Goal: Answer question/provide support

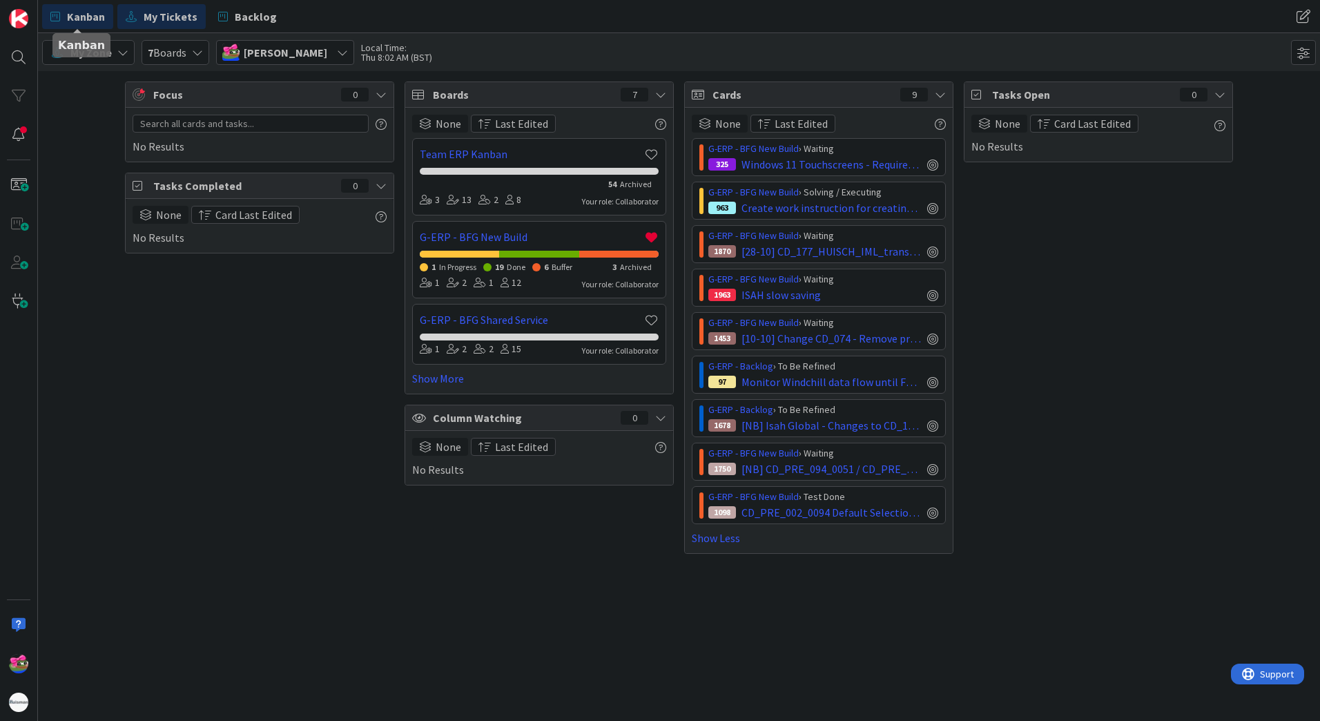
click at [78, 23] on span "Kanban" at bounding box center [86, 16] width 38 height 17
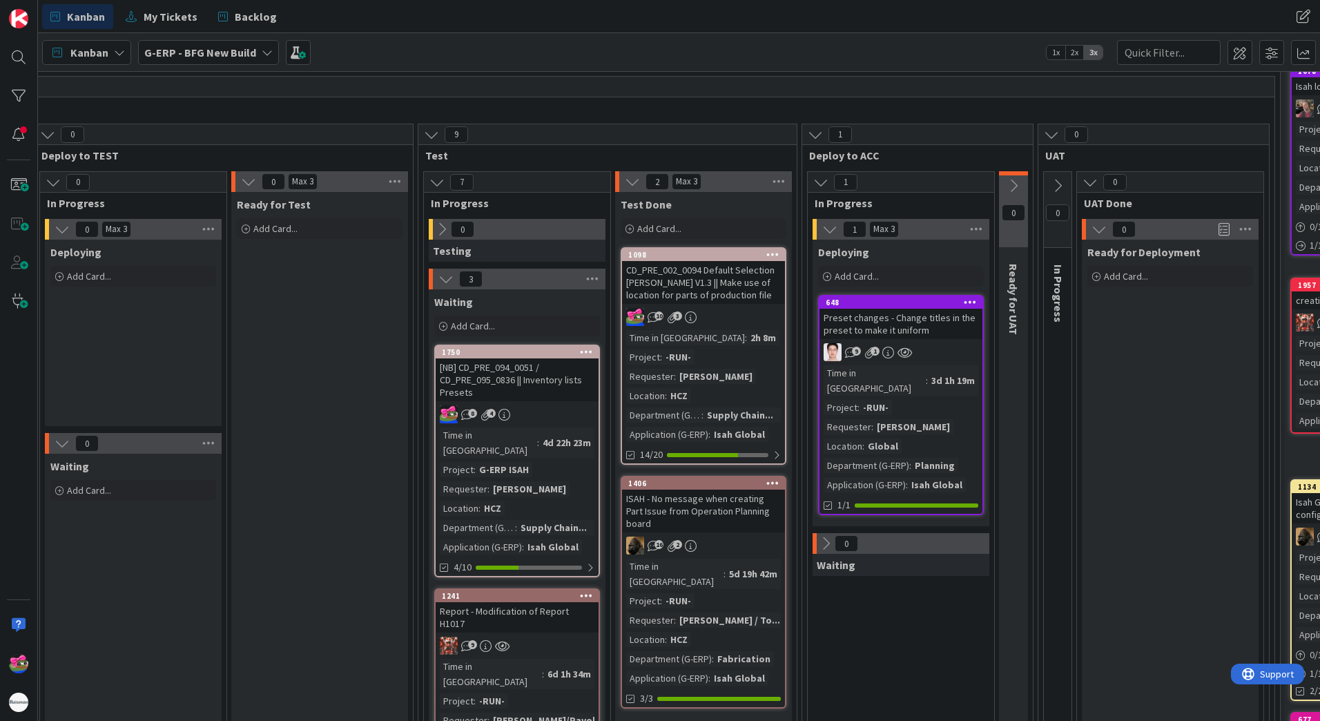
scroll to position [69, 854]
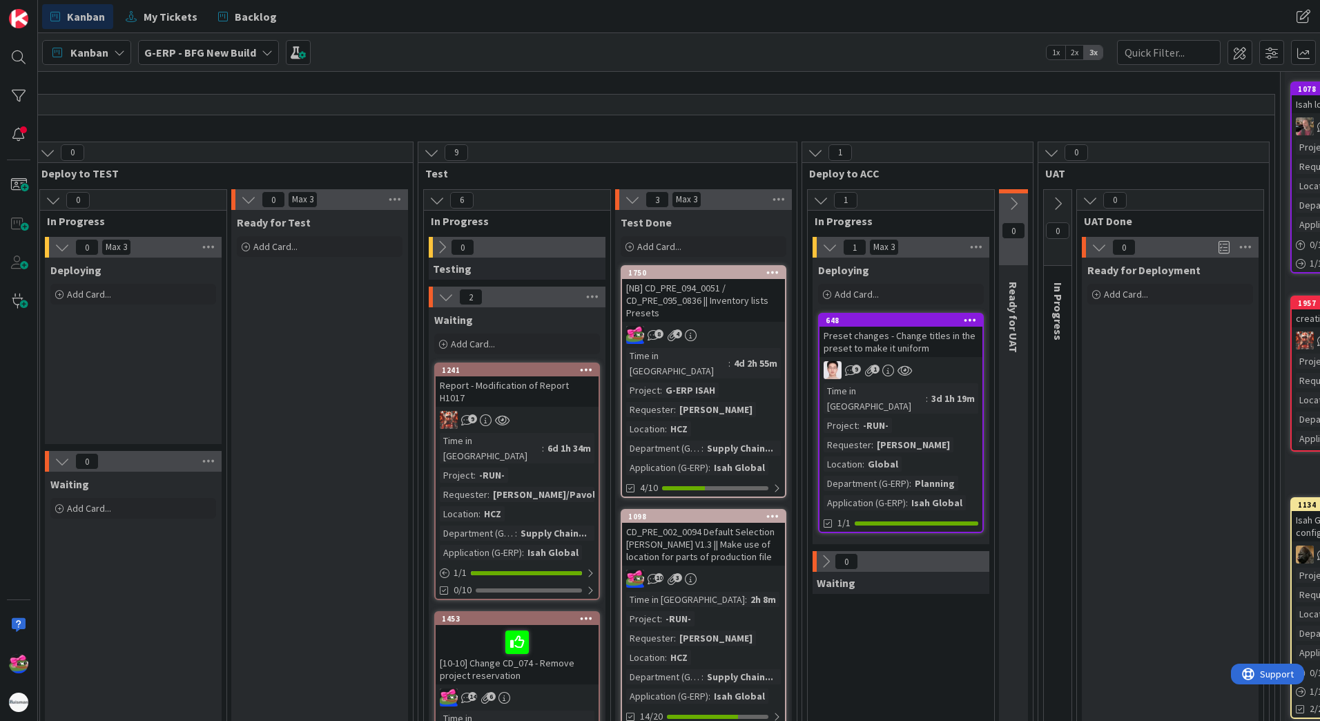
click at [736, 301] on div "[NB] CD_PRE_094_0051 / CD_PRE_095_0836 || Inventory lists Presets" at bounding box center [703, 300] width 163 height 43
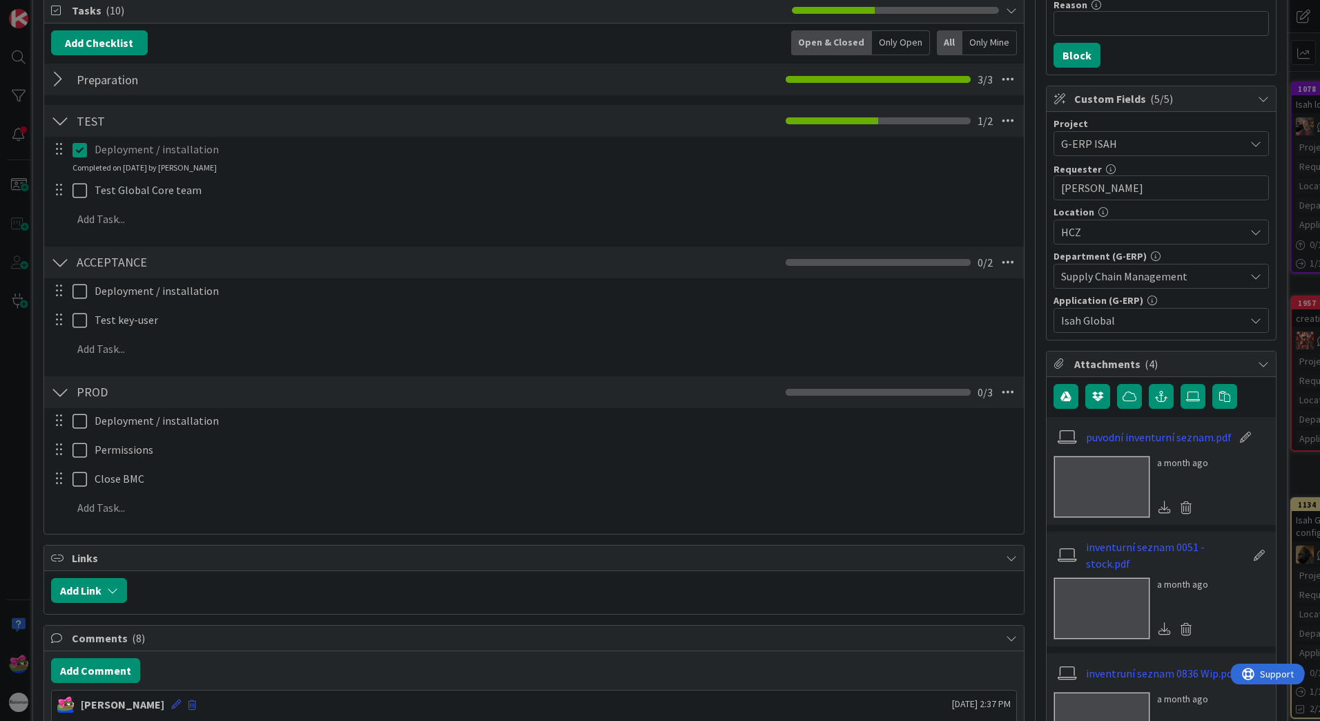
scroll to position [552, 0]
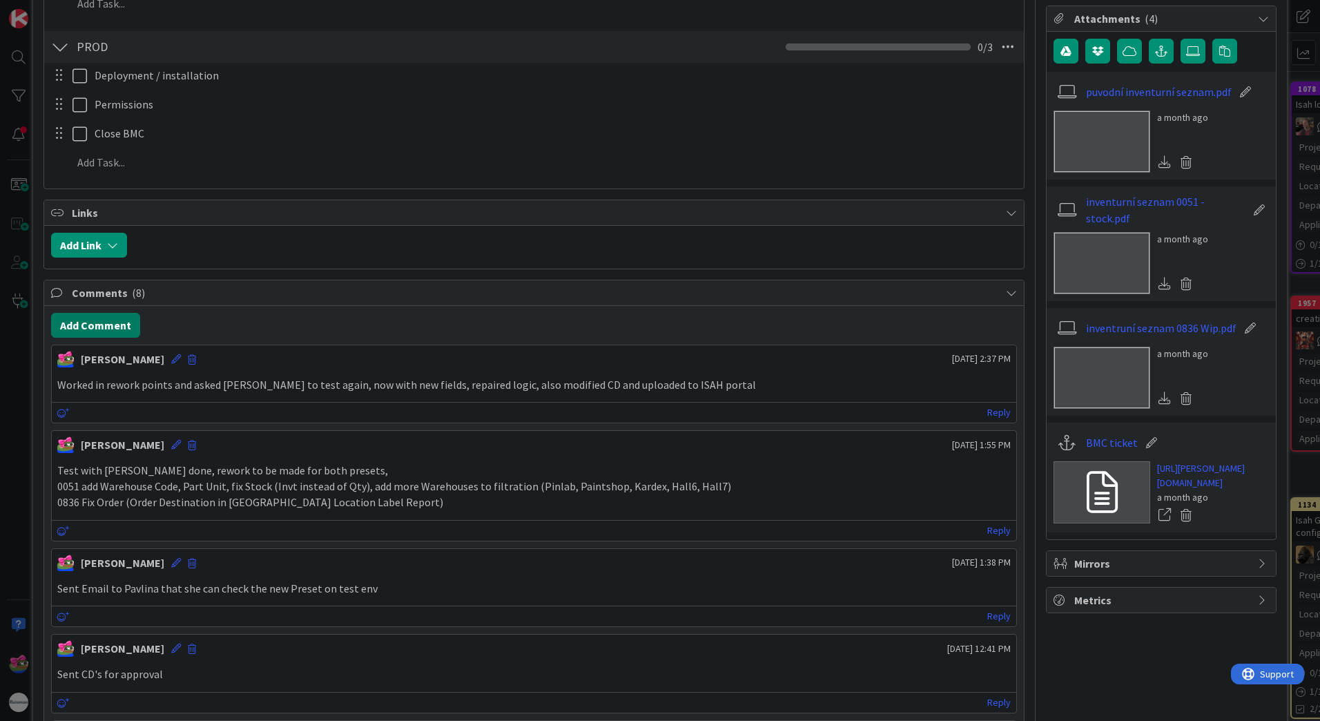
click at [113, 330] on button "Add Comment" at bounding box center [95, 325] width 89 height 25
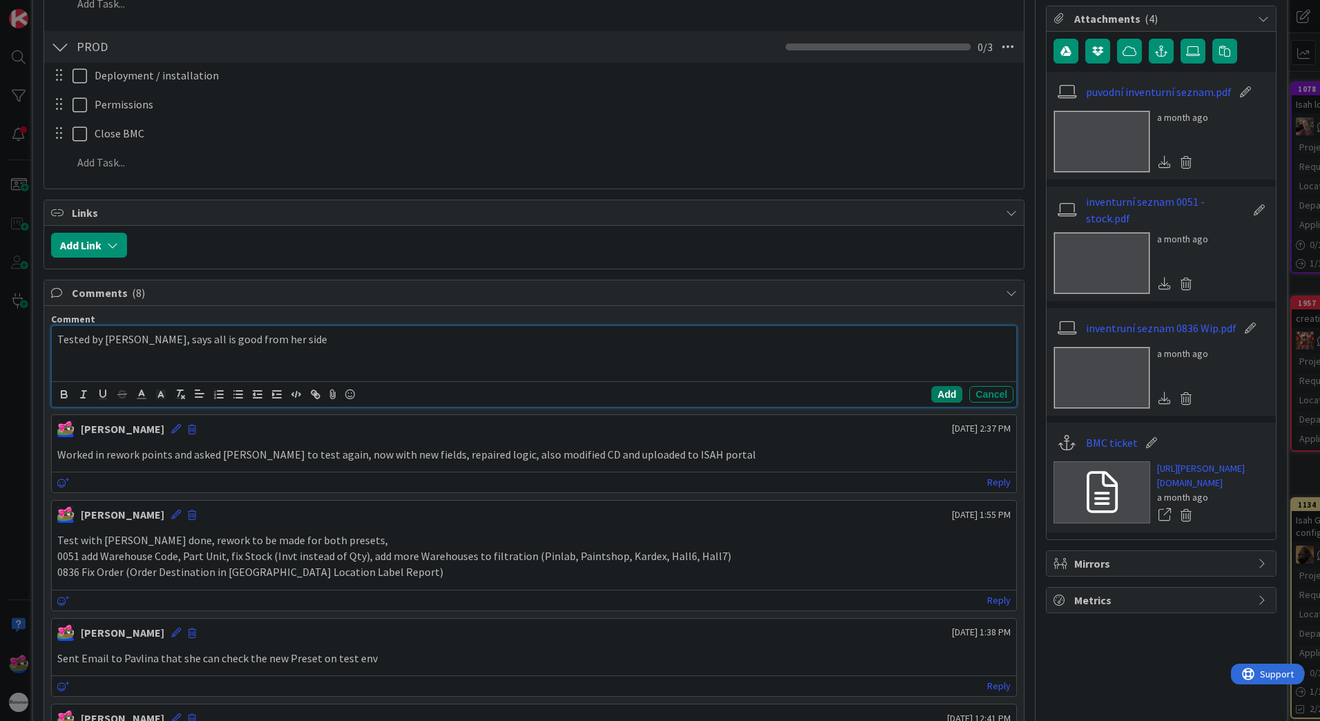
click at [942, 390] on button "Add" at bounding box center [946, 394] width 31 height 17
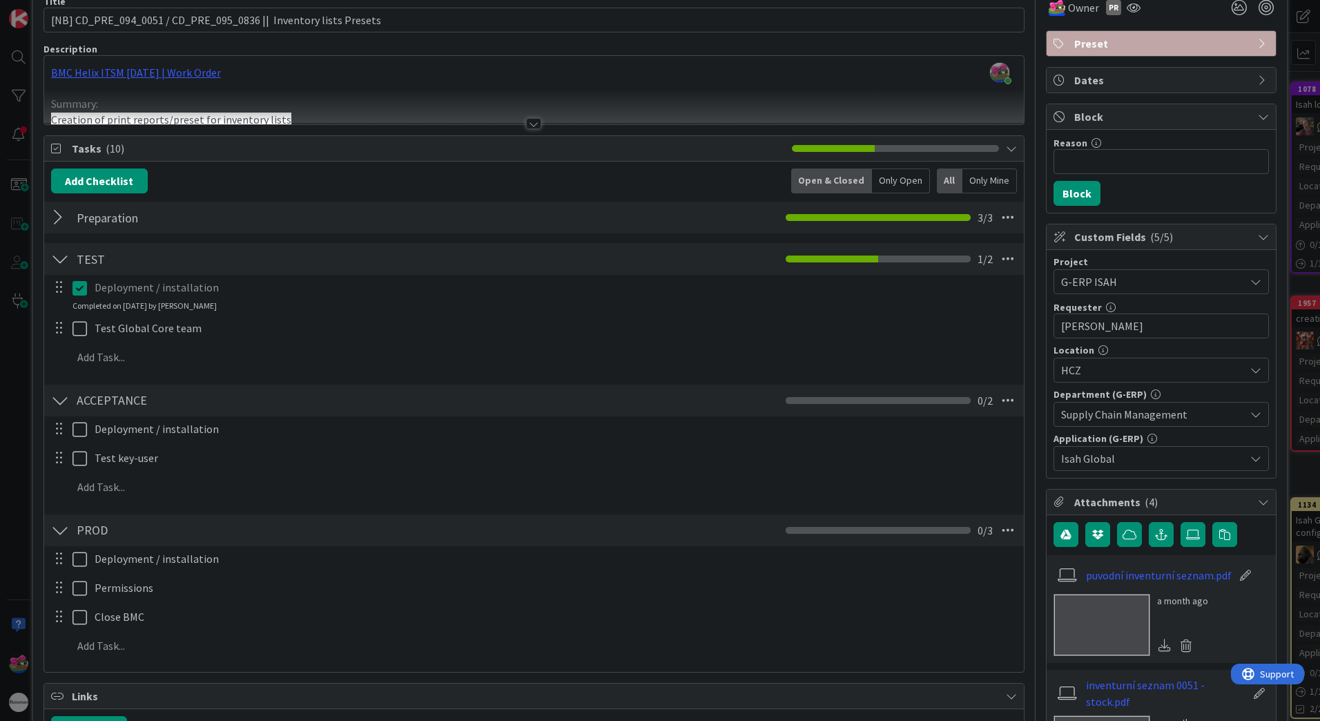
scroll to position [0, 0]
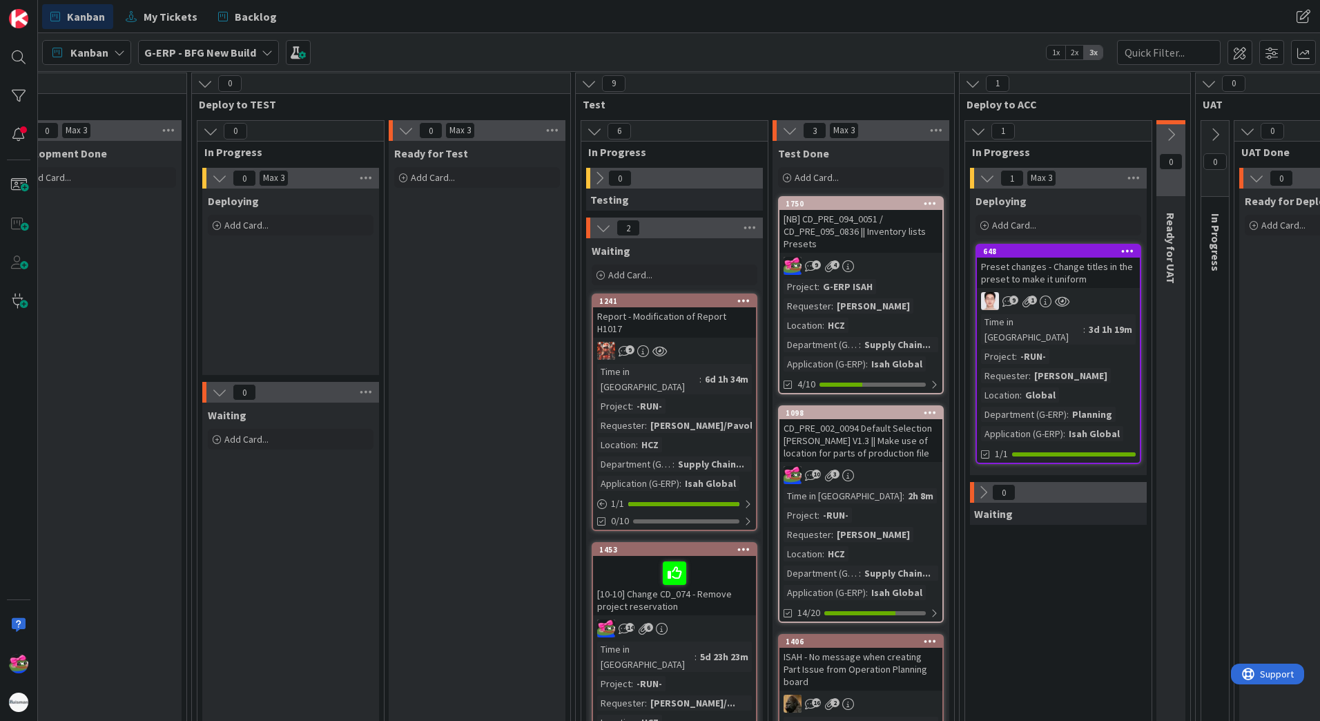
scroll to position [138, 712]
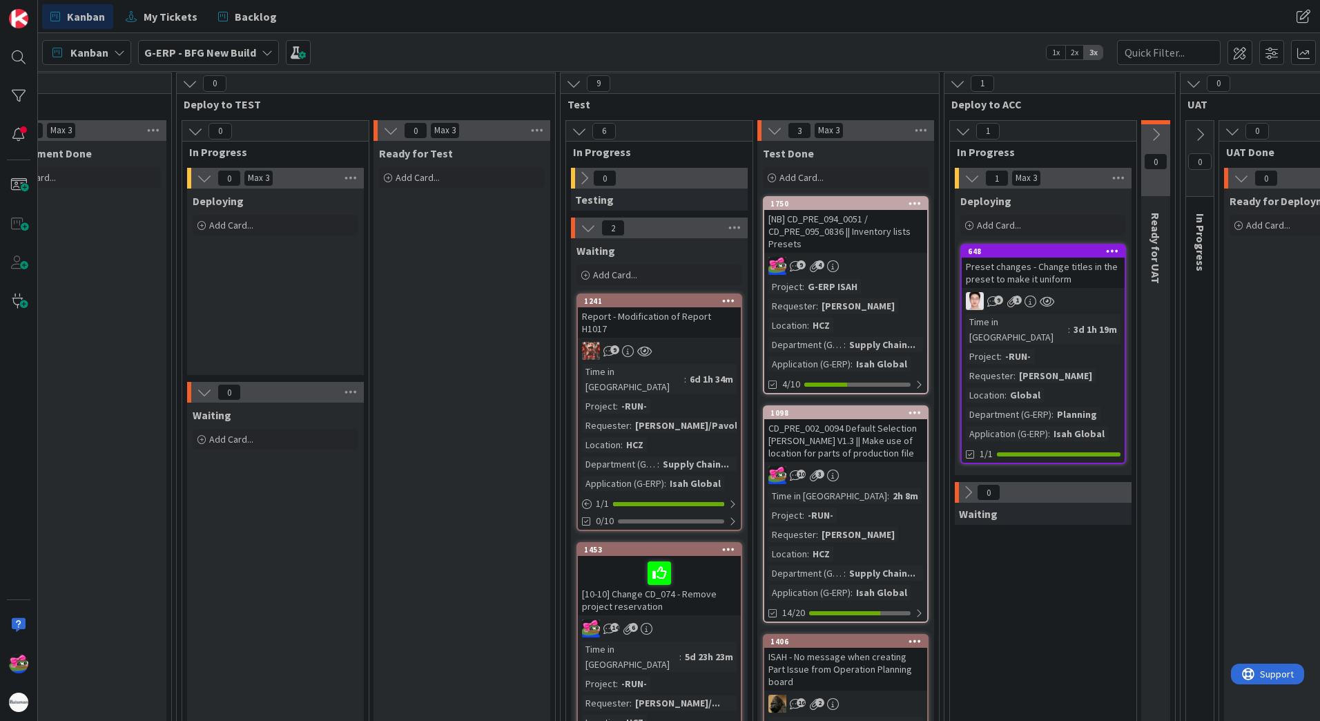
click at [875, 250] on div "[NB] CD_PRE_094_0051 / CD_PRE_095_0836 || Inventory lists Presets" at bounding box center [845, 231] width 163 height 43
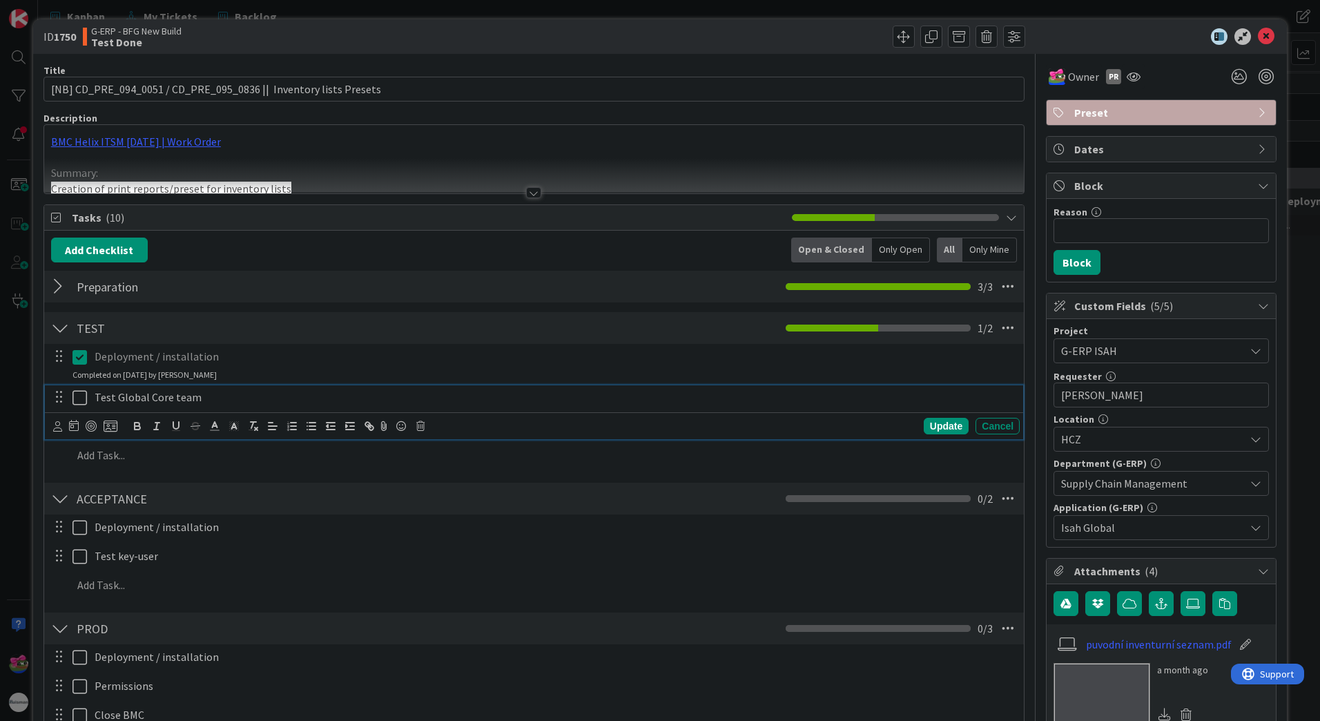
click at [76, 393] on icon at bounding box center [79, 397] width 14 height 17
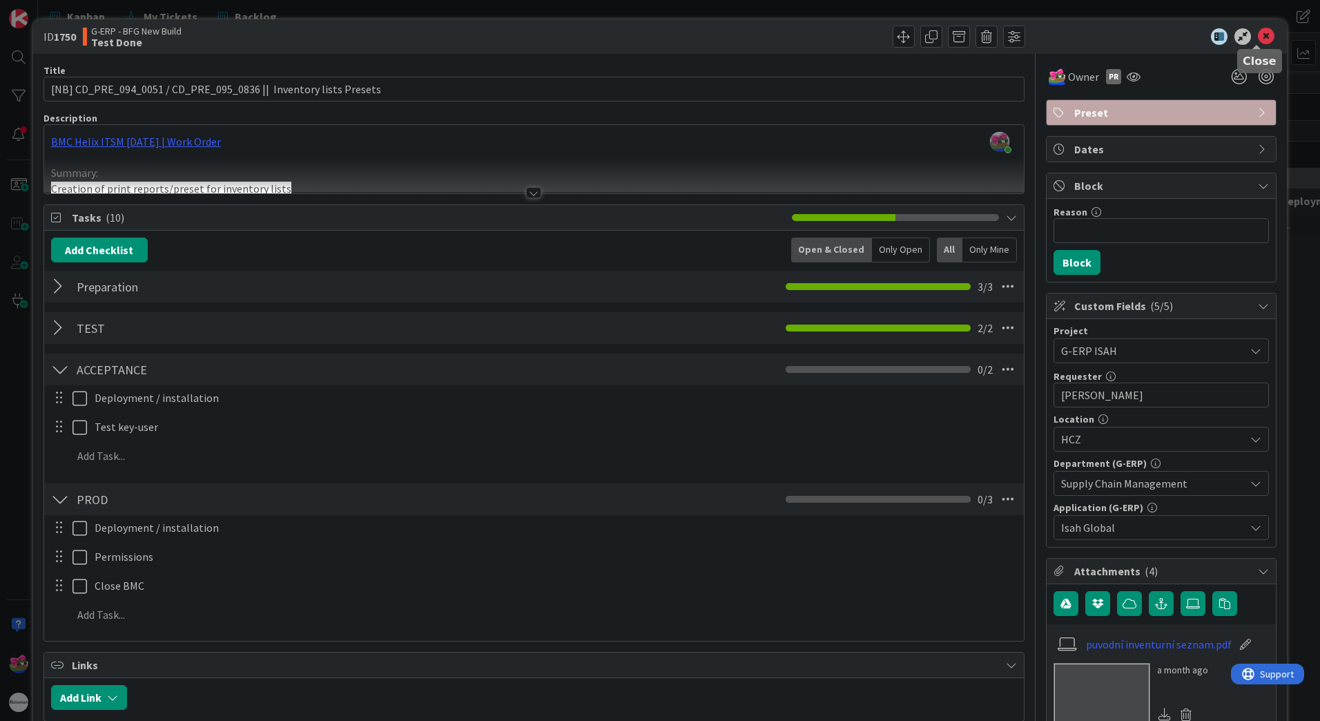
click at [1258, 41] on icon at bounding box center [1266, 36] width 17 height 17
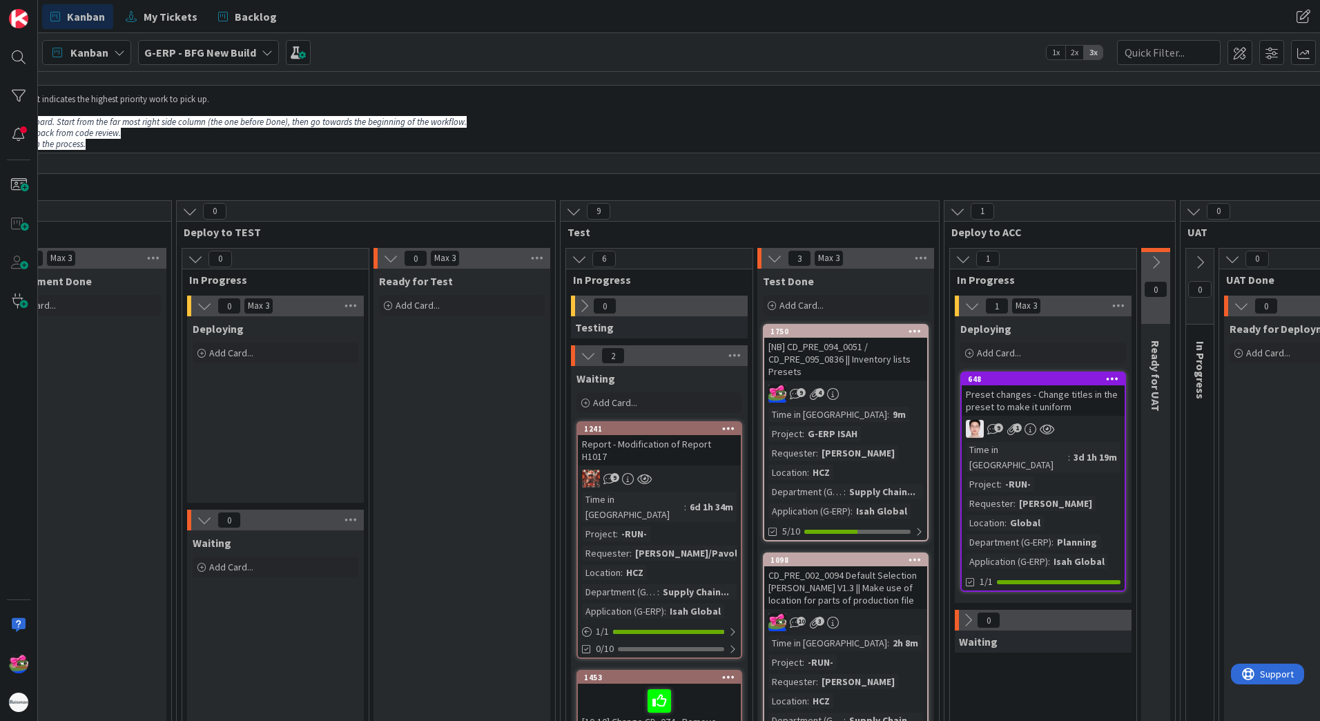
scroll to position [0, 712]
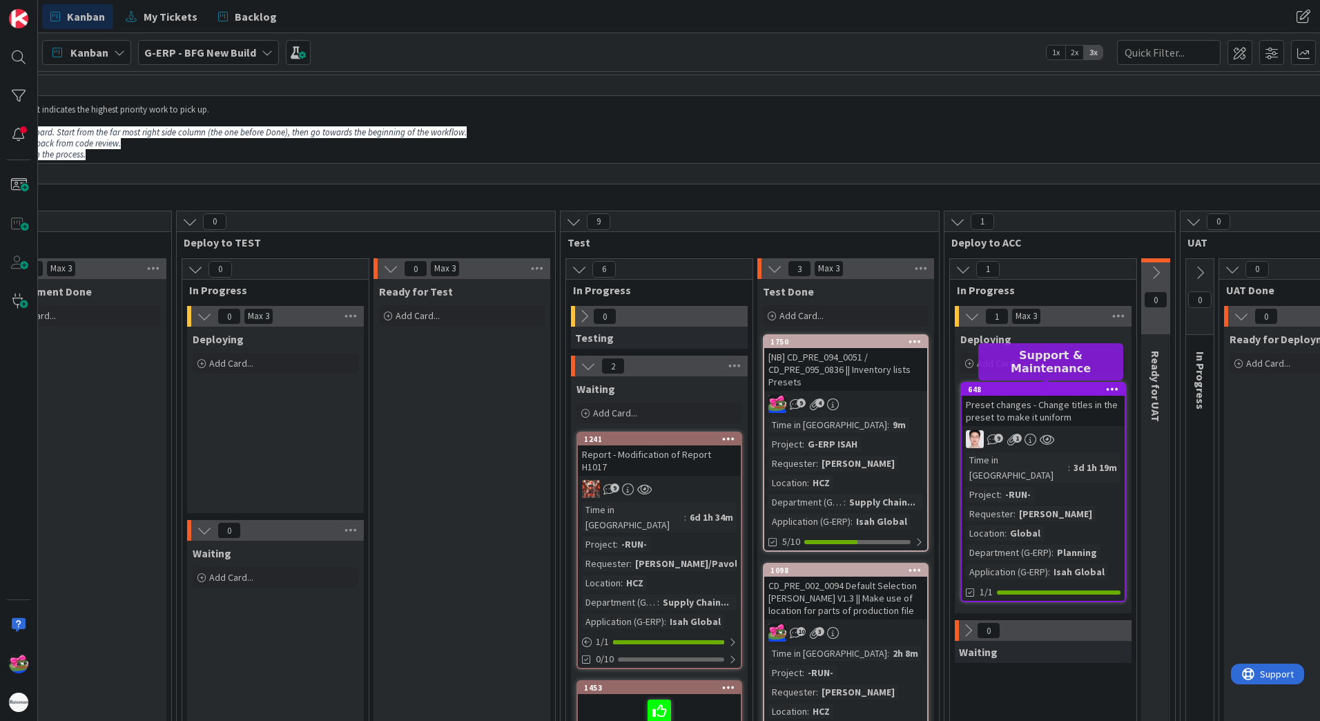
click at [1005, 385] on div "648" at bounding box center [1046, 390] width 157 height 10
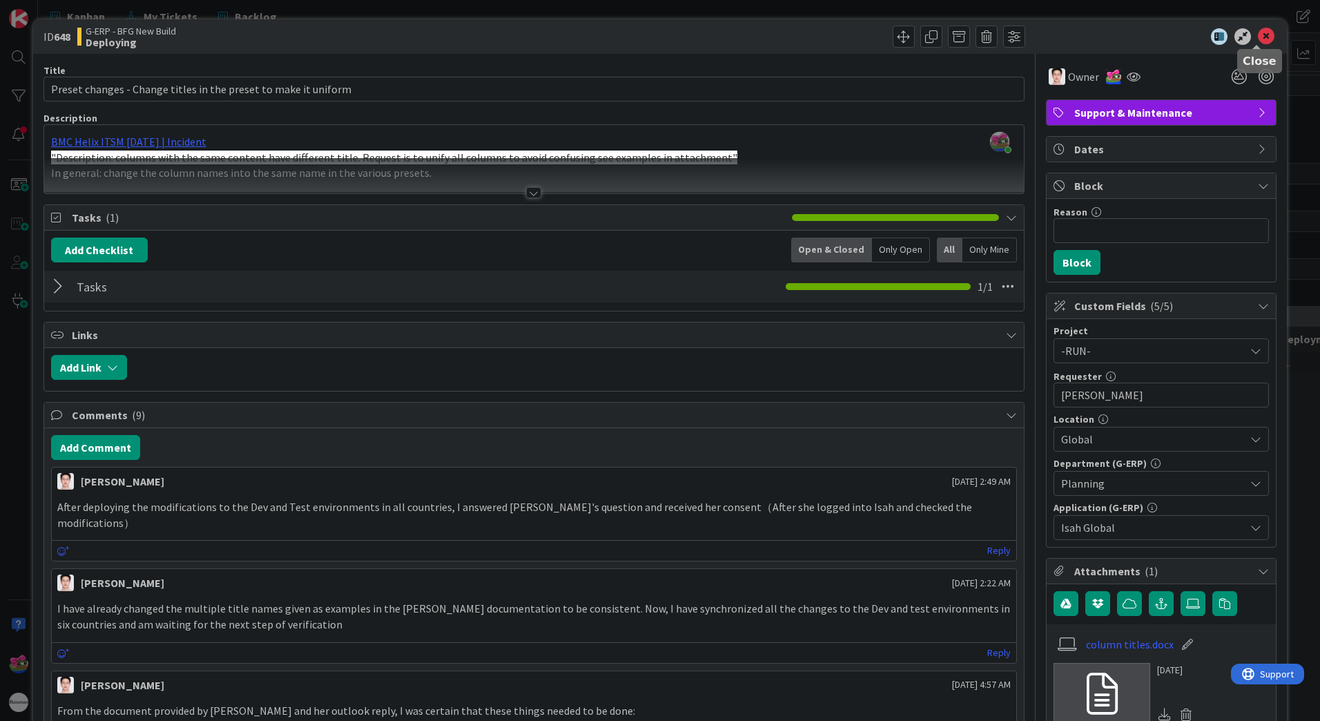
click at [1258, 38] on icon at bounding box center [1266, 36] width 17 height 17
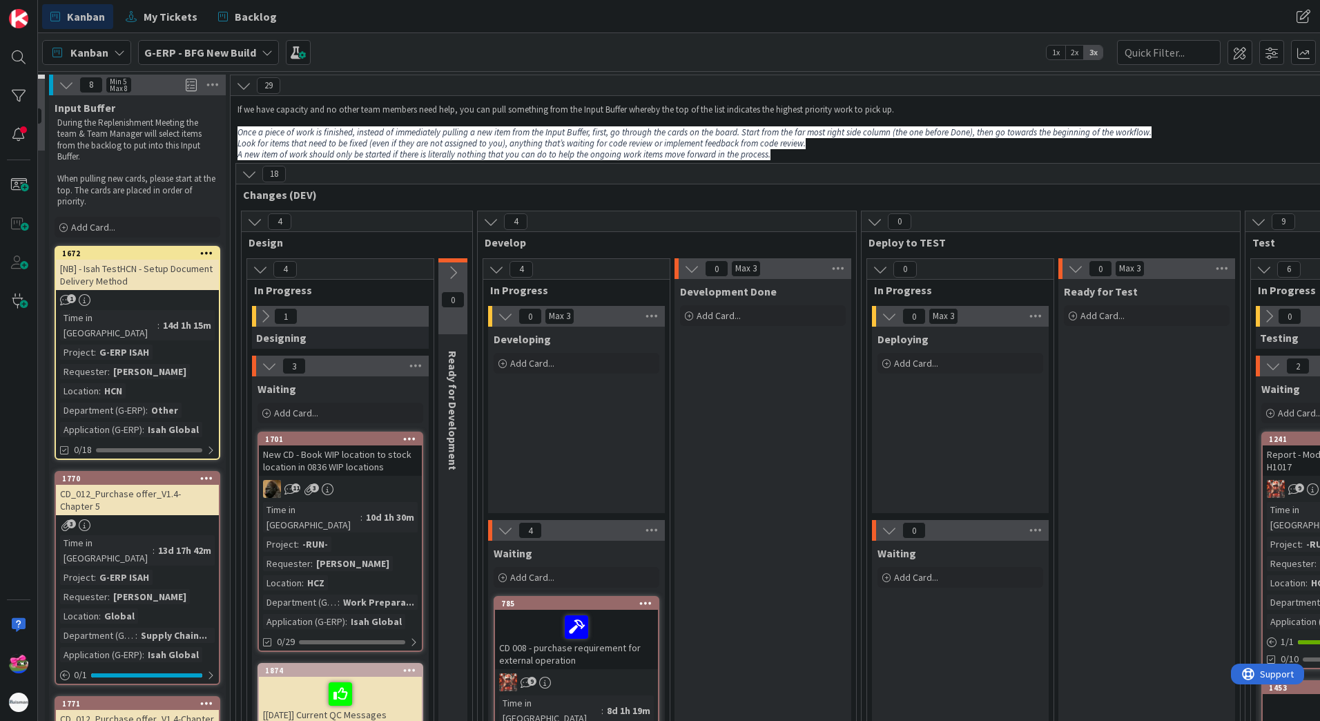
scroll to position [0, 24]
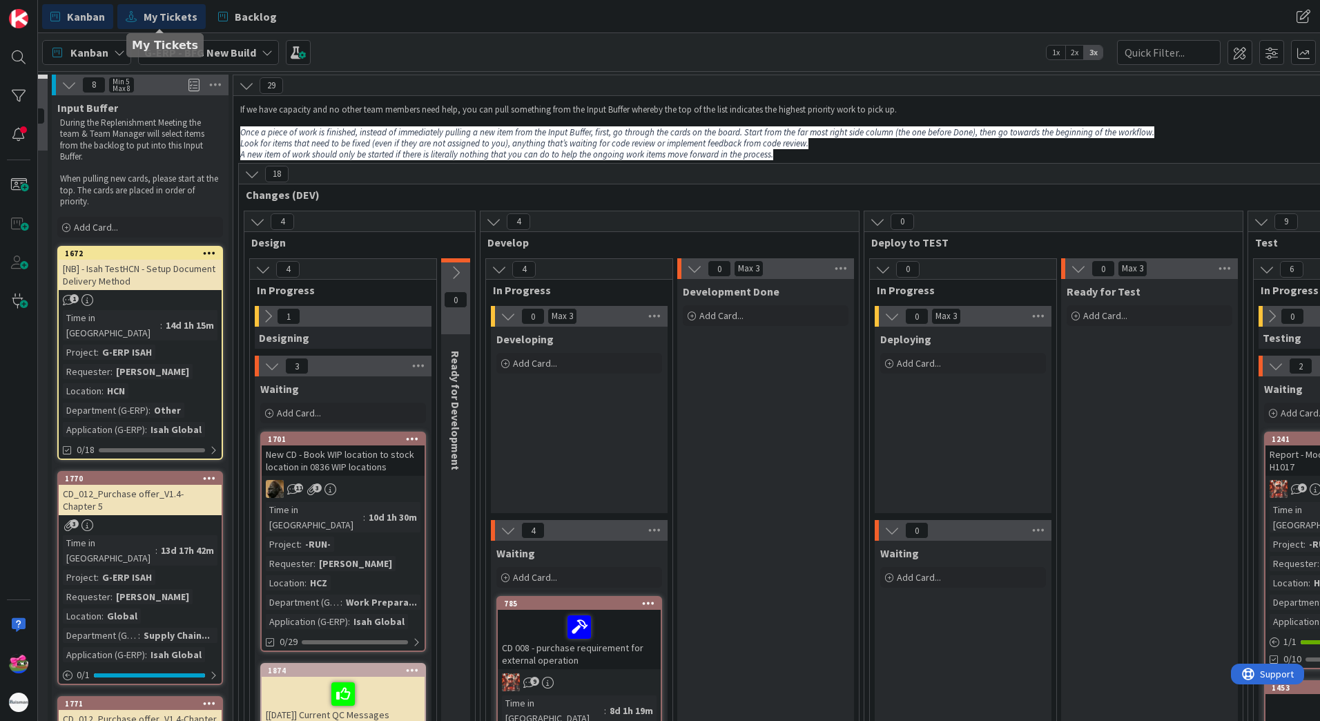
click at [186, 17] on span "My Tickets" at bounding box center [171, 16] width 54 height 17
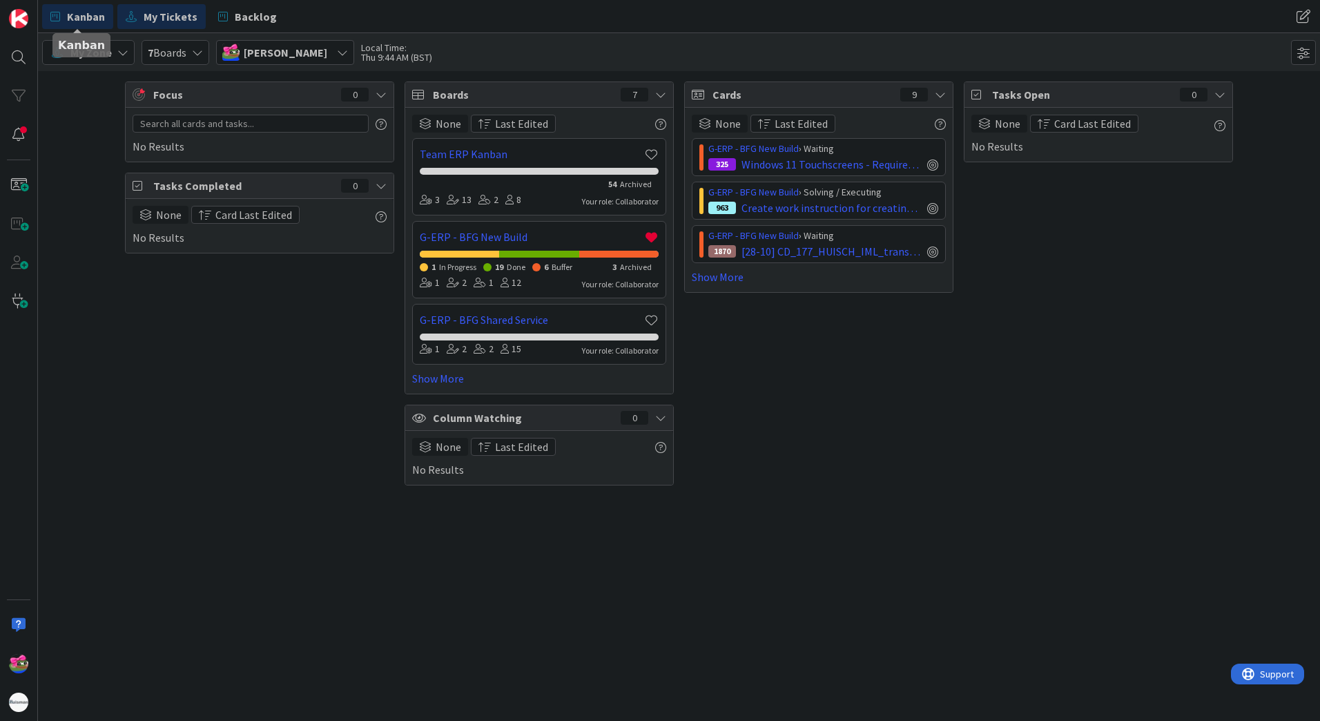
click at [90, 19] on span "Kanban" at bounding box center [86, 16] width 38 height 17
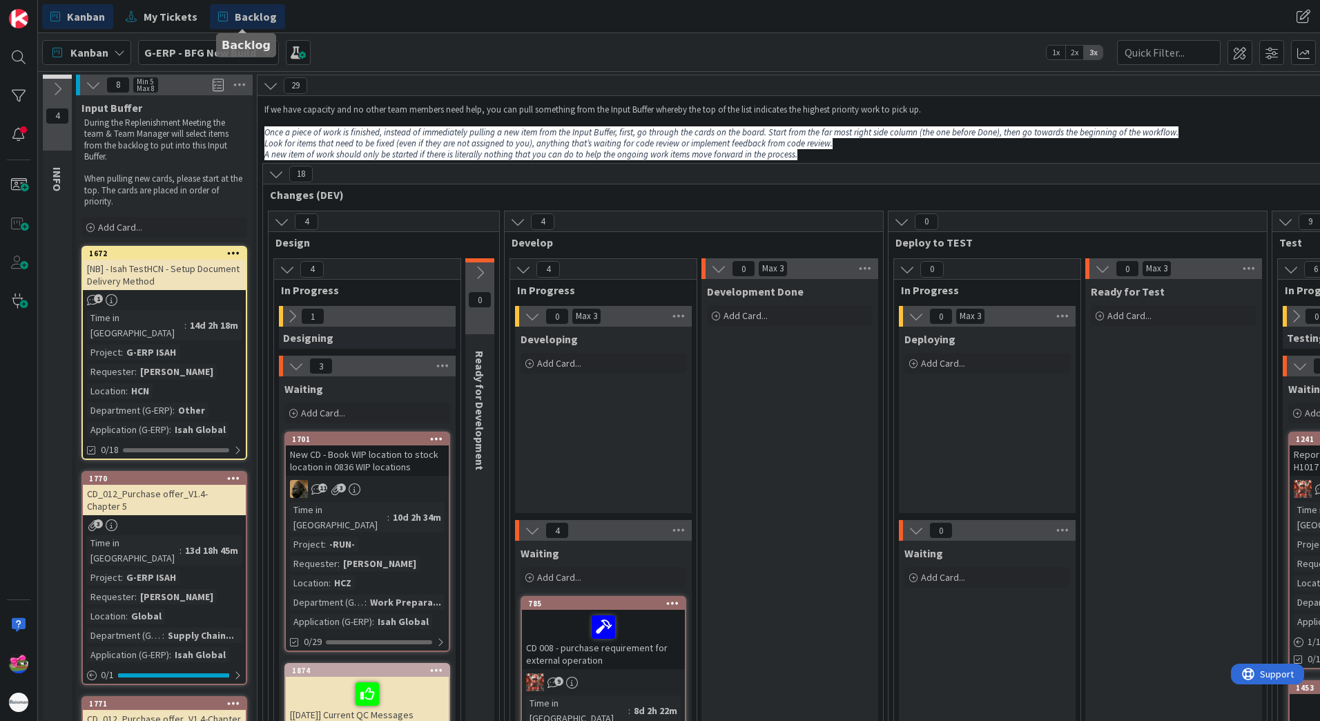
click at [239, 19] on span "Backlog" at bounding box center [256, 16] width 42 height 17
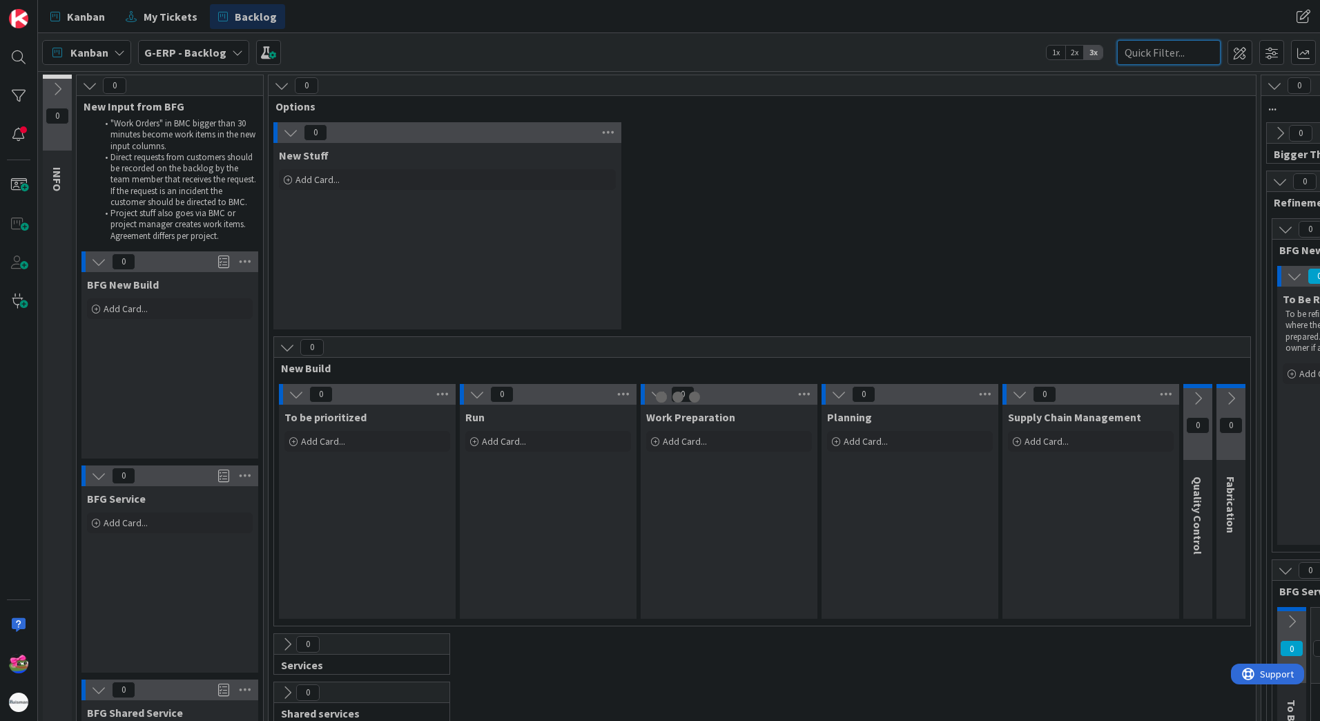
click at [1149, 52] on input "text" at bounding box center [1169, 52] width 104 height 25
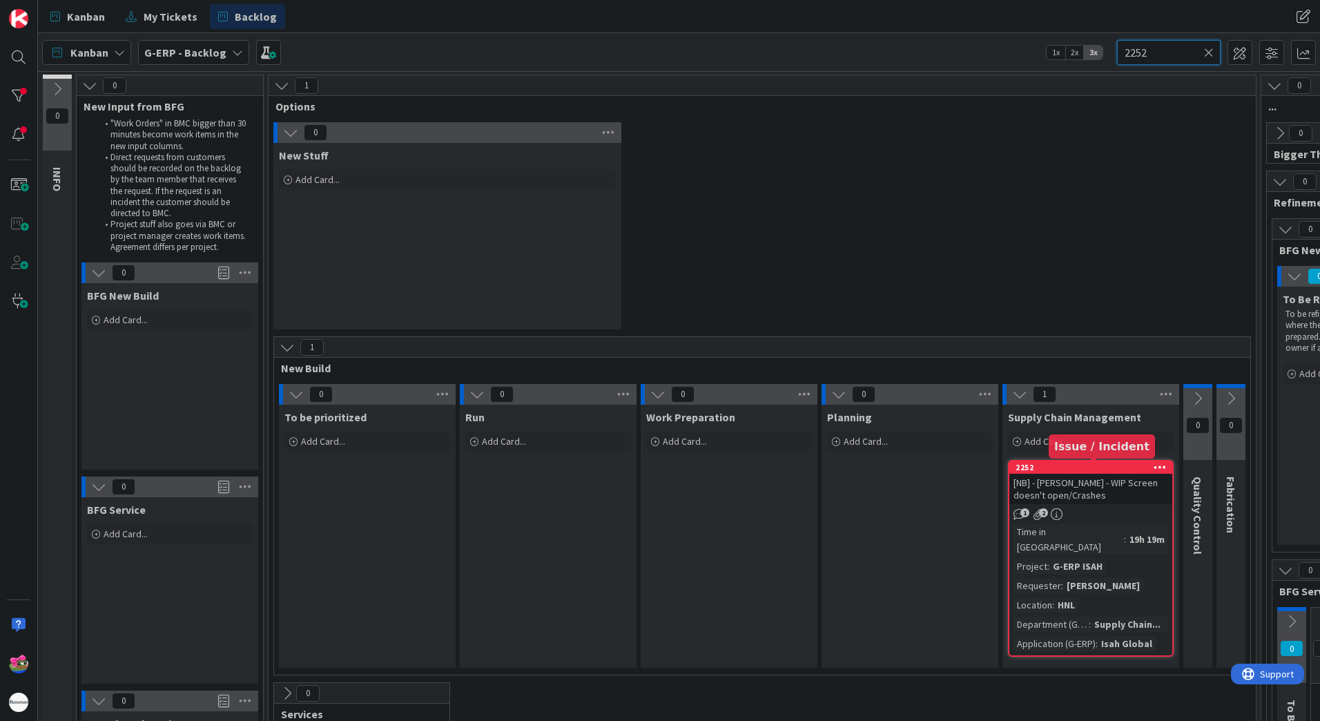
type input "2252"
click at [1067, 469] on div "2252" at bounding box center [1093, 468] width 157 height 10
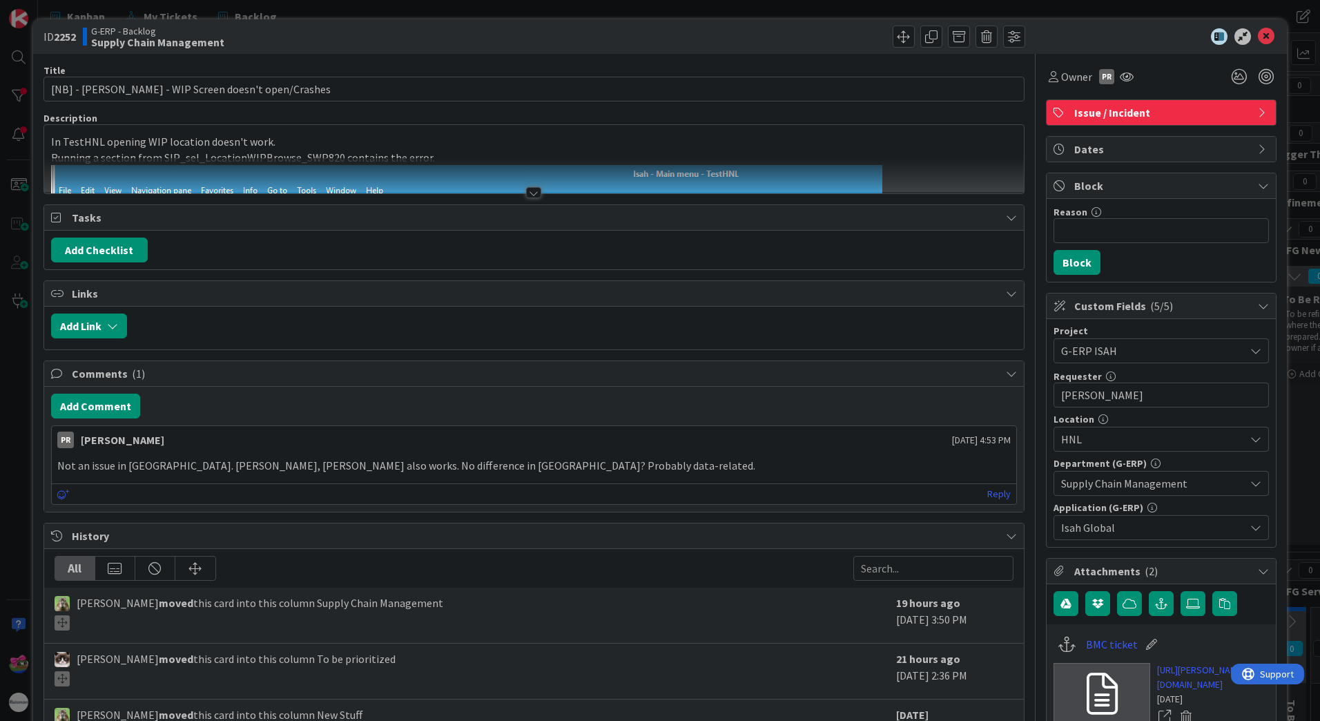
click at [586, 455] on div "Not an issue in DevHCZ. DevHNL, PrdHCZ also works. No difference in StorProc? P…" at bounding box center [534, 465] width 964 height 27
click at [578, 461] on p "Not an issue in DevHCZ. DevHNL, PrdHCZ also works. No difference in StorProc? P…" at bounding box center [533, 466] width 953 height 16
click at [375, 471] on p "Not an issue in DevHCZ. DevHNL, PrdHCZ also works. No difference in StorProc? P…" at bounding box center [533, 466] width 953 height 16
click at [233, 473] on p "Not an issue in DevHCZ. DevHNL, PrdHCZ also works. No difference in StorProc? P…" at bounding box center [533, 466] width 953 height 16
click at [987, 487] on link "Reply" at bounding box center [998, 493] width 23 height 17
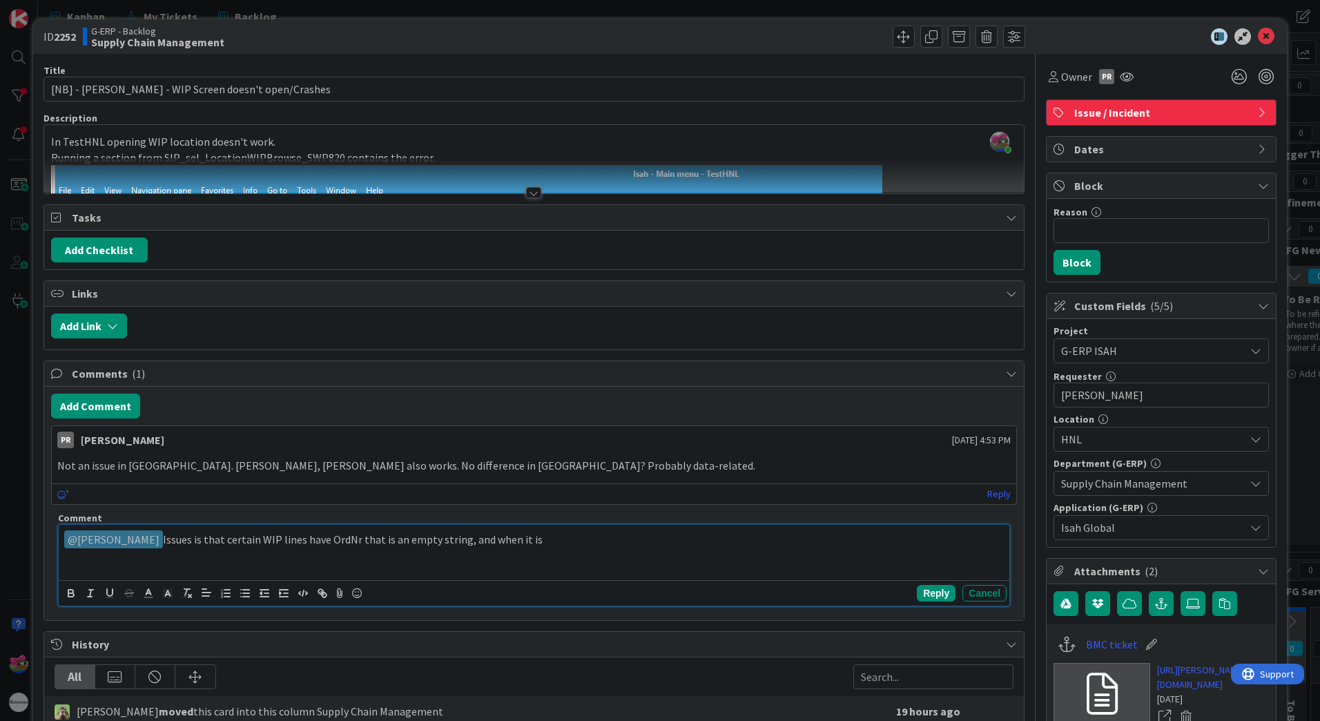
drag, startPoint x: 521, startPoint y: 541, endPoint x: 531, endPoint y: 522, distance: 21.6
click at [448, 537] on p "﻿ @ Parveen Rana ﻿ Issues is that certain WIP lines have OrdNr that is an empty…" at bounding box center [534, 539] width 940 height 19
click at [766, 541] on p "﻿ @ Parveen Rana ﻿ Issues is that certain WIP lines have OrdNr that is an empty…" at bounding box center [534, 539] width 940 height 19
drag, startPoint x: 828, startPoint y: 574, endPoint x: 831, endPoint y: 541, distance: 33.3
click at [825, 567] on div "﻿ @ Parveen Rana ﻿ Issues is that certain WIP lines have OrdNr that is an empty…" at bounding box center [534, 552] width 951 height 55
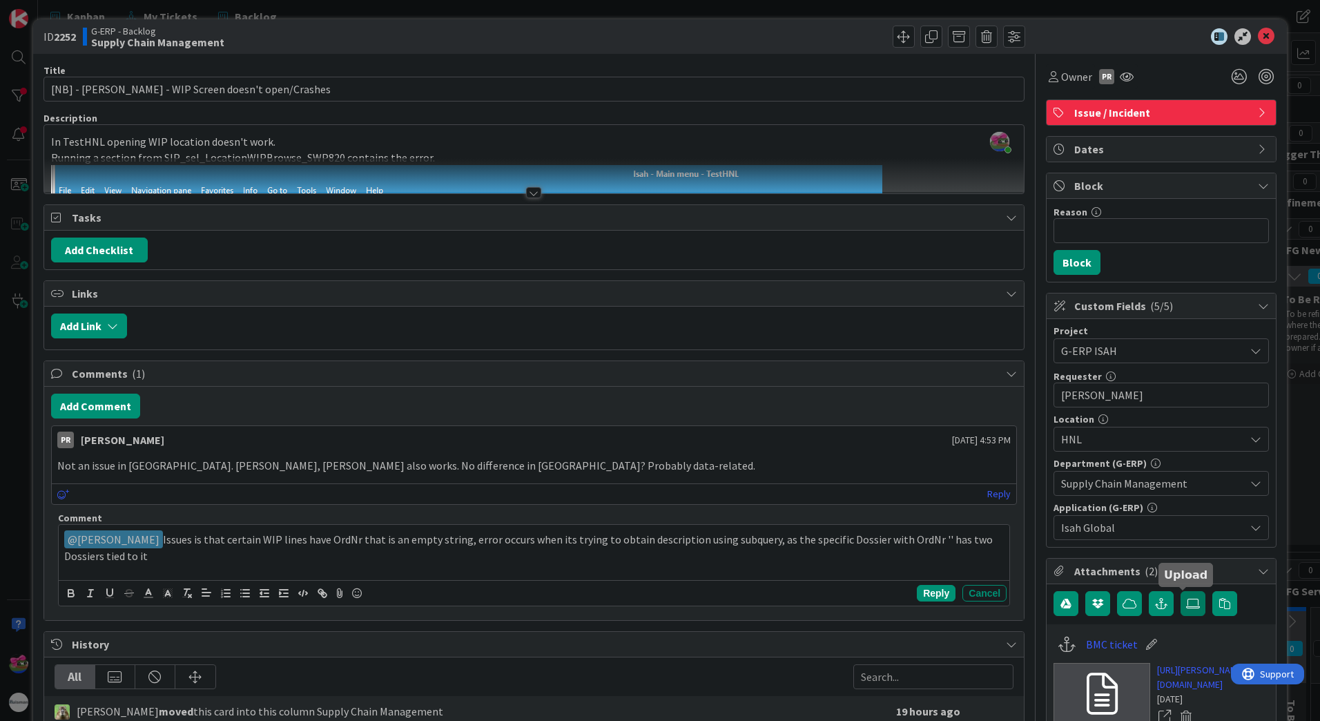
click at [1186, 605] on icon at bounding box center [1193, 603] width 14 height 11
click at [1180, 591] on input "file" at bounding box center [1180, 591] width 0 height 0
click at [1219, 605] on icon "button" at bounding box center [1224, 603] width 11 height 11
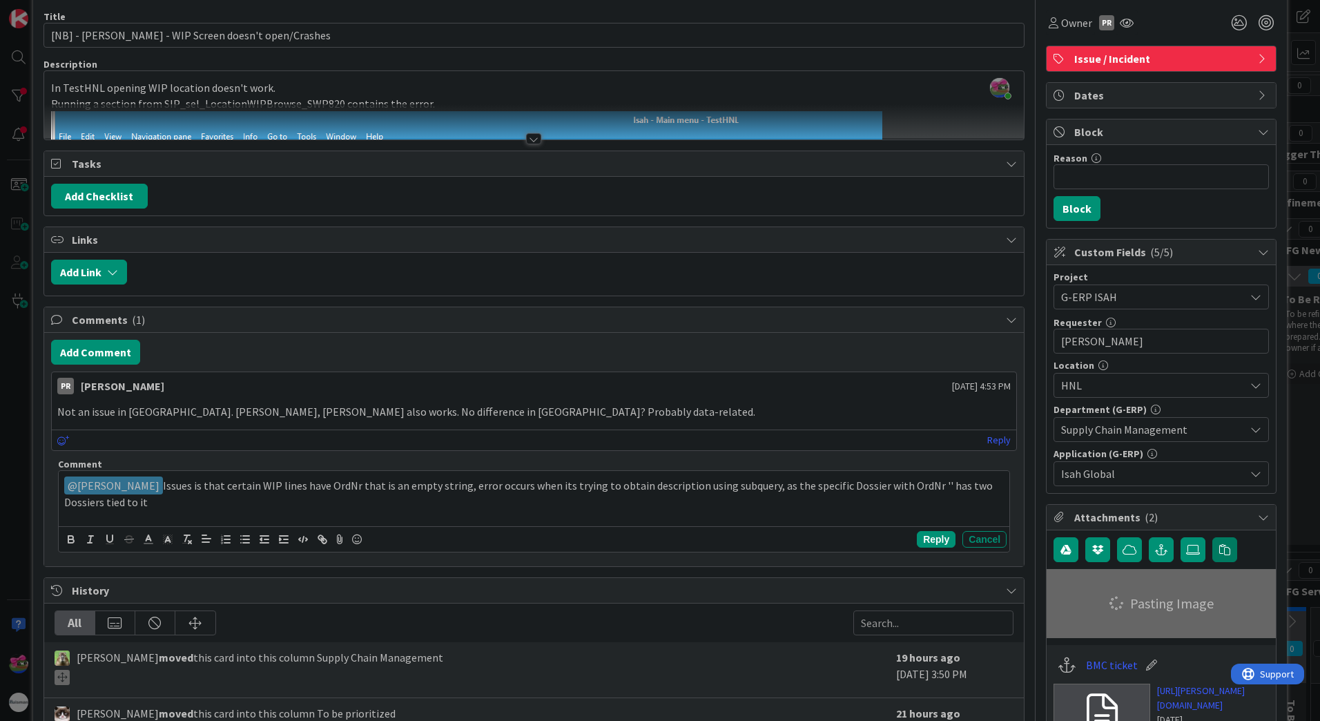
scroll to position [138, 0]
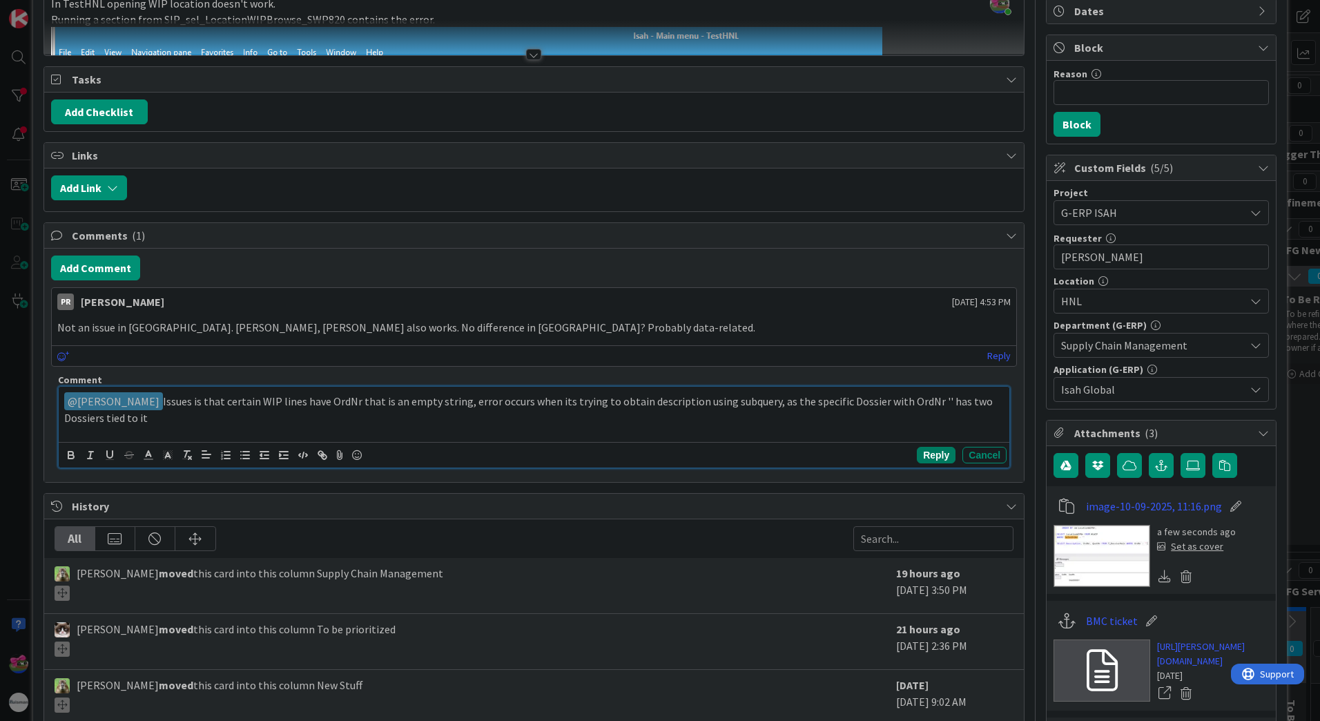
click at [924, 454] on button "Reply" at bounding box center [936, 455] width 39 height 17
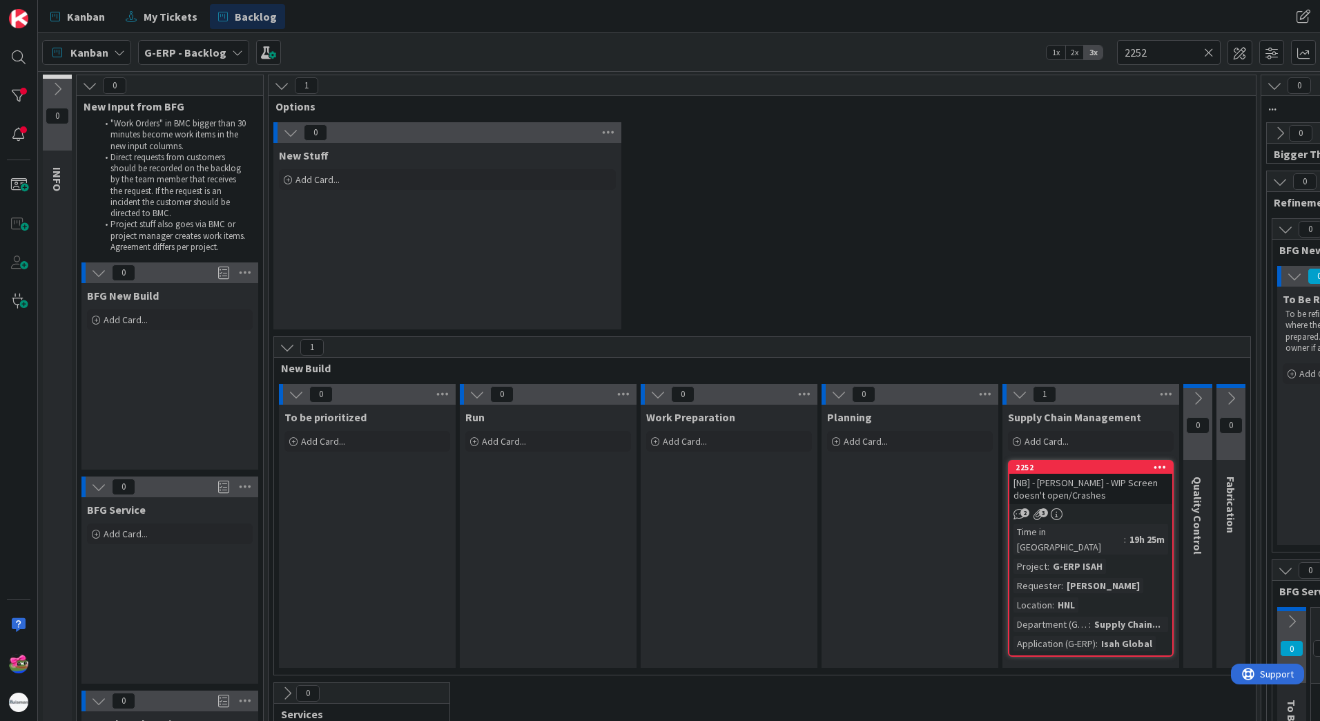
click at [1210, 50] on icon at bounding box center [1209, 52] width 10 height 12
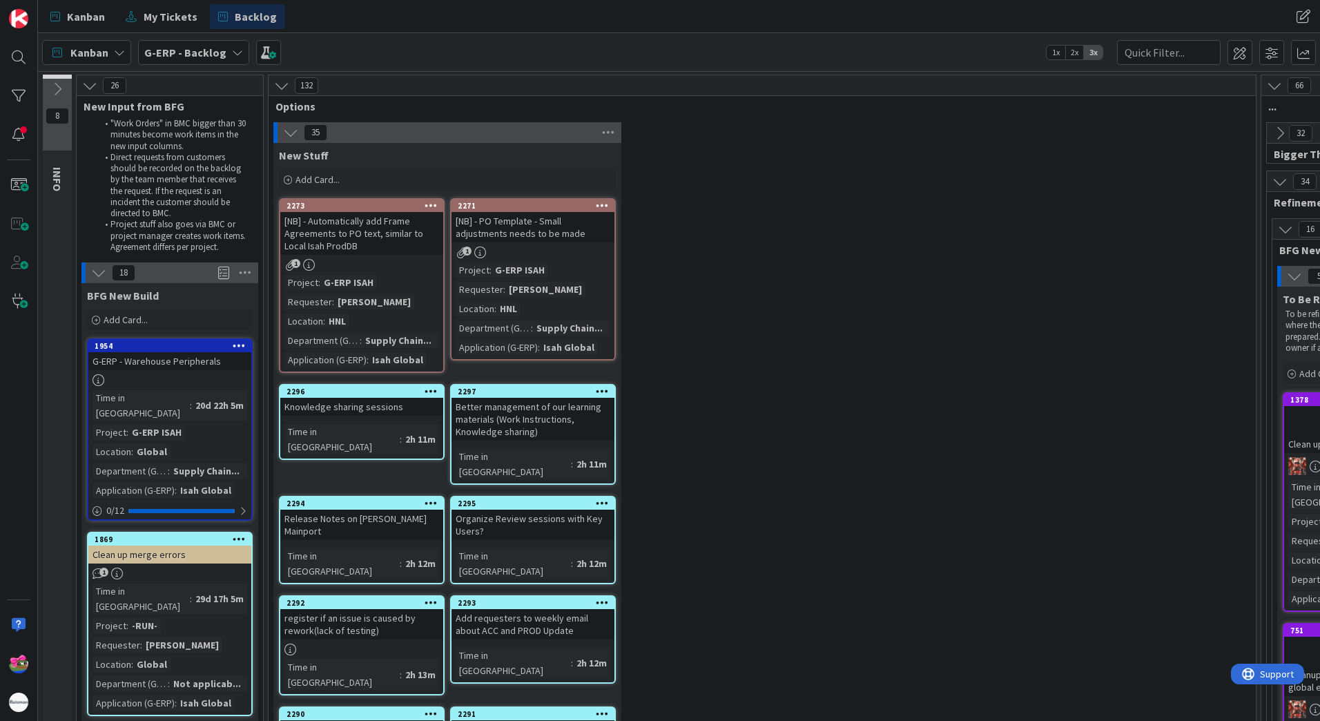
click at [153, 375] on div at bounding box center [169, 380] width 163 height 12
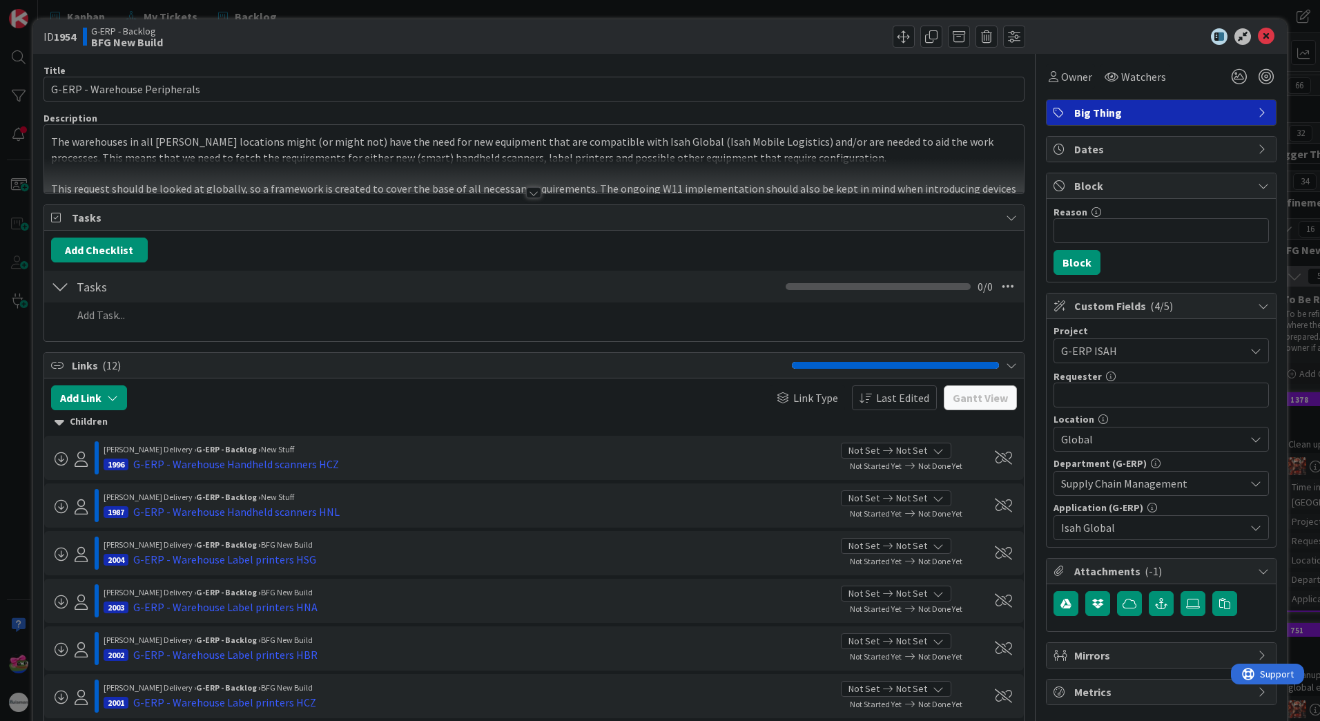
click at [534, 194] on div at bounding box center [533, 192] width 15 height 11
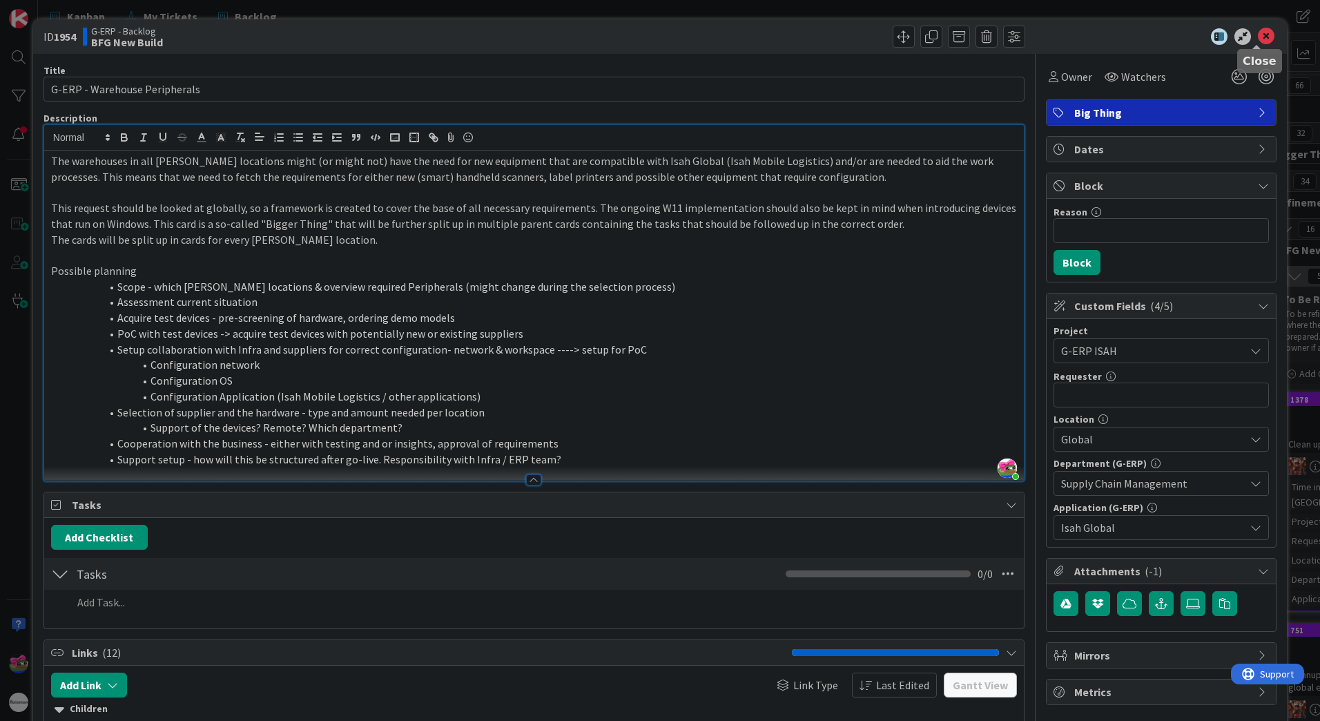
click at [1258, 37] on icon at bounding box center [1266, 36] width 17 height 17
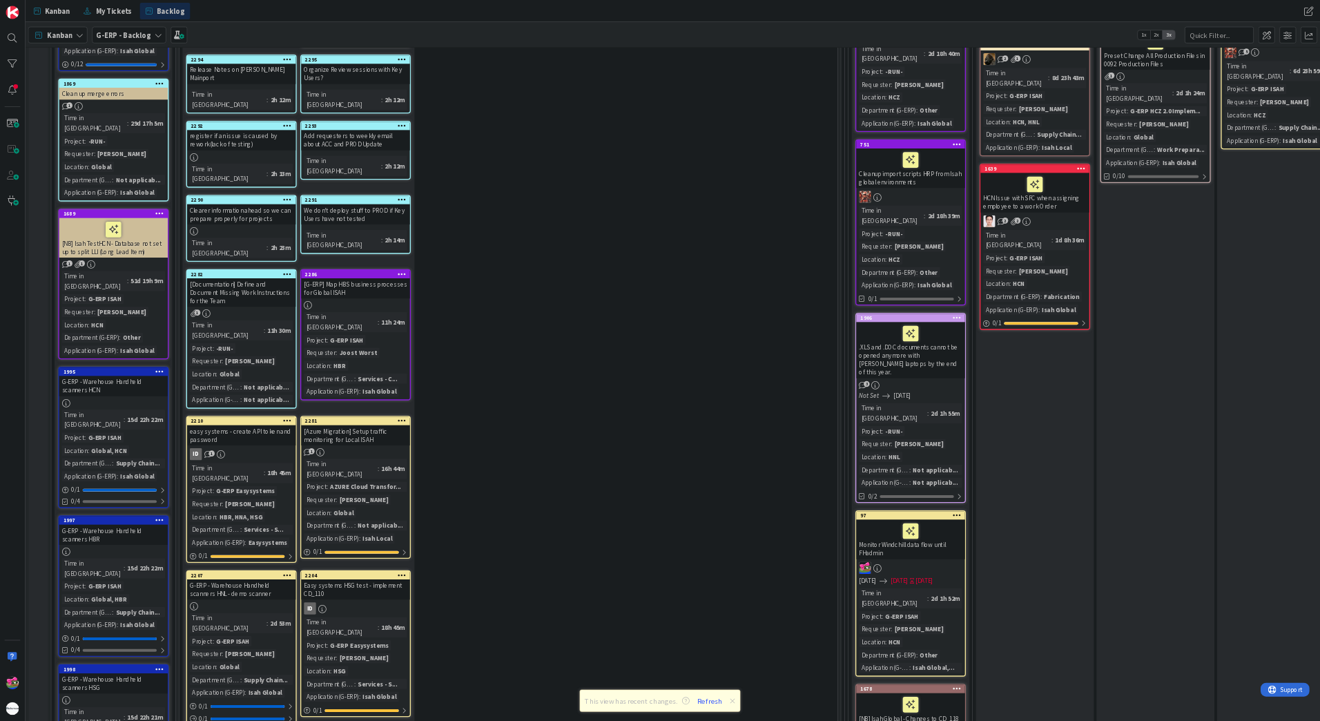
scroll to position [414, 0]
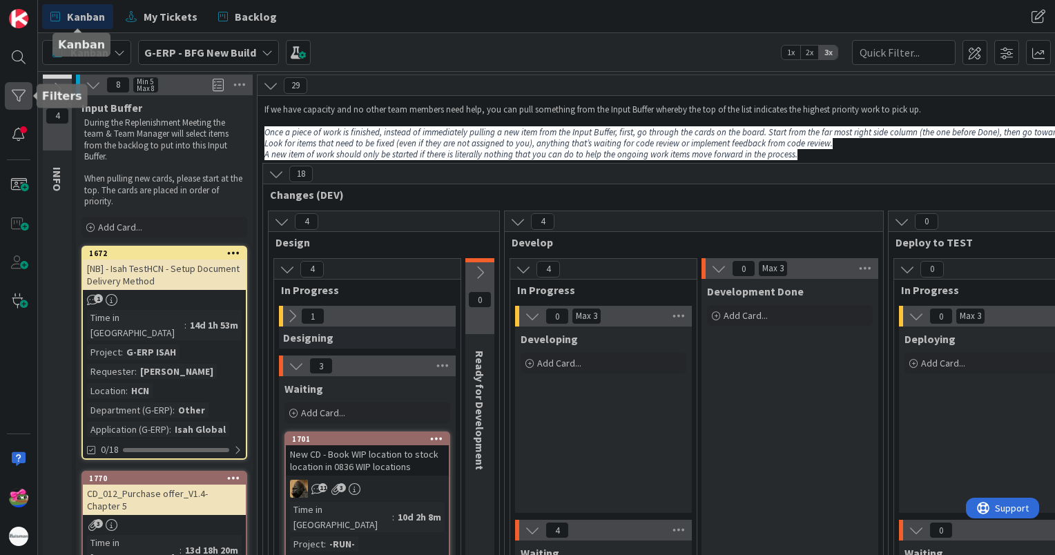
click at [15, 98] on div at bounding box center [19, 96] width 28 height 28
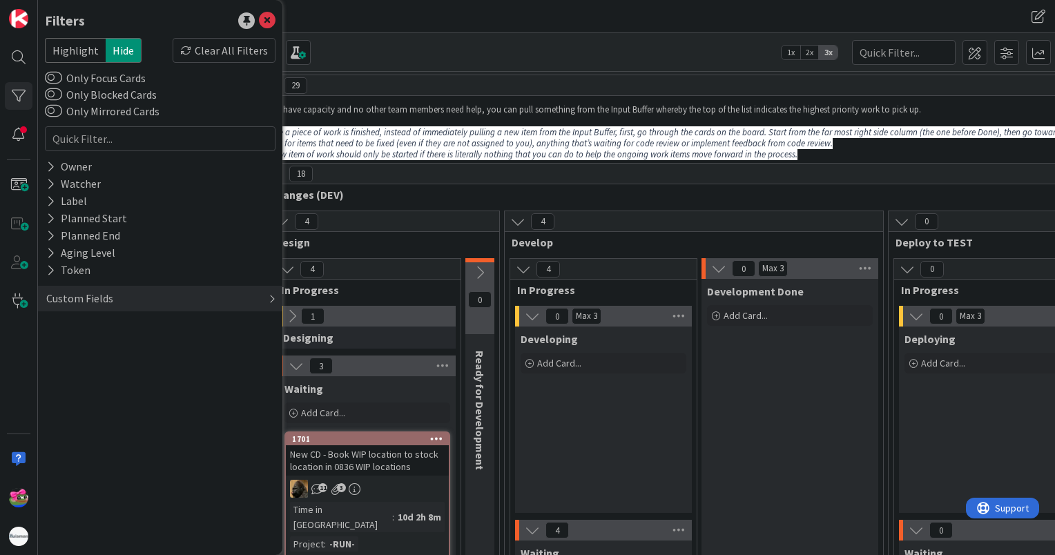
click at [74, 302] on div "Custom Fields" at bounding box center [80, 298] width 70 height 17
click at [57, 344] on button "Requester" at bounding box center [78, 343] width 66 height 17
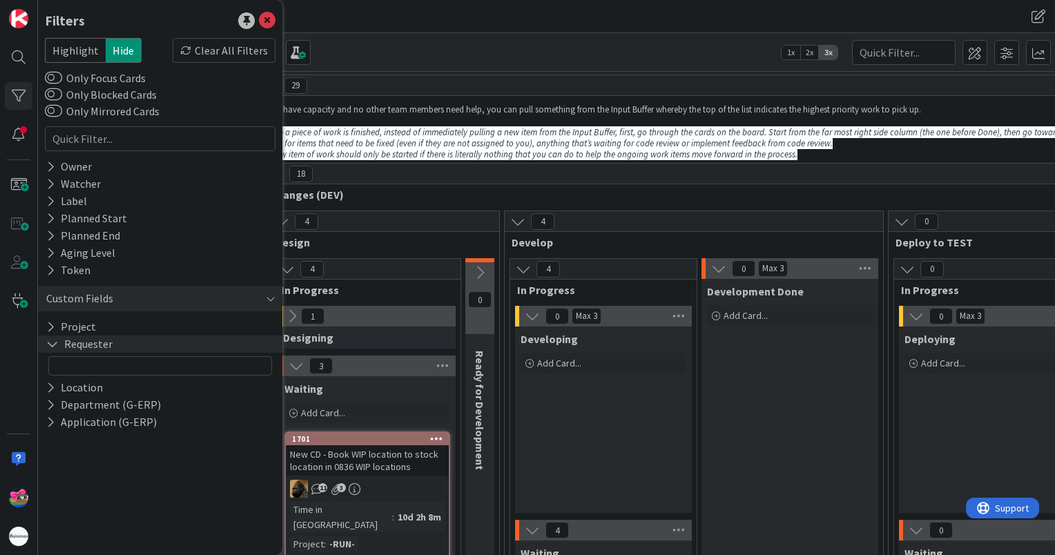
click at [57, 344] on icon at bounding box center [52, 344] width 12 height 12
click at [57, 351] on button "Requester" at bounding box center [78, 343] width 66 height 17
click at [54, 340] on icon at bounding box center [52, 344] width 12 height 12
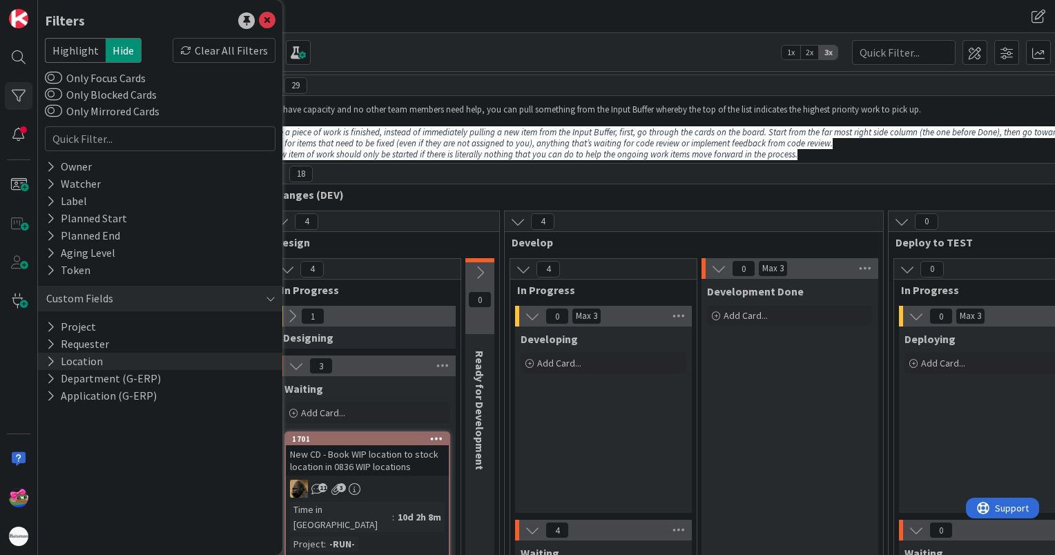
click at [55, 359] on icon at bounding box center [50, 362] width 9 height 12
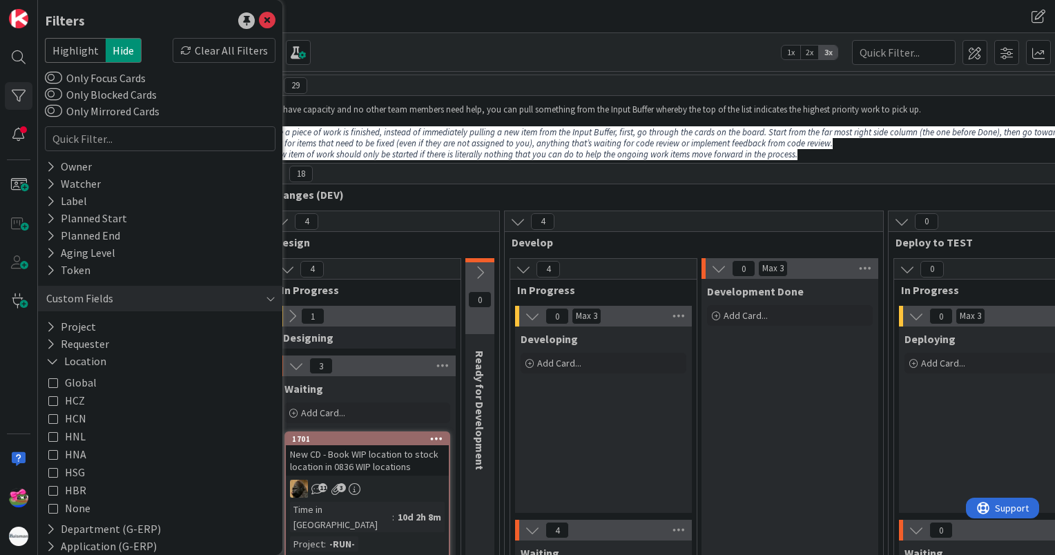
click at [53, 416] on icon at bounding box center [53, 419] width 10 height 10
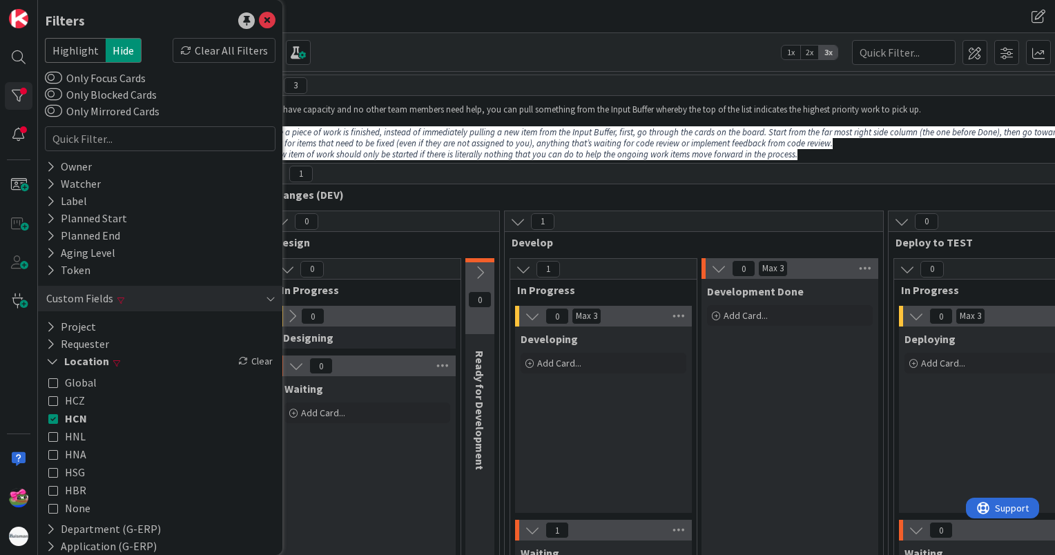
click at [52, 383] on icon at bounding box center [53, 383] width 10 height 10
click at [458, 41] on div "Kanban G-ERP - BFG New Build 1x 2x 3x" at bounding box center [546, 52] width 1017 height 38
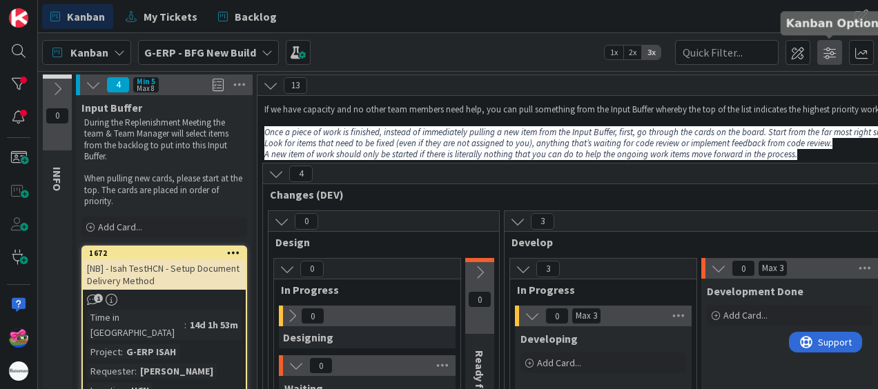
click at [835, 54] on span at bounding box center [829, 52] width 25 height 25
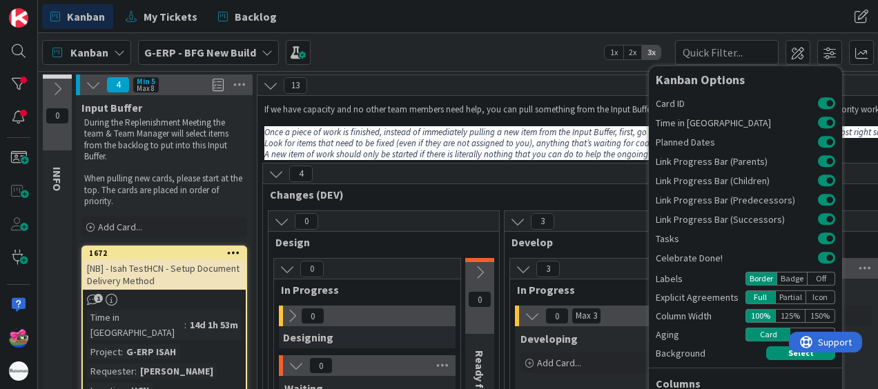
click at [688, 23] on div "Kanban My Tickets Backlog Kanban My Tickets Backlog" at bounding box center [458, 16] width 840 height 33
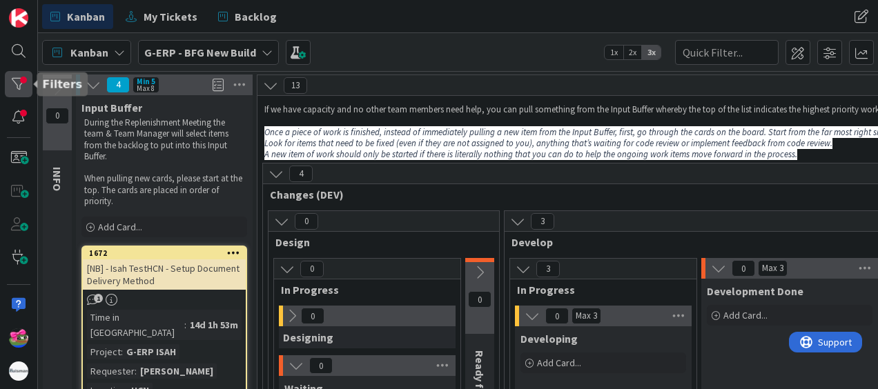
click at [13, 84] on div at bounding box center [19, 84] width 28 height 26
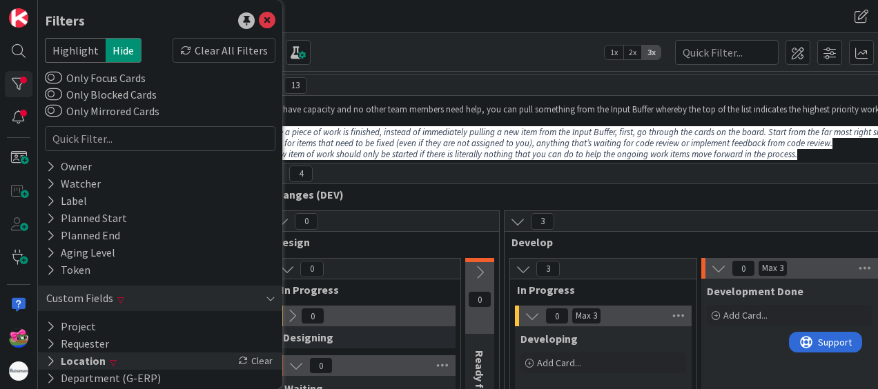
click at [104, 365] on div "Location Clear" at bounding box center [160, 361] width 244 height 17
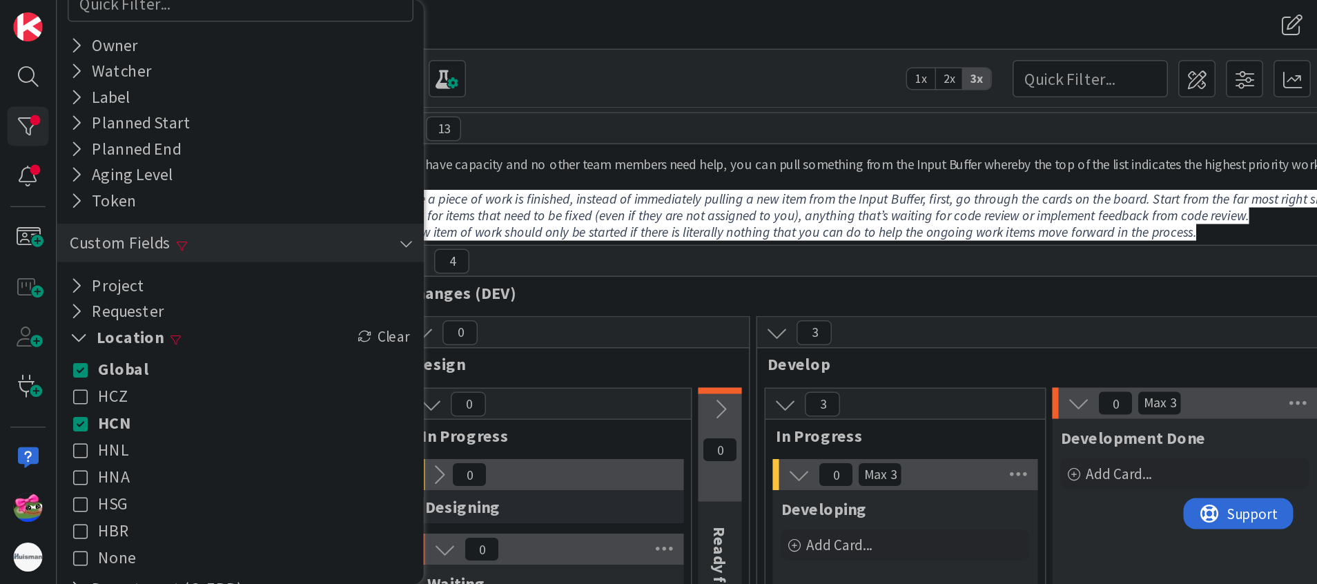
scroll to position [138, 0]
click at [72, 243] on span "Global" at bounding box center [82, 244] width 34 height 18
click at [371, 17] on div "Kanban My Tickets Backlog" at bounding box center [301, 16] width 518 height 25
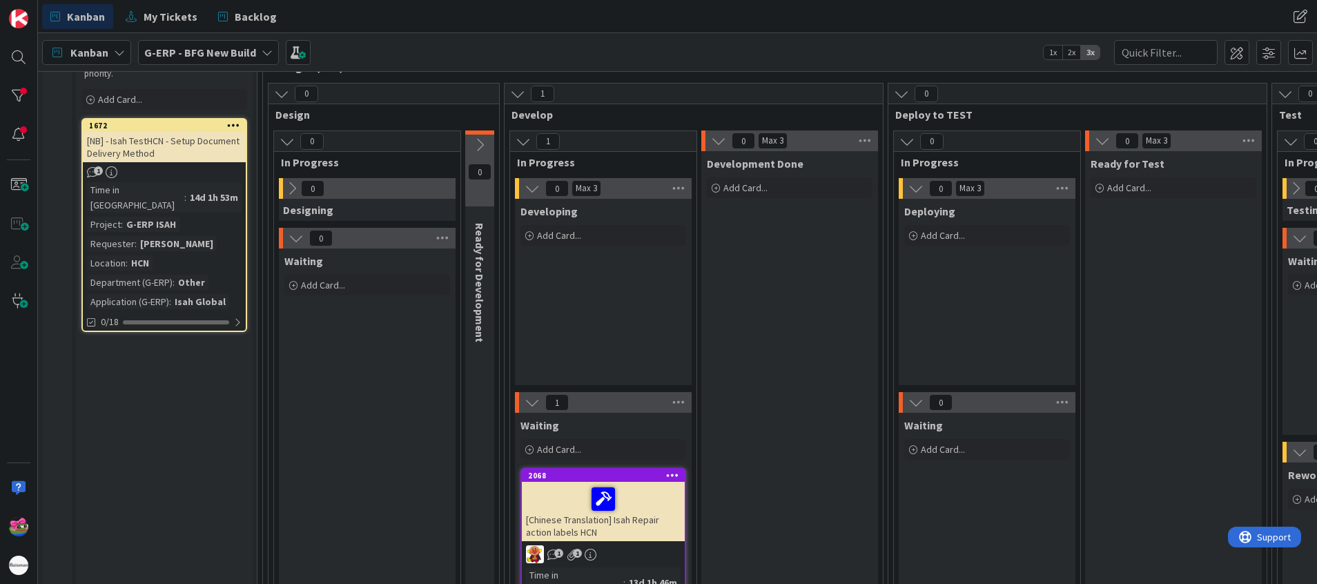
scroll to position [104, 0]
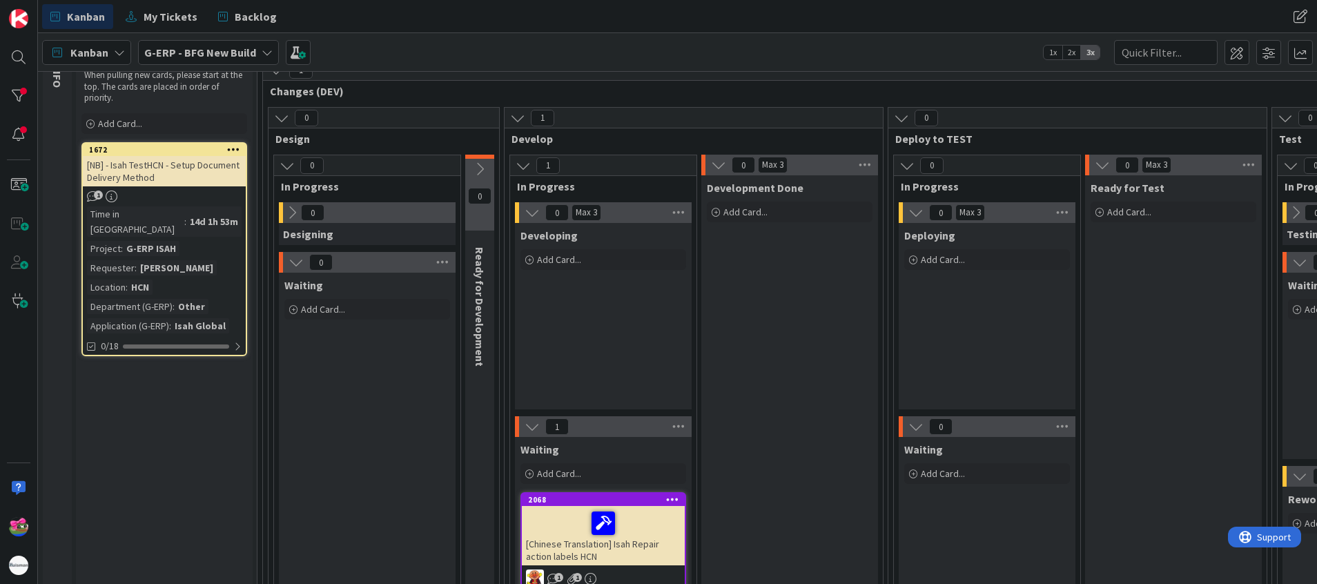
click at [174, 184] on div "[NB] - Isah TestHCN - Setup Document Delivery Method" at bounding box center [164, 171] width 163 height 30
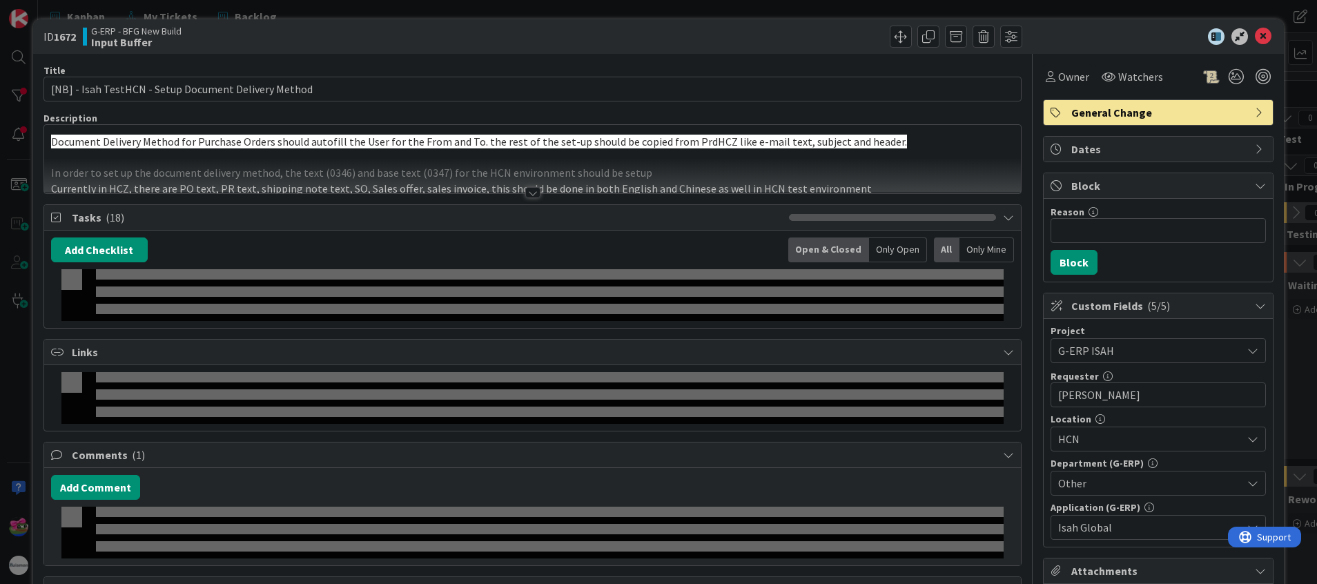
click at [525, 190] on div at bounding box center [532, 192] width 15 height 11
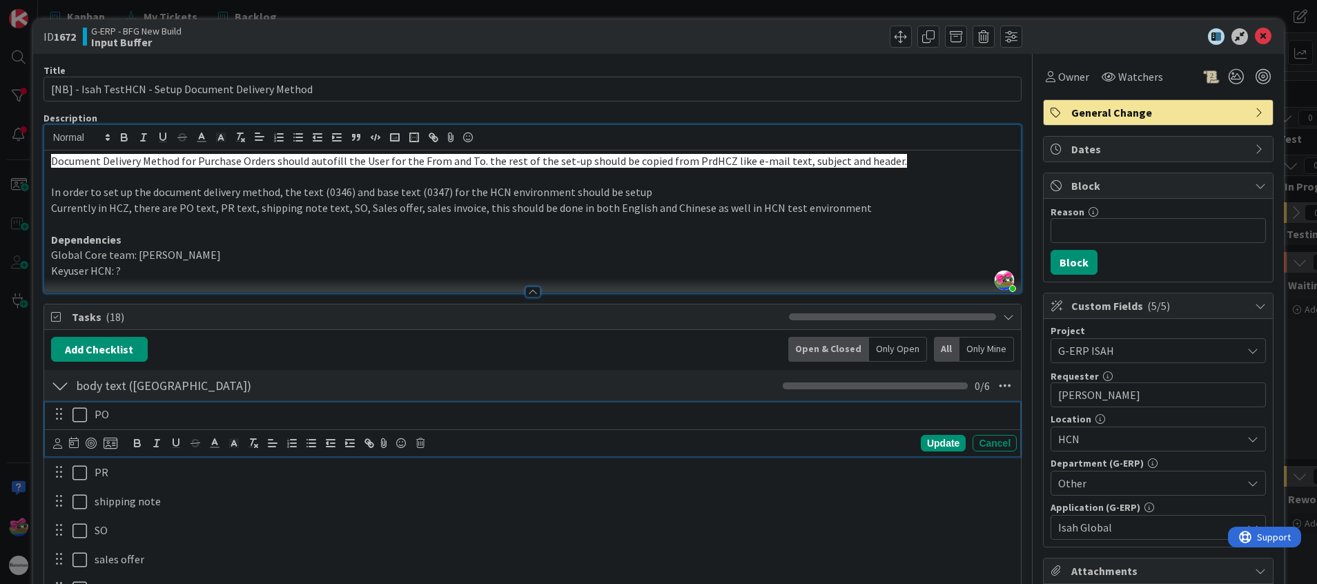
click at [214, 416] on p "PO" at bounding box center [553, 415] width 917 height 16
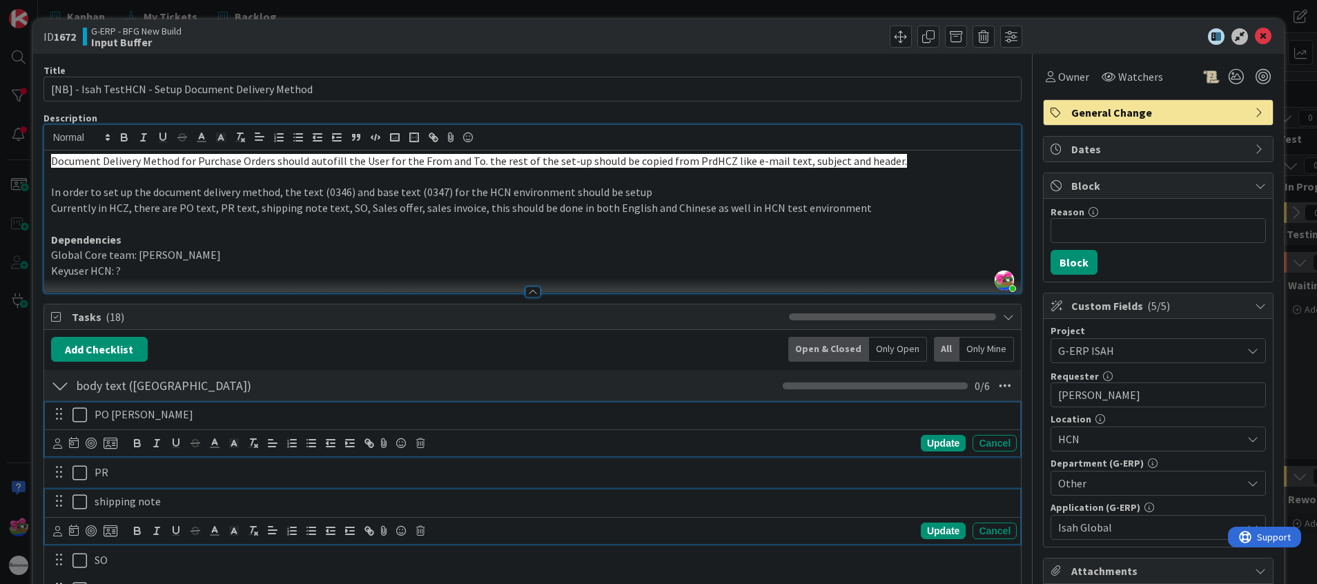
click at [205, 503] on p "shipping note" at bounding box center [553, 502] width 917 height 16
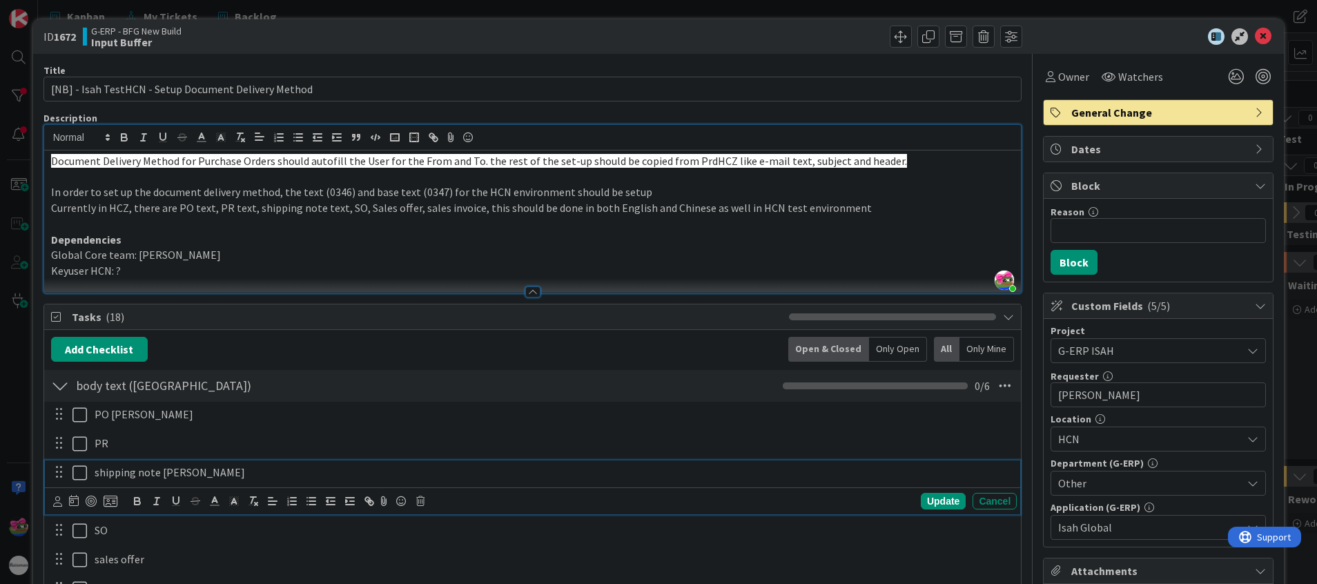
scroll to position [104, 0]
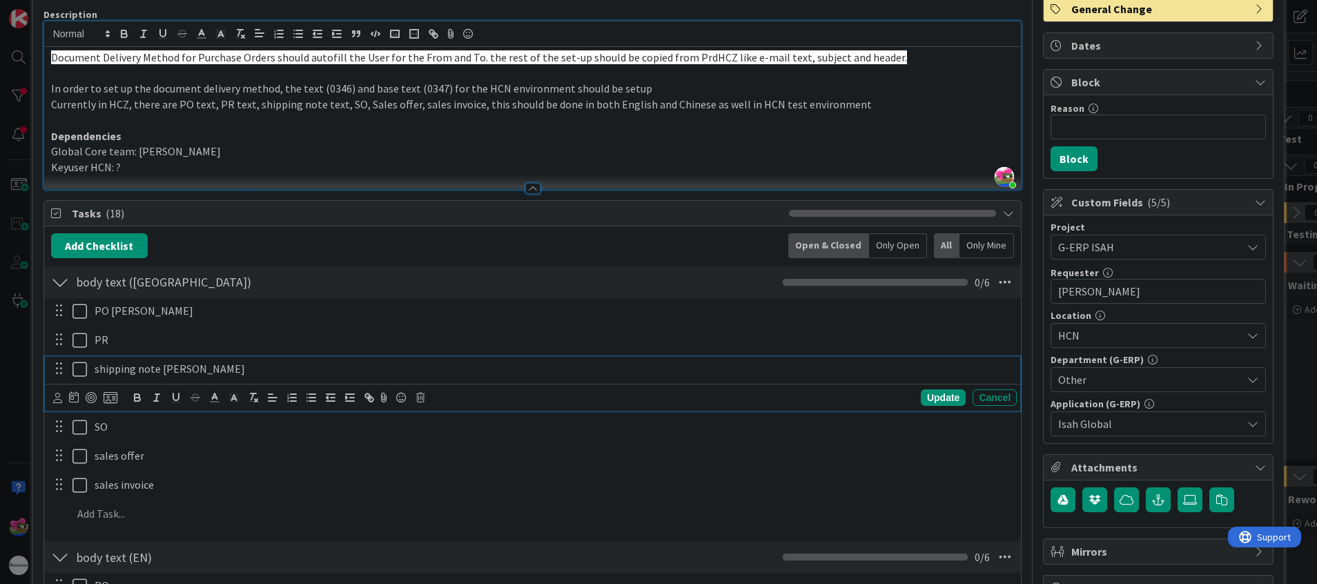
click at [125, 161] on p "Keyuser HCN: ?" at bounding box center [533, 167] width 964 height 16
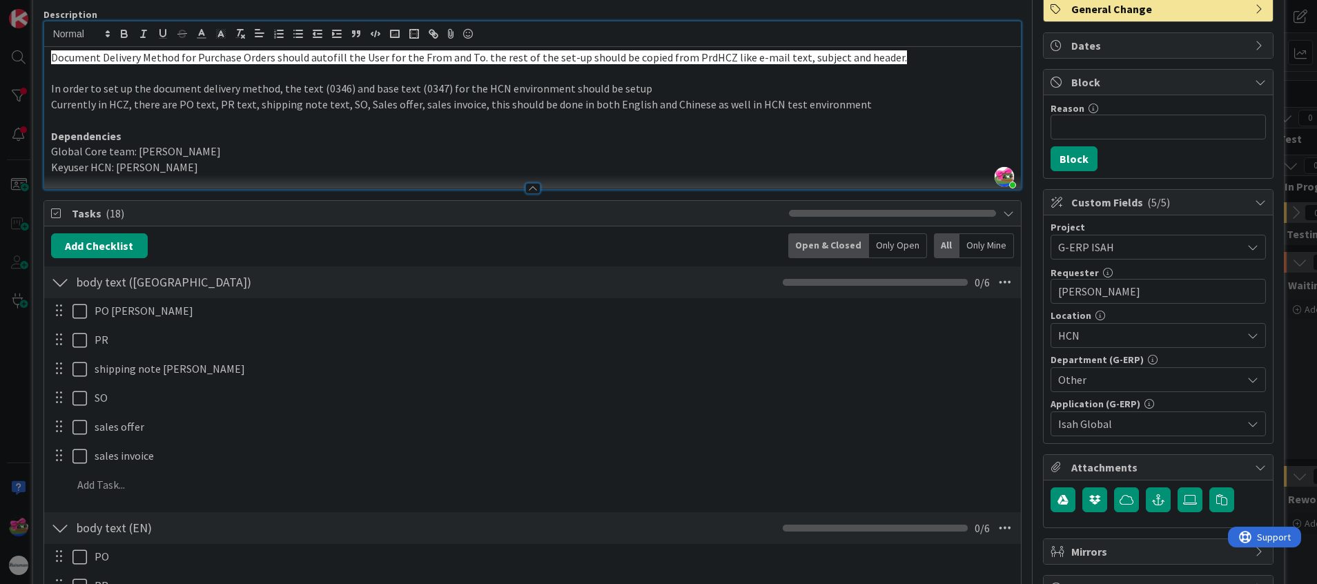
scroll to position [0, 0]
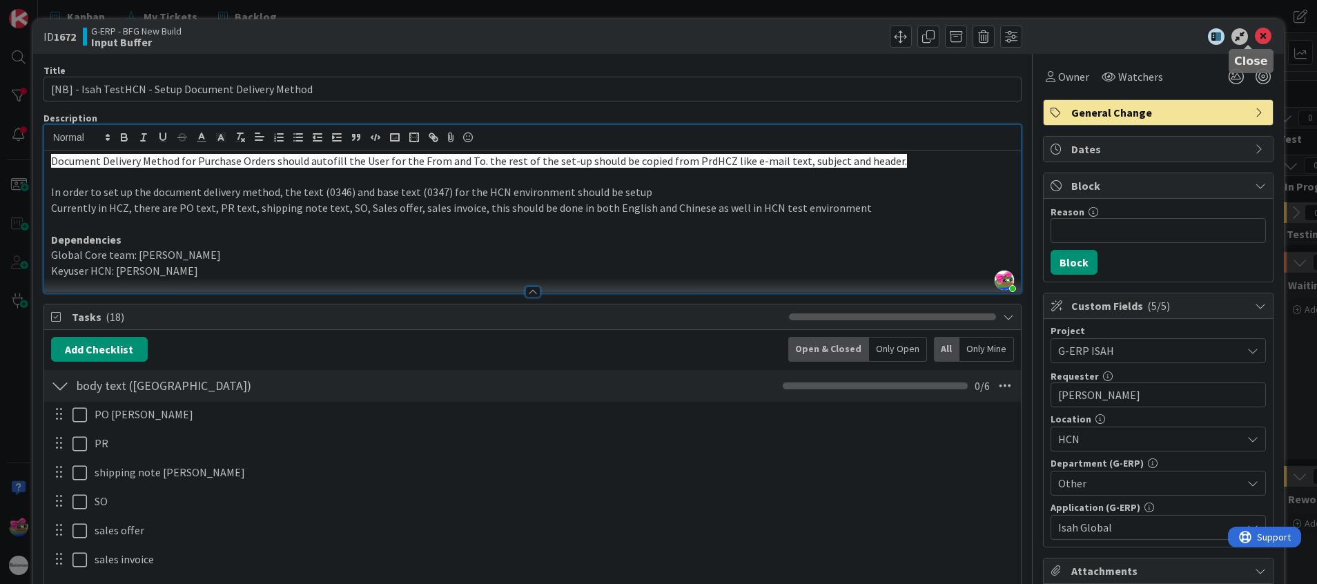
click at [1054, 34] on icon at bounding box center [1263, 36] width 17 height 17
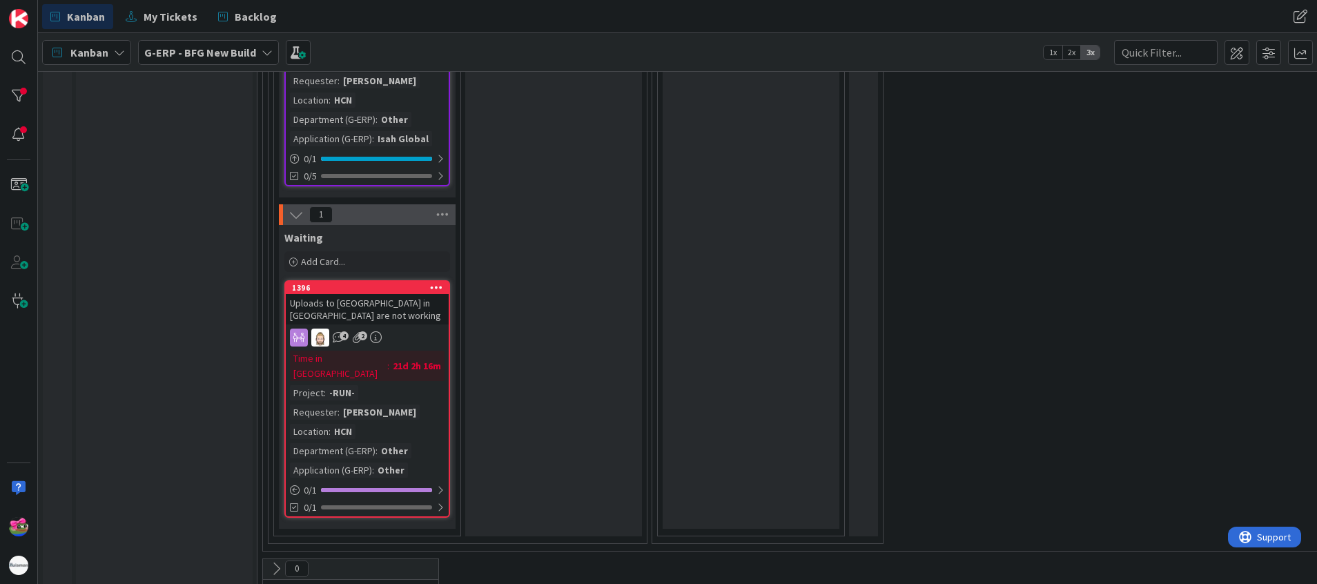
scroll to position [1218, 0]
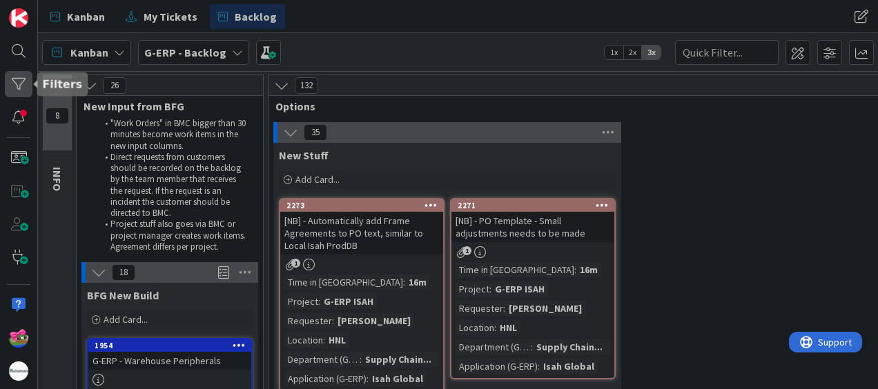
click at [23, 77] on div at bounding box center [19, 84] width 28 height 26
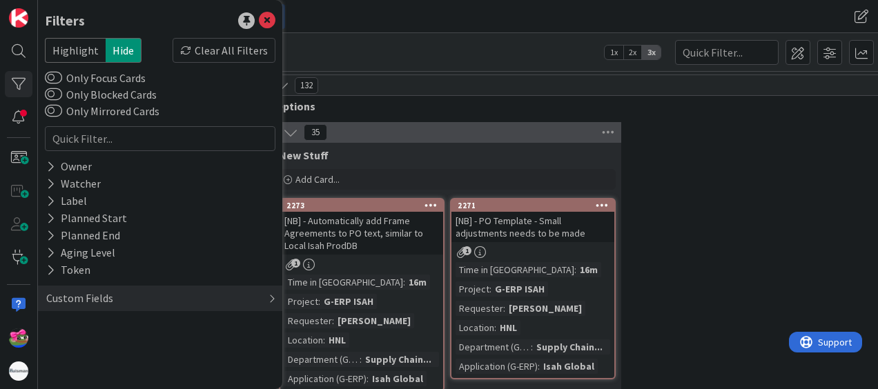
click at [93, 293] on div "Custom Fields" at bounding box center [80, 298] width 70 height 17
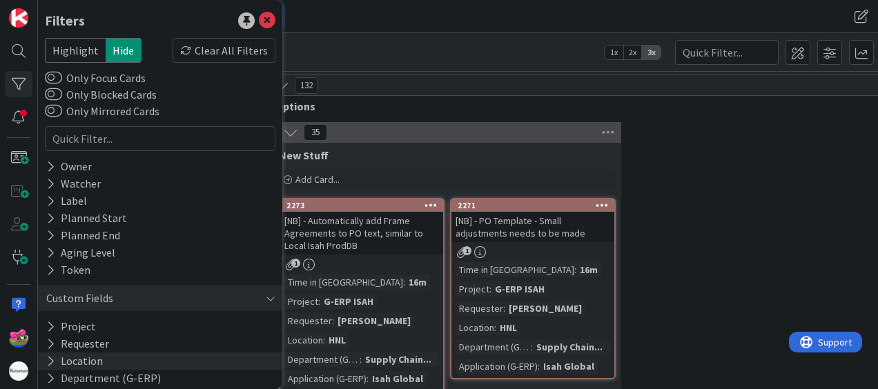
click at [95, 364] on button "Location" at bounding box center [74, 361] width 59 height 17
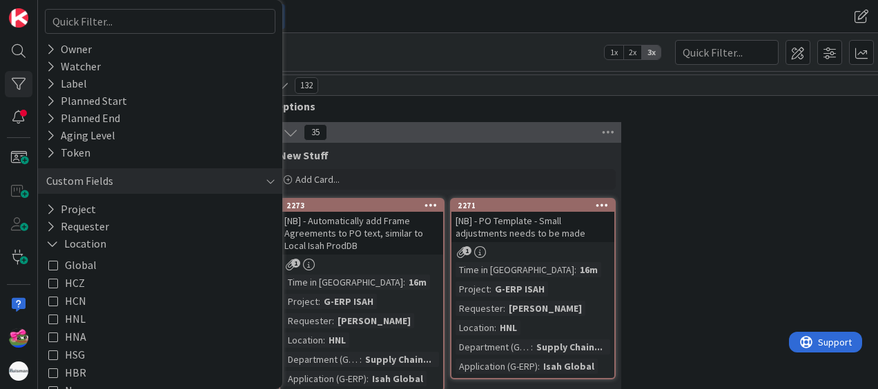
scroll to position [138, 0]
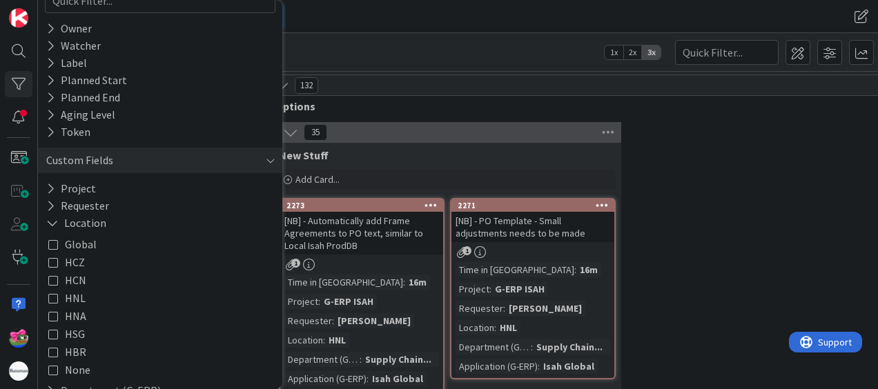
click at [77, 282] on span "HCN" at bounding box center [75, 280] width 21 height 18
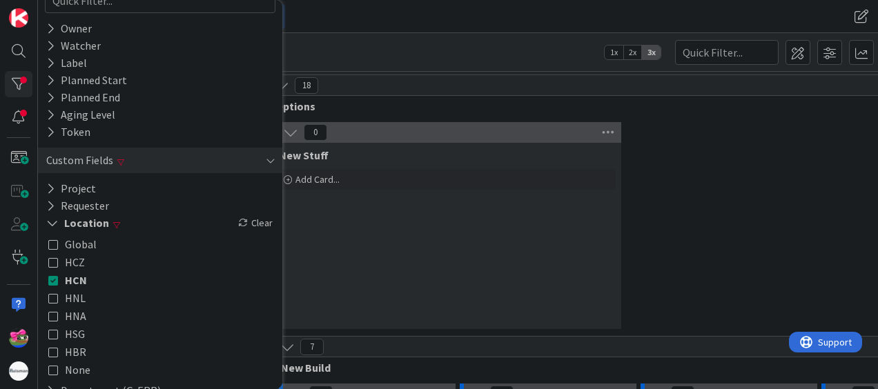
click at [428, 15] on div "Kanban My Tickets Backlog" at bounding box center [301, 16] width 518 height 25
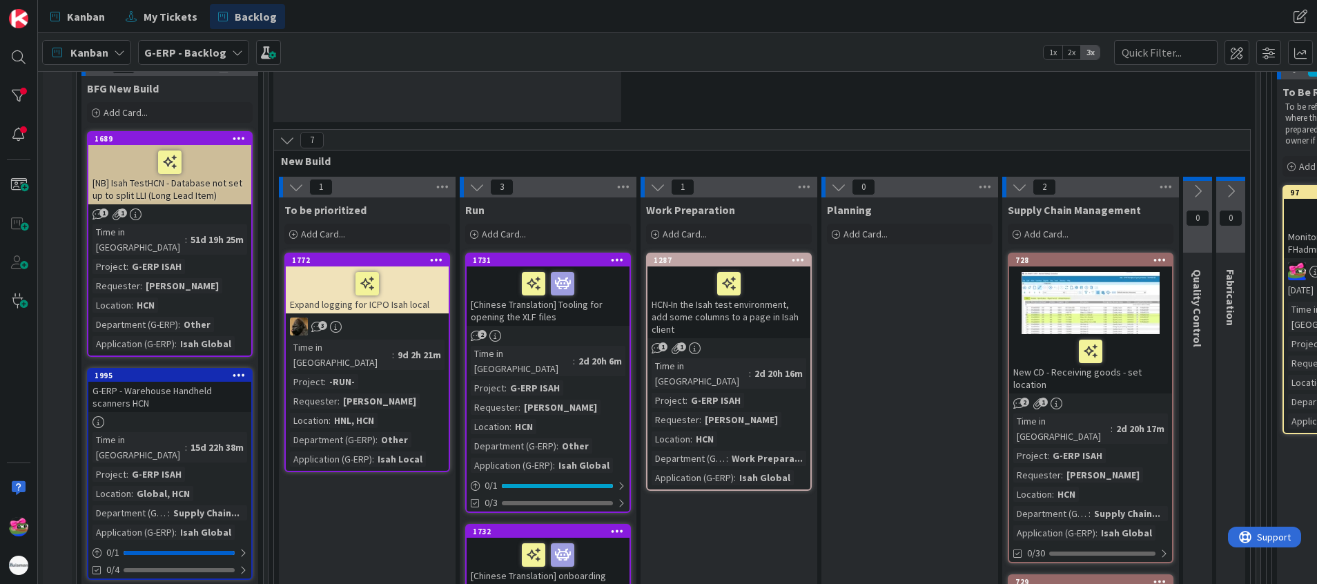
scroll to position [104, 0]
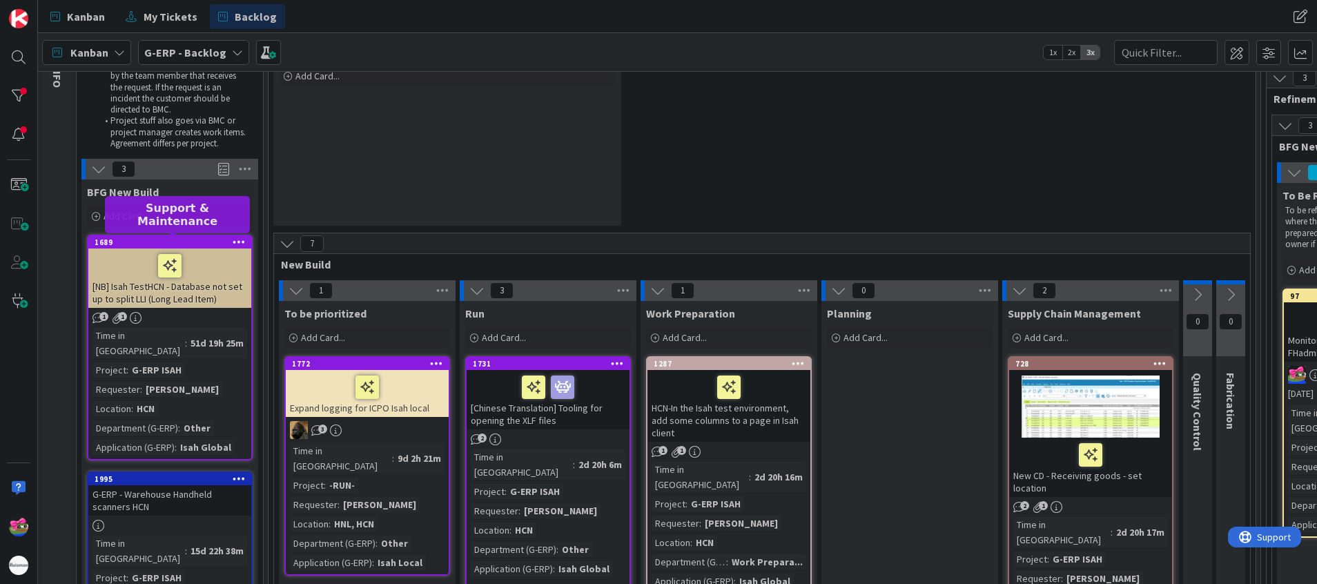
click at [161, 242] on div "1689" at bounding box center [173, 242] width 157 height 10
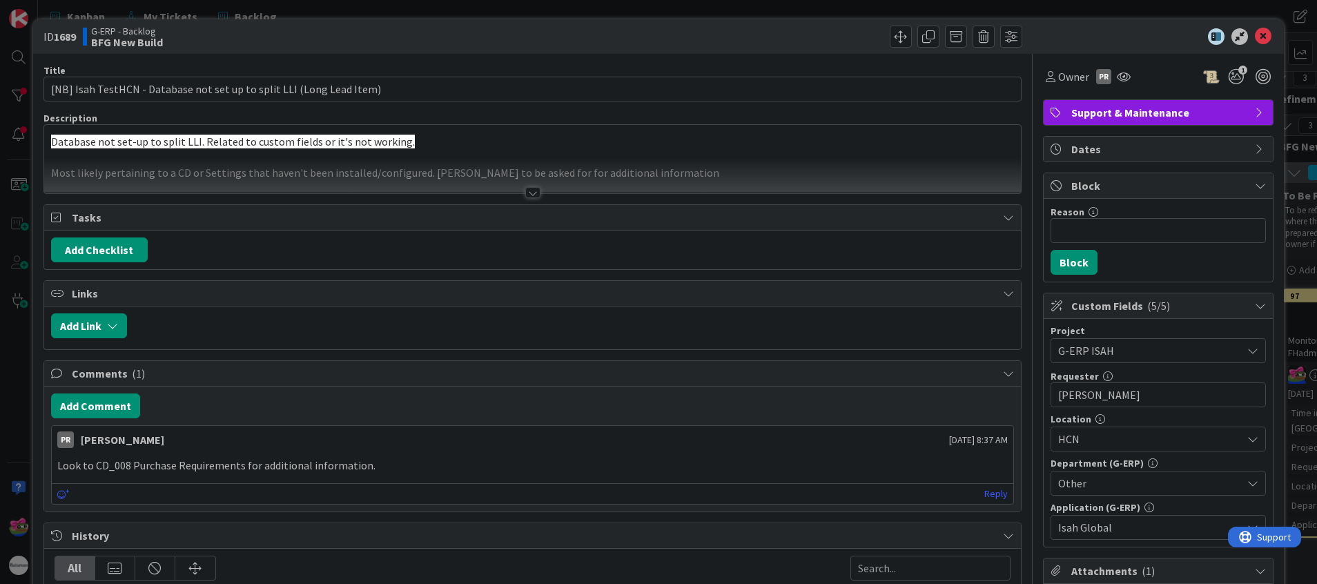
click at [525, 196] on div at bounding box center [532, 192] width 15 height 11
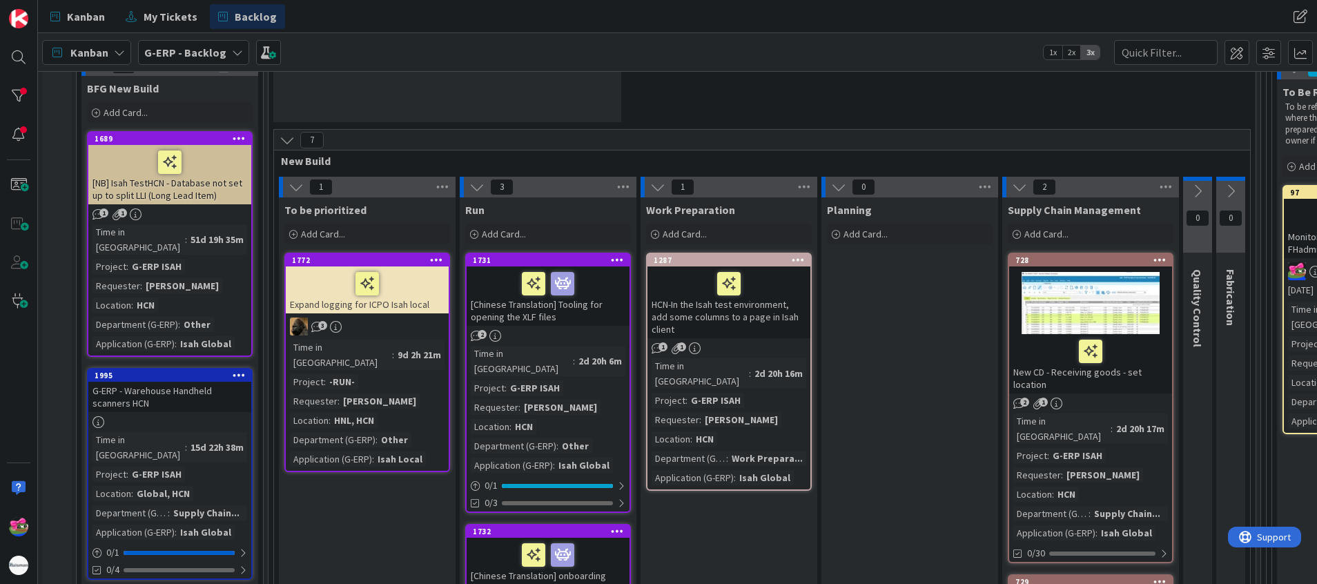
scroll to position [311, 0]
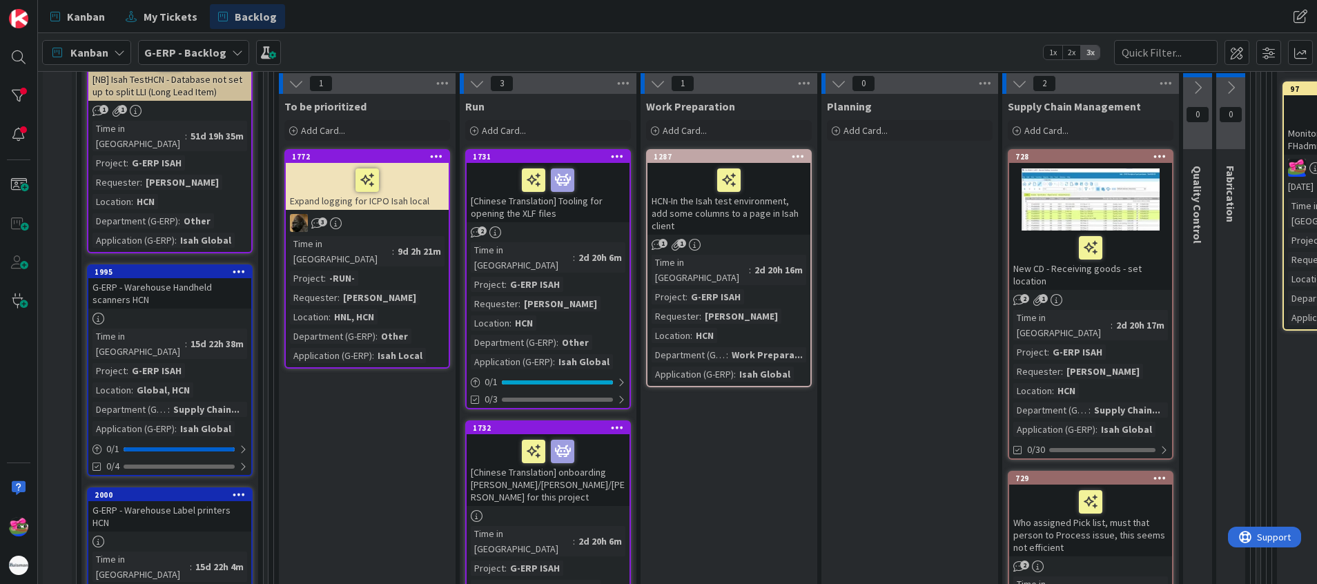
click at [194, 293] on div "G-ERP - Warehouse Handheld scanners HCN" at bounding box center [169, 293] width 163 height 30
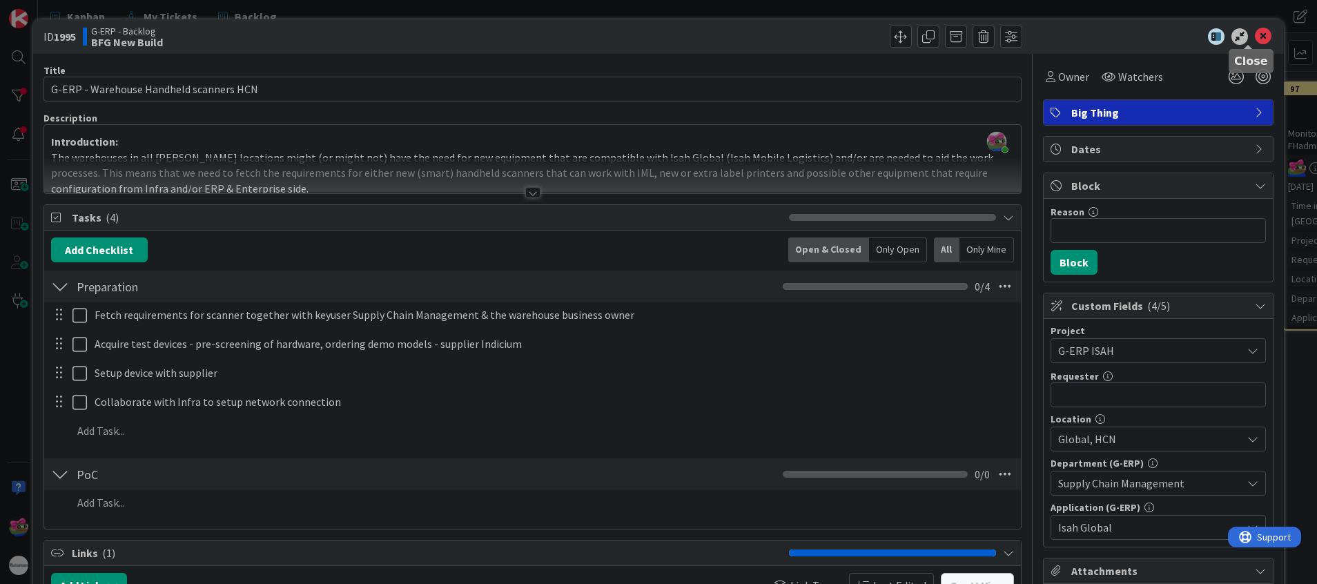
click at [877, 30] on icon at bounding box center [1263, 36] width 17 height 17
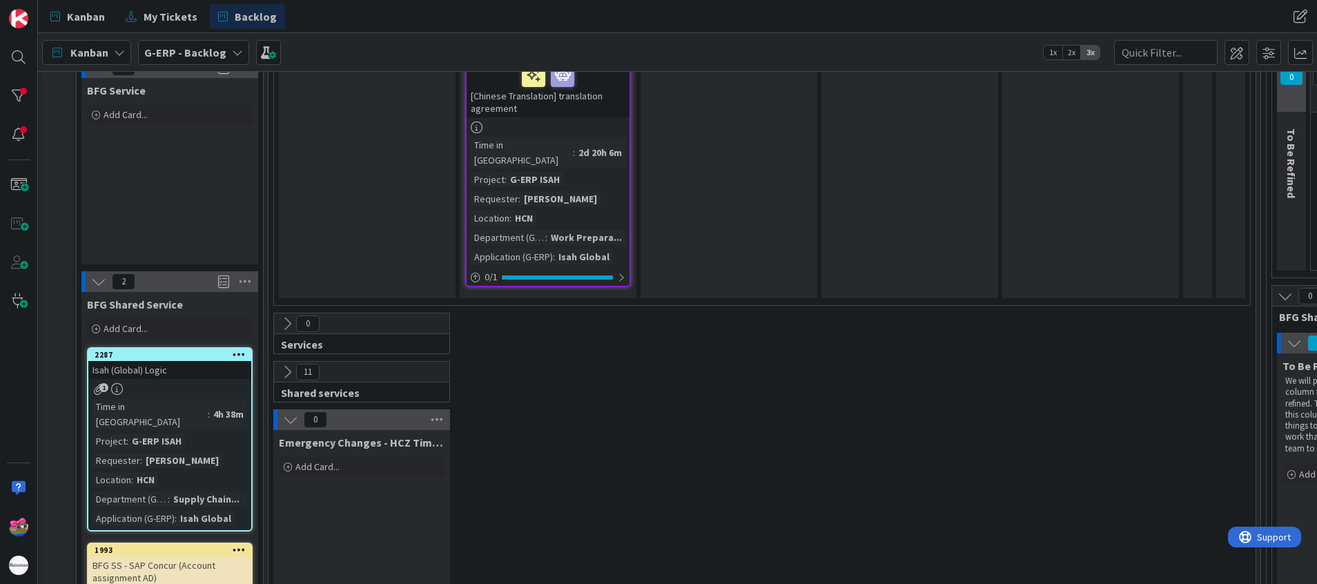
scroll to position [1035, 0]
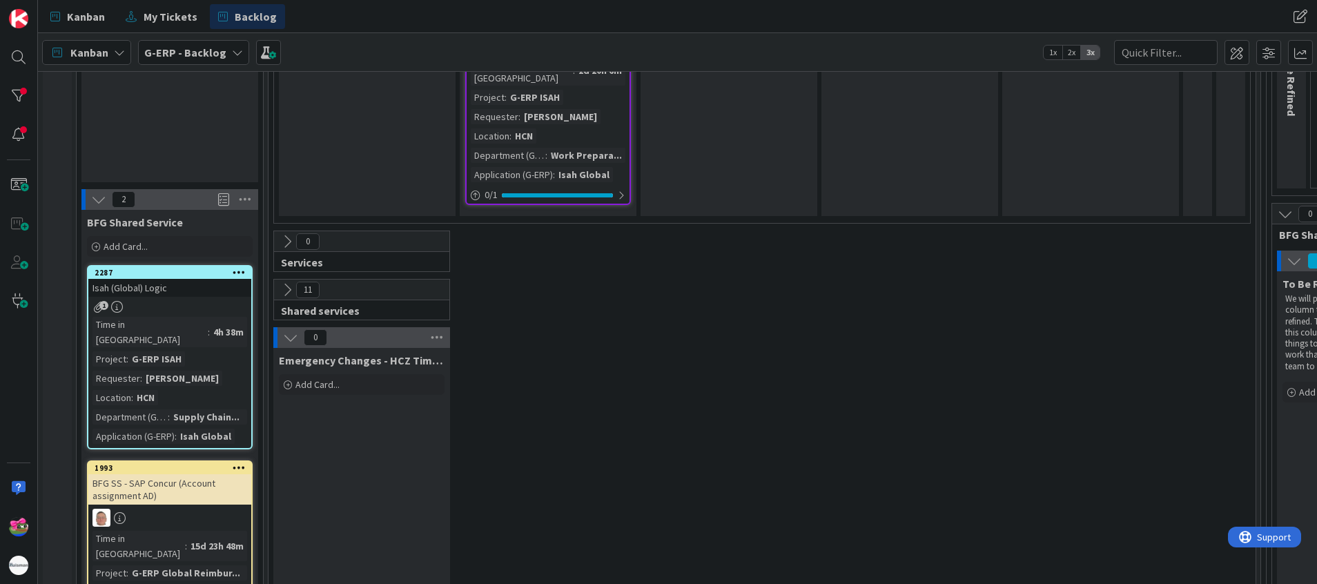
click at [179, 265] on div "2287 Isah (Global) Logic 1 Time in Column : 4h 38m Project : G-ERP ISAH Request…" at bounding box center [170, 357] width 166 height 184
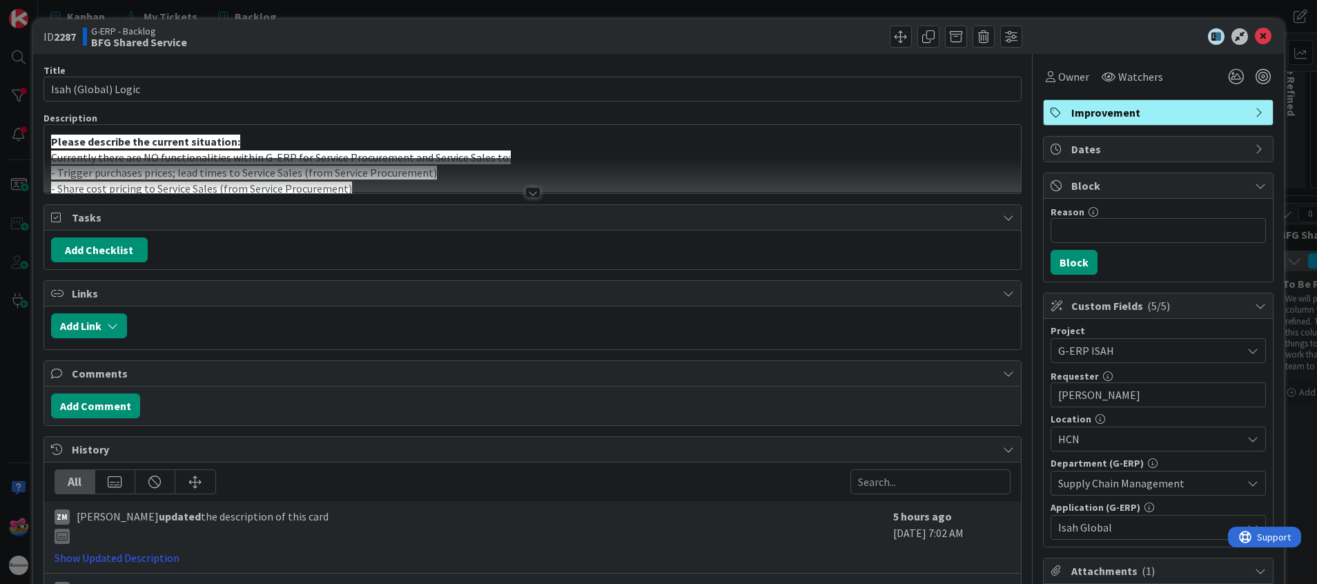
click at [500, 185] on div at bounding box center [533, 175] width 978 height 35
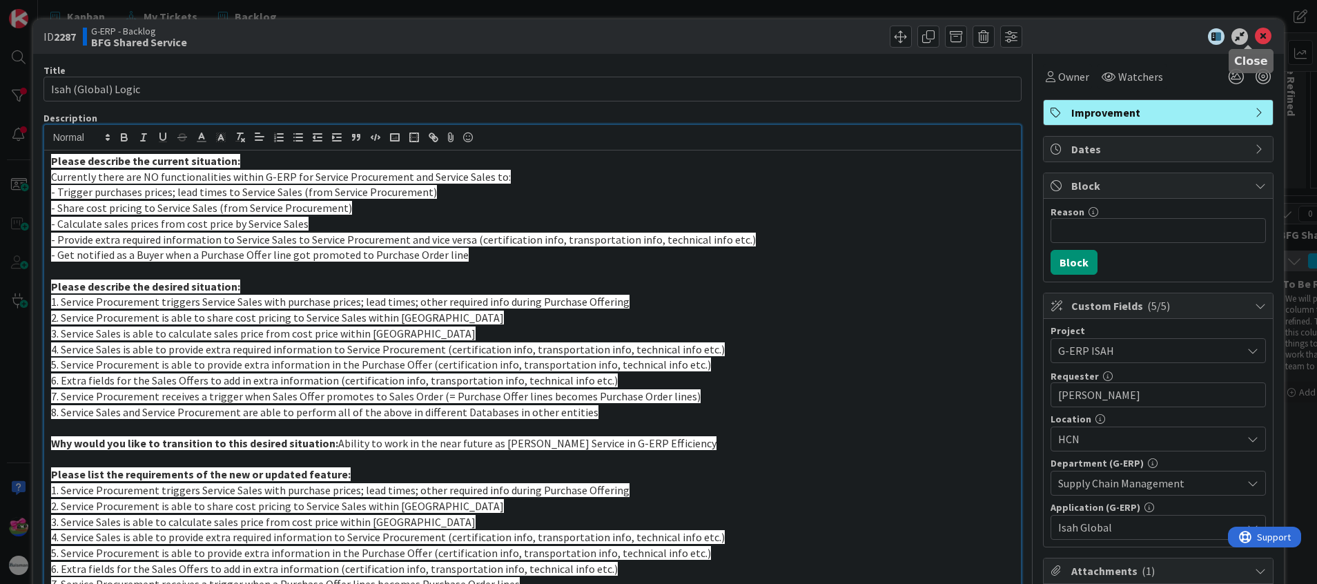
click at [877, 37] on icon at bounding box center [1263, 36] width 17 height 17
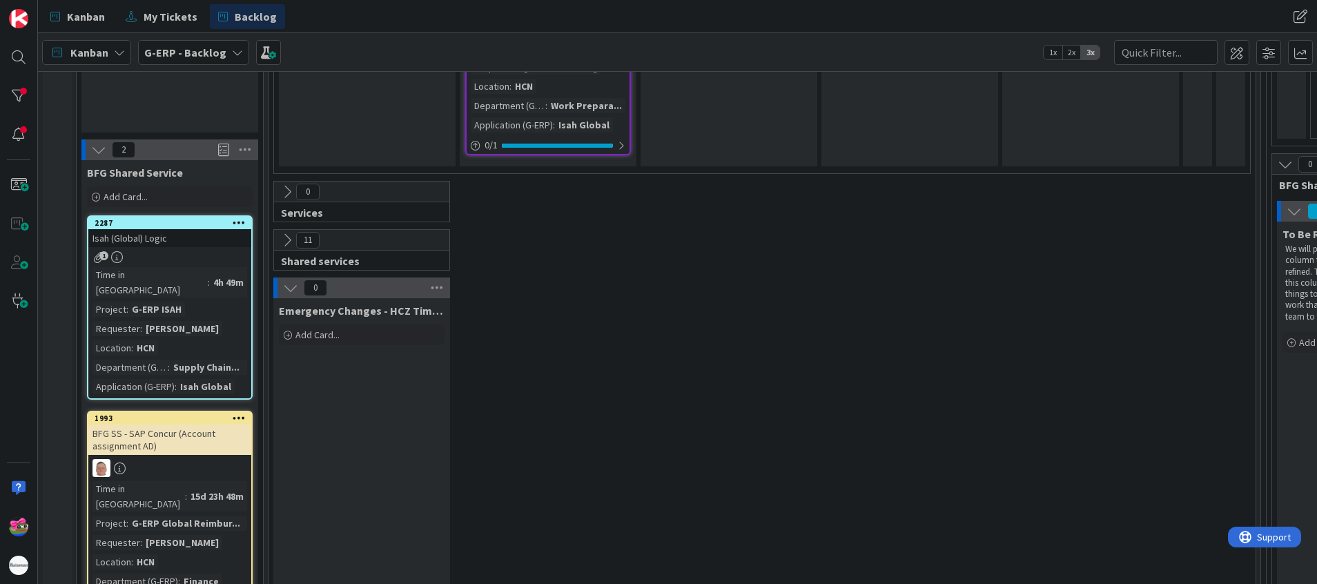
scroll to position [982, 0]
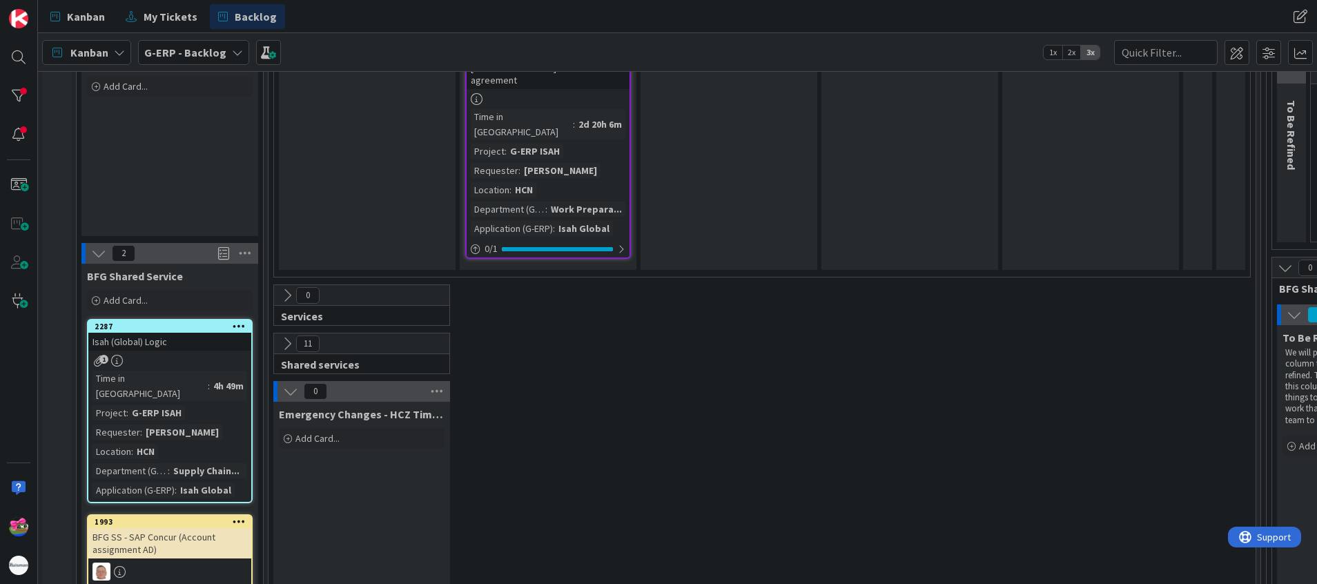
click at [279, 335] on button at bounding box center [287, 344] width 18 height 18
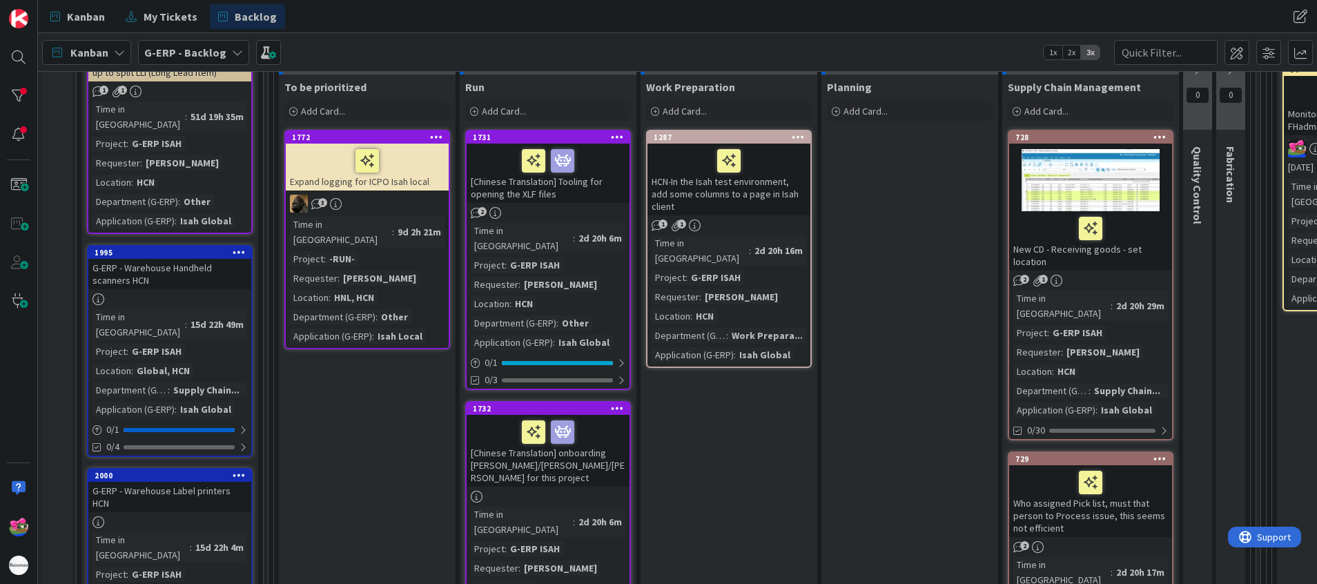
scroll to position [360, 0]
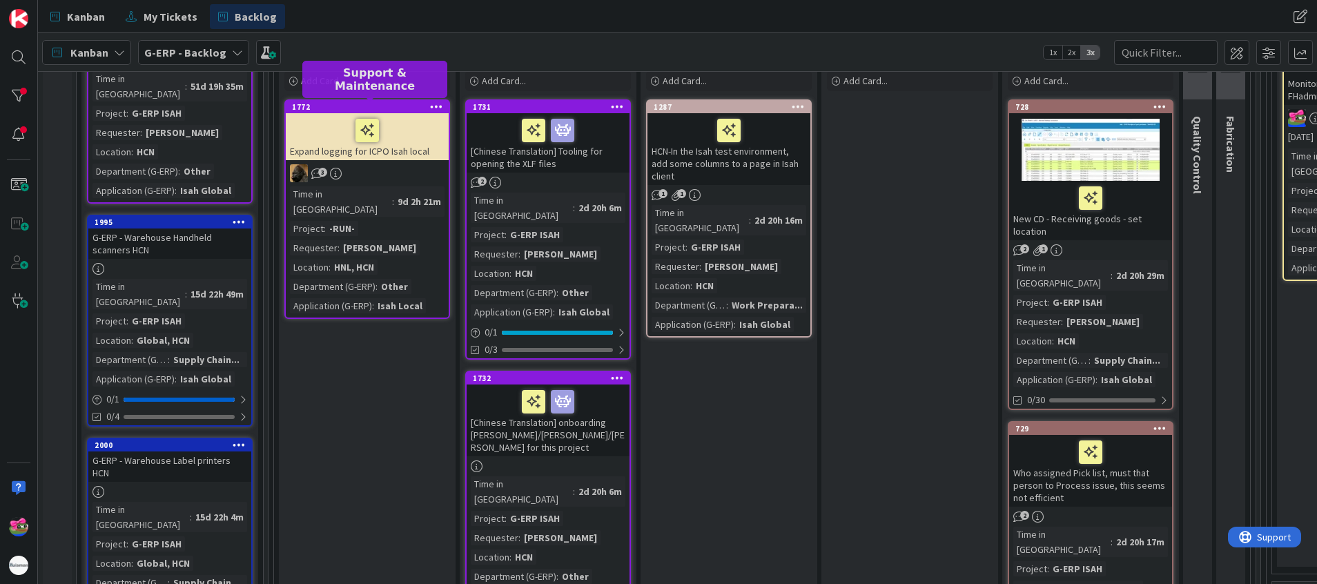
click at [364, 106] on div "1772" at bounding box center [370, 107] width 157 height 10
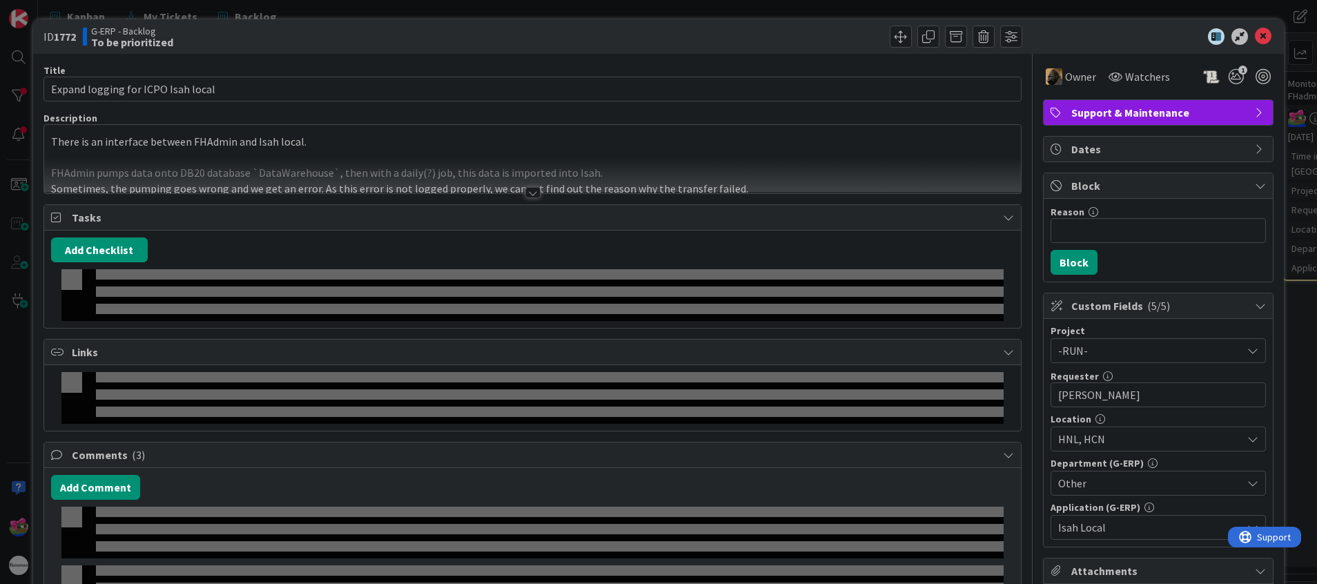
select select "sql"
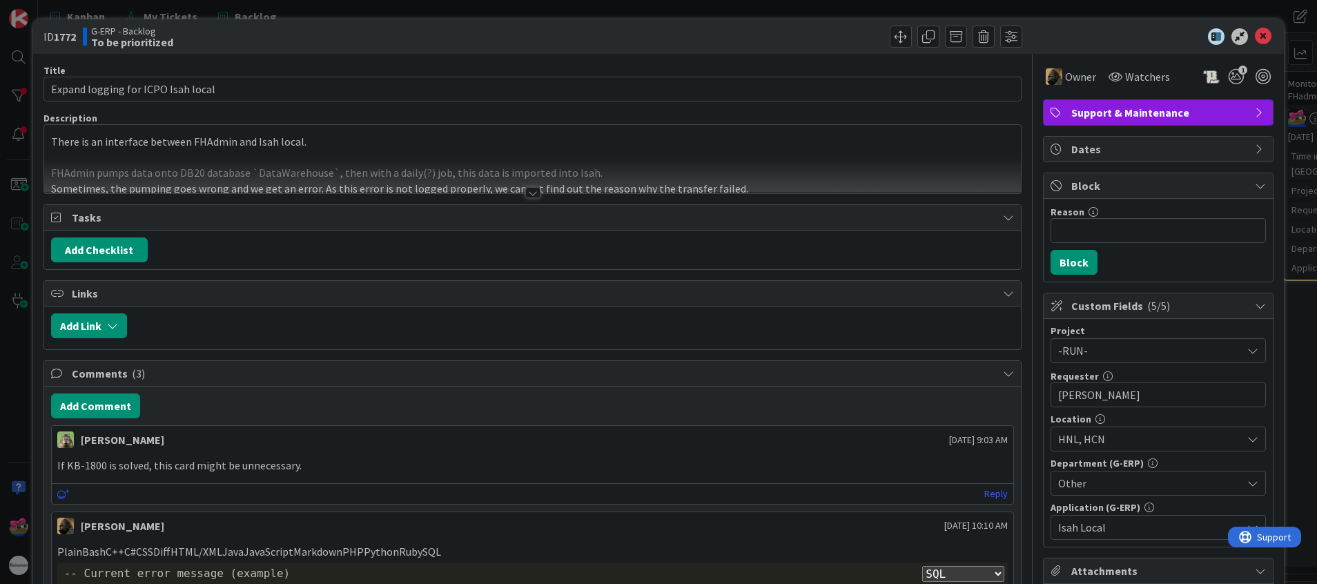
click at [525, 188] on div at bounding box center [532, 192] width 15 height 11
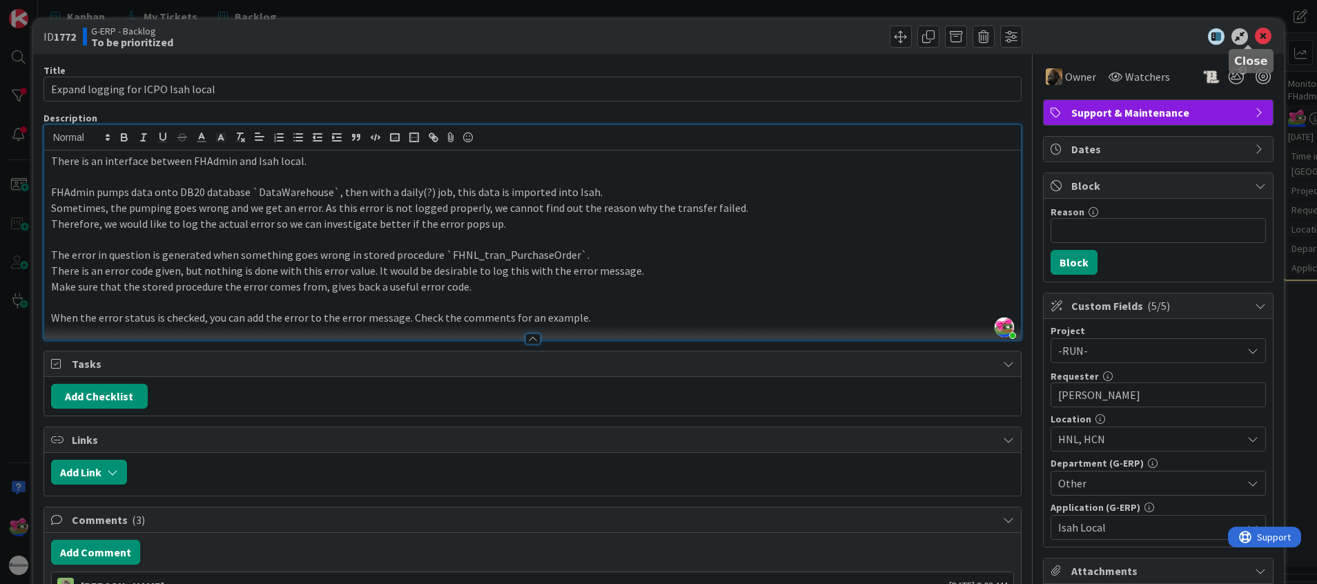
drag, startPoint x: 1248, startPoint y: 32, endPoint x: 911, endPoint y: 160, distance: 360.9
click at [877, 32] on icon at bounding box center [1263, 36] width 17 height 17
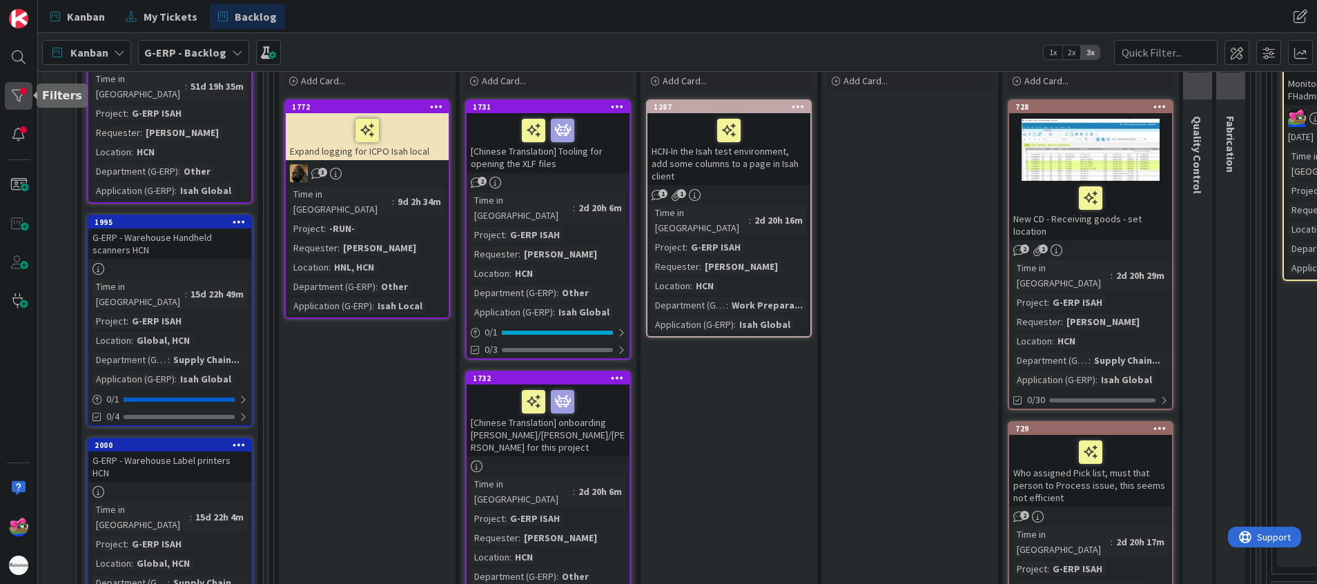
click at [15, 93] on div at bounding box center [19, 96] width 28 height 28
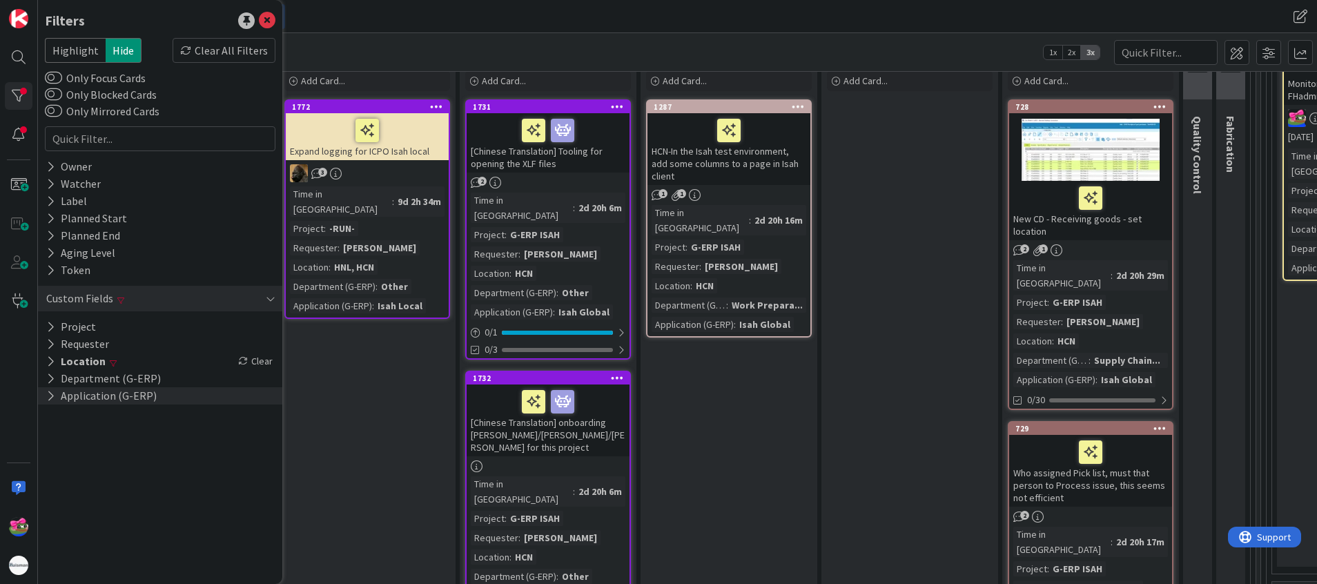
click at [80, 389] on button "Application (G-ERP)" at bounding box center [101, 395] width 113 height 17
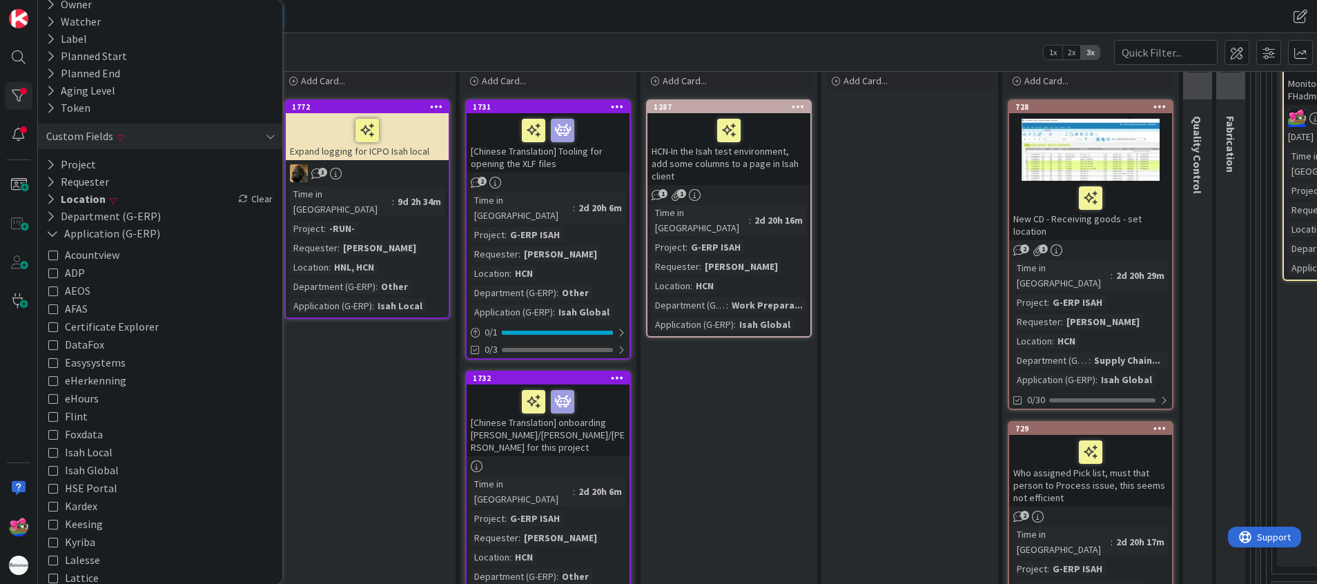
scroll to position [207, 0]
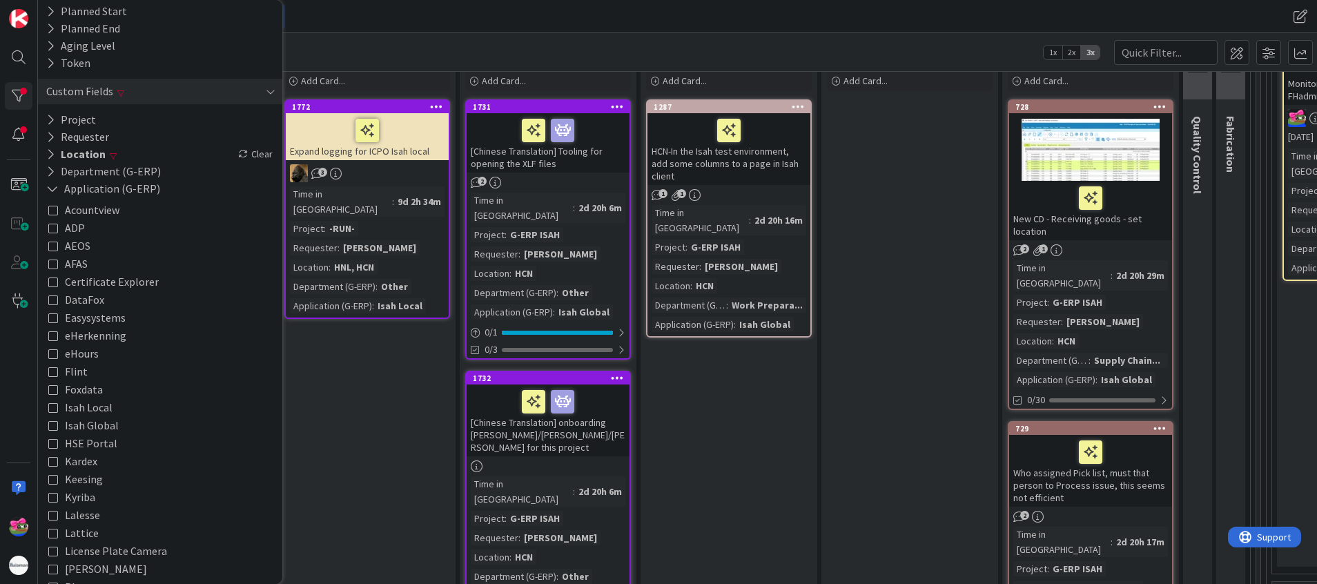
click at [93, 389] on span "Isah Global" at bounding box center [92, 425] width 54 height 18
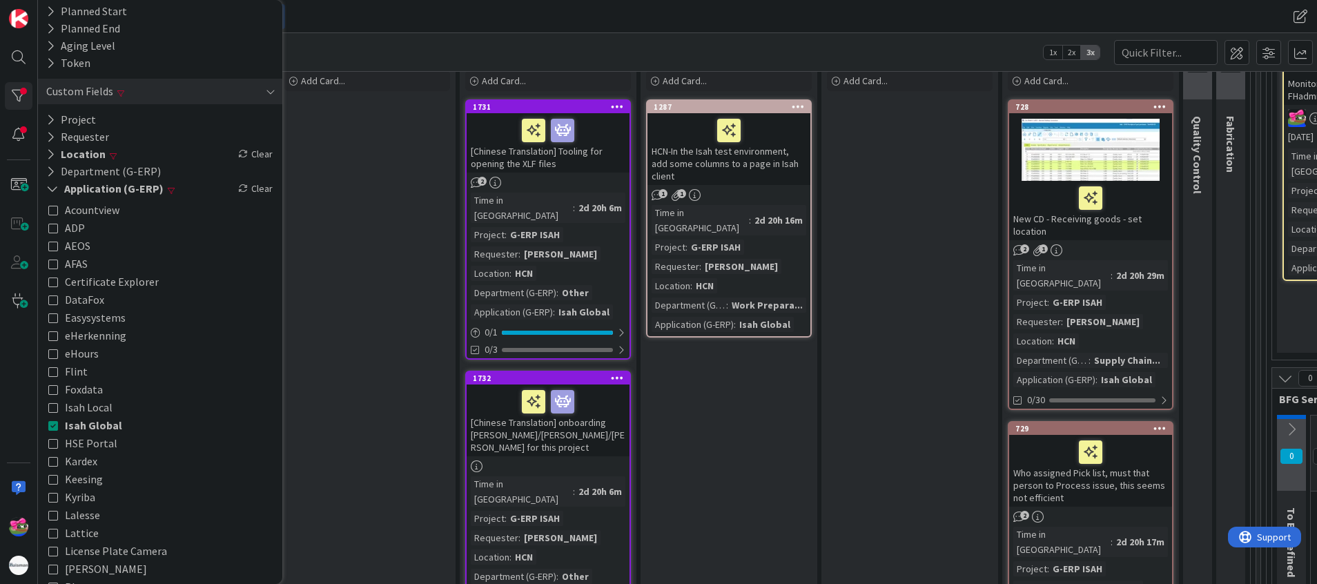
click at [385, 186] on div "To be prioritized Add Card..." at bounding box center [367, 467] width 177 height 847
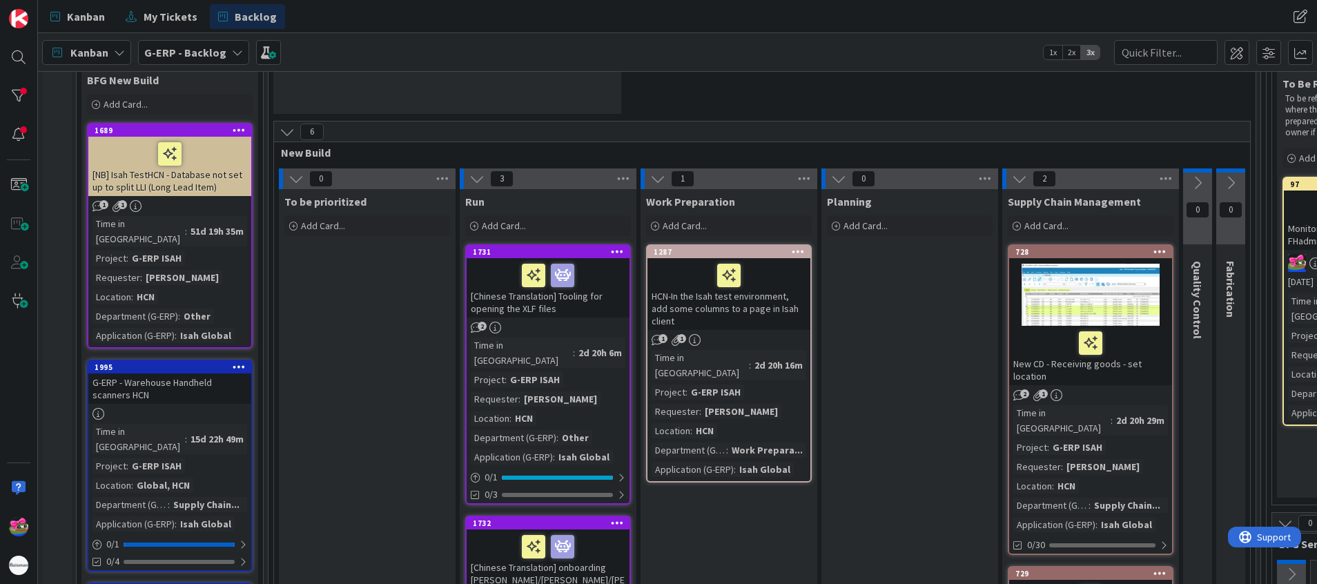
scroll to position [257, 0]
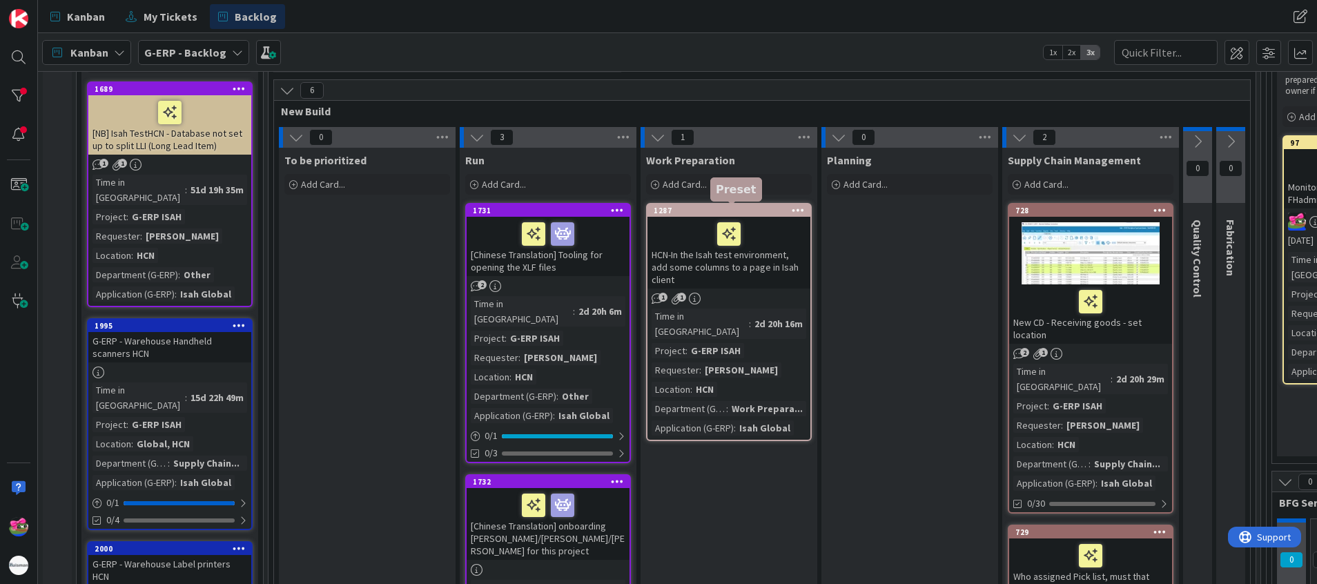
click at [748, 208] on div "1287" at bounding box center [732, 211] width 157 height 10
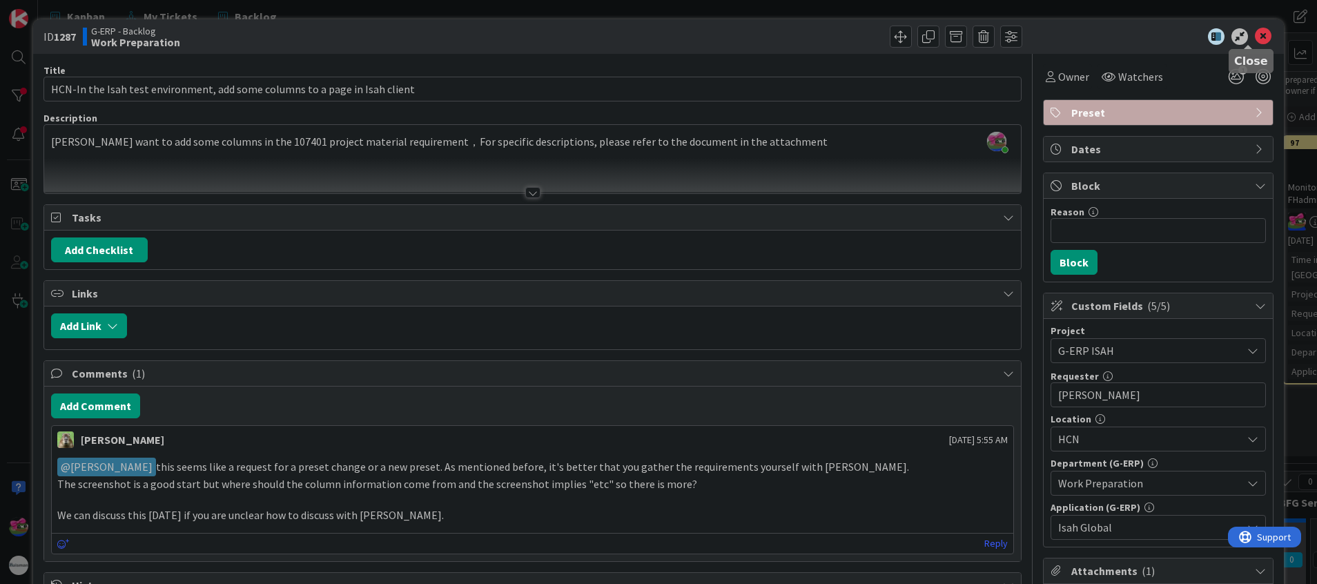
click at [877, 32] on icon at bounding box center [1263, 36] width 17 height 17
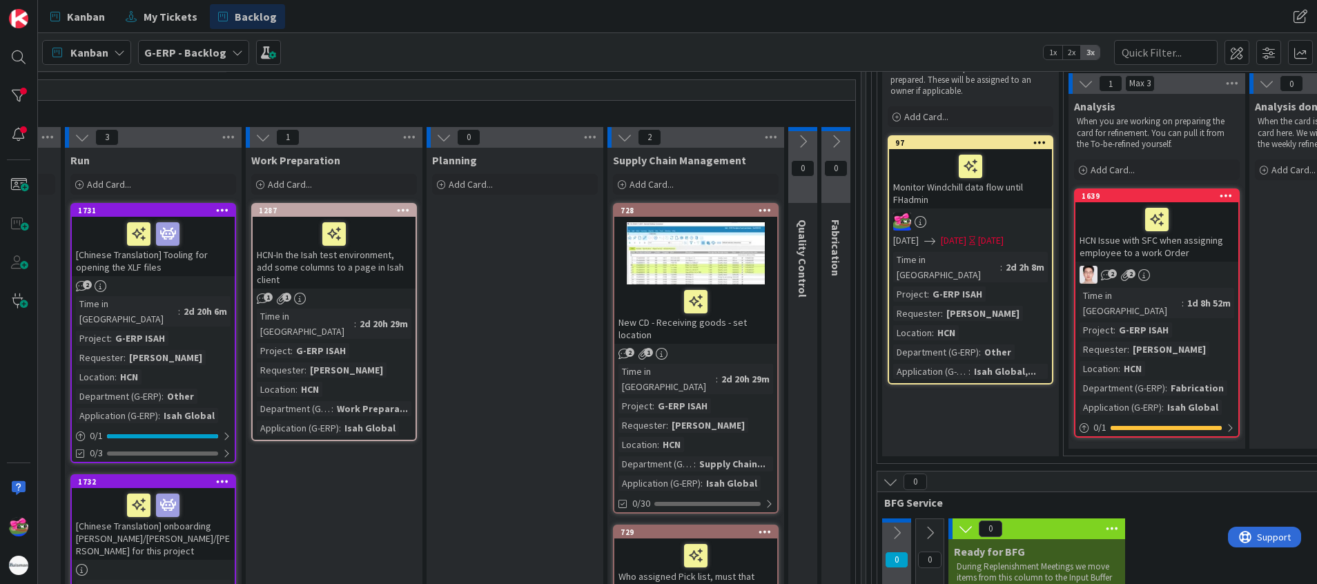
scroll to position [257, 399]
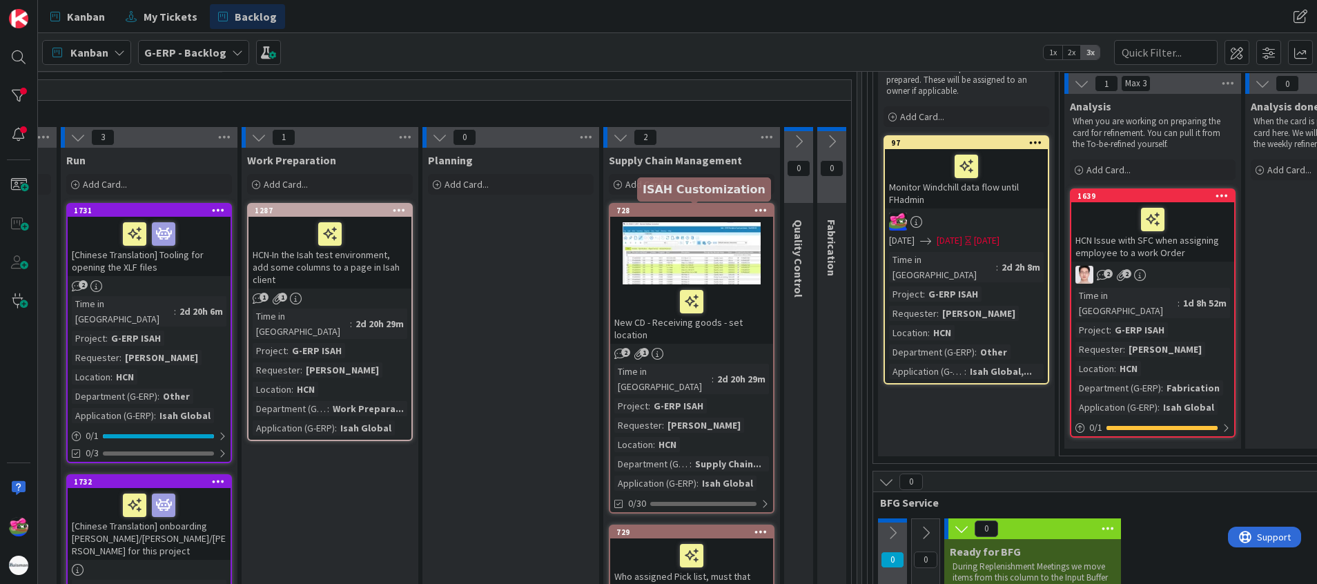
click at [677, 215] on div "728" at bounding box center [694, 211] width 157 height 10
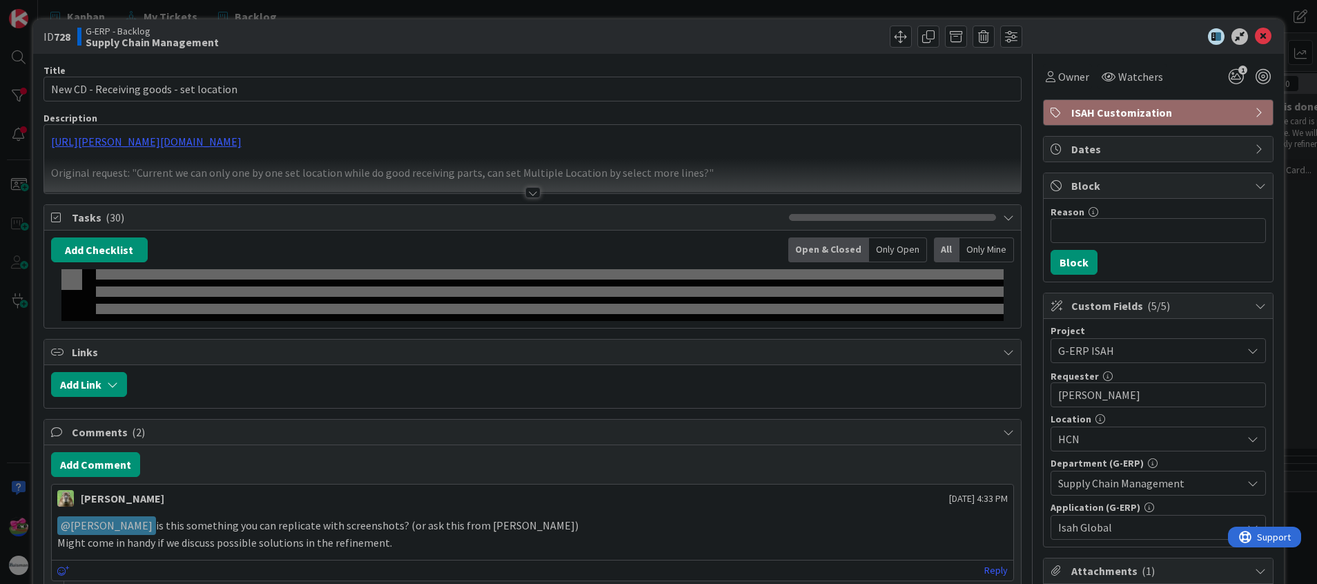
click at [516, 186] on div at bounding box center [533, 175] width 978 height 35
click at [529, 181] on p "Original request: "Current we can only one by one set location while do good re…" at bounding box center [533, 173] width 964 height 16
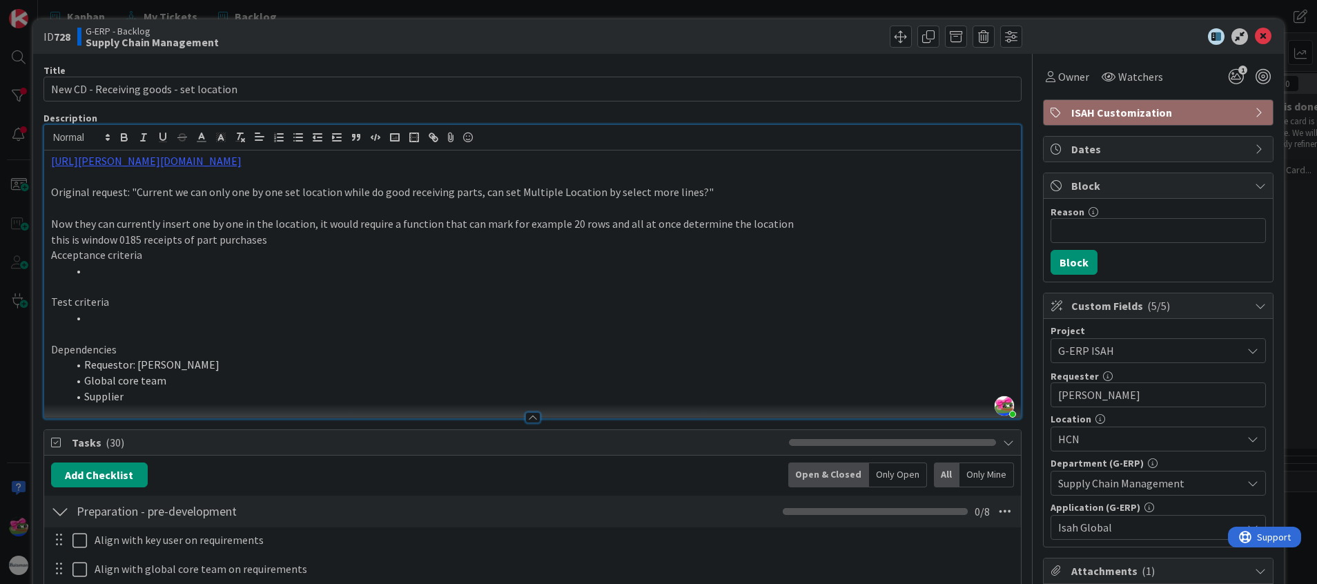
click at [352, 313] on li at bounding box center [541, 318] width 947 height 16
click at [242, 162] on link "https://huisman-smartit.onbmc.com/smartit/app/#/incident/AGGGSPRFBRQVHASVFU0VSV…" at bounding box center [146, 161] width 191 height 14
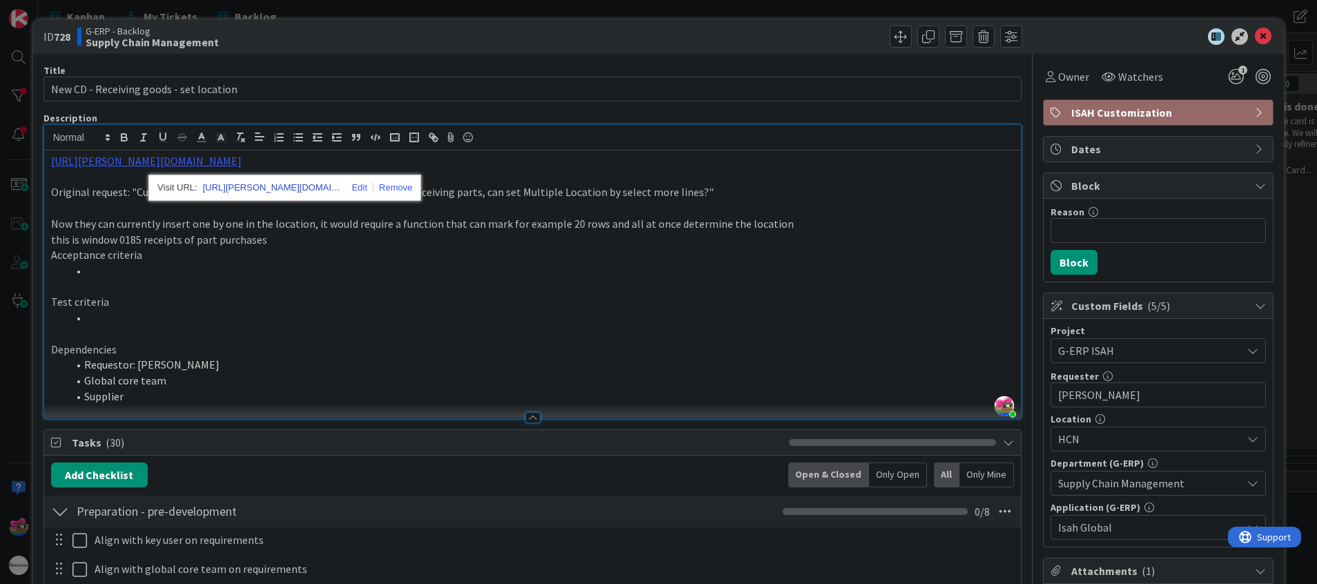
click at [280, 188] on link "https://huisman-smartit.onbmc.com/smartit/app#/incident/AGGGSPRFBRQVHASVFU0VSVF…" at bounding box center [272, 188] width 138 height 18
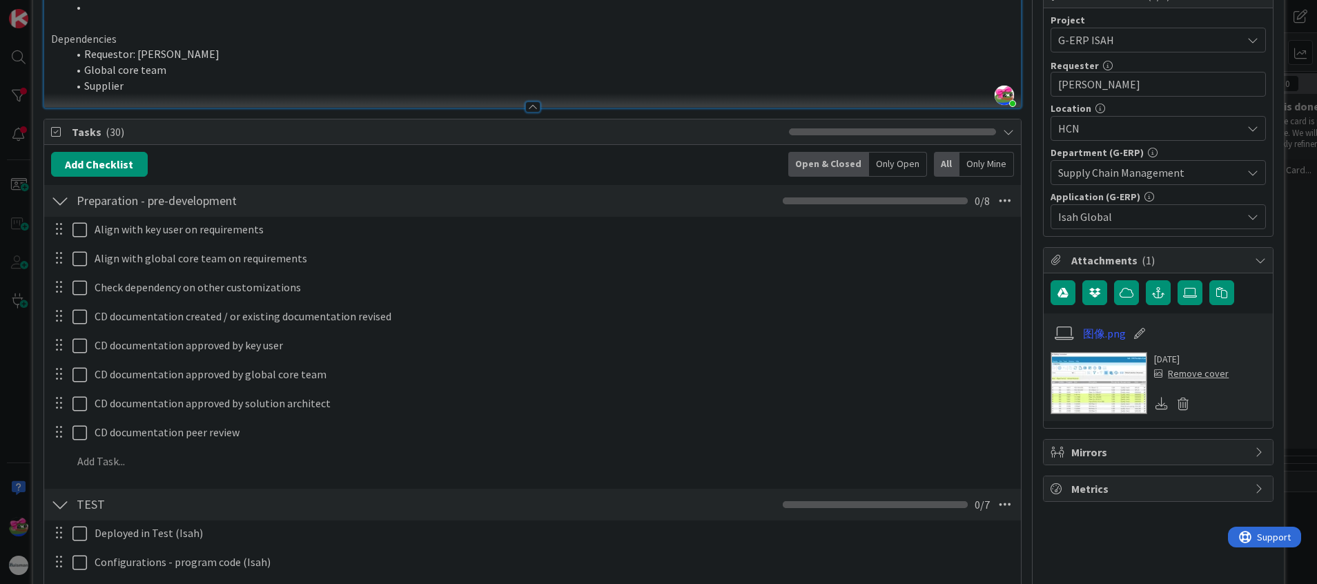
scroll to position [1346, 0]
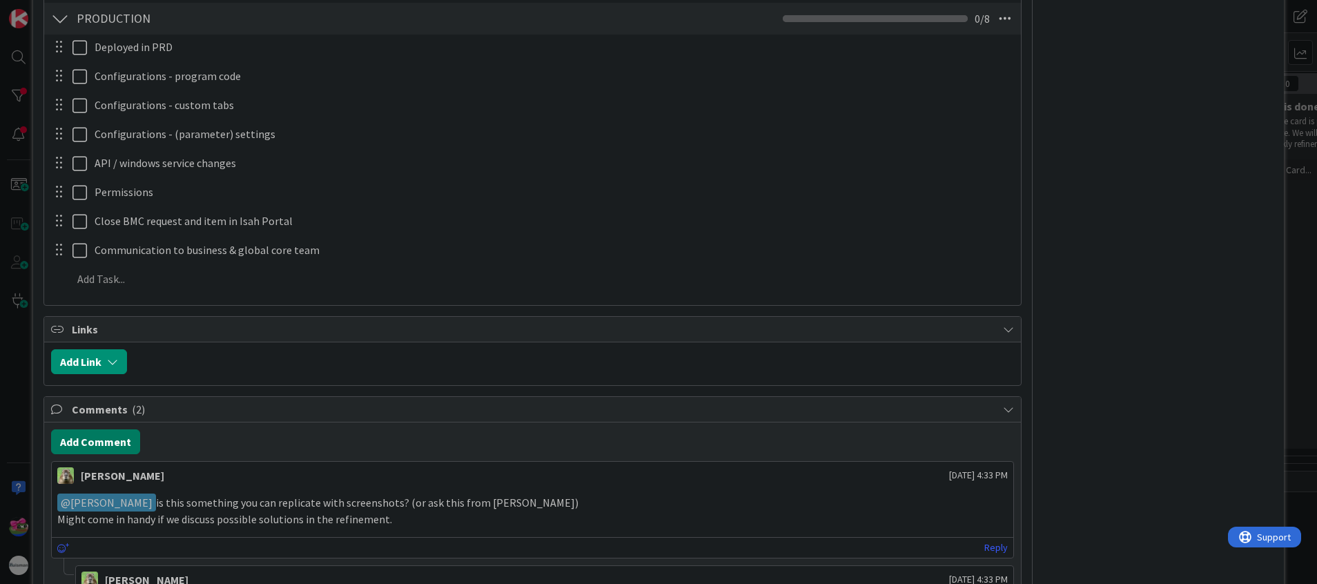
click at [97, 389] on button "Add Comment" at bounding box center [95, 441] width 89 height 25
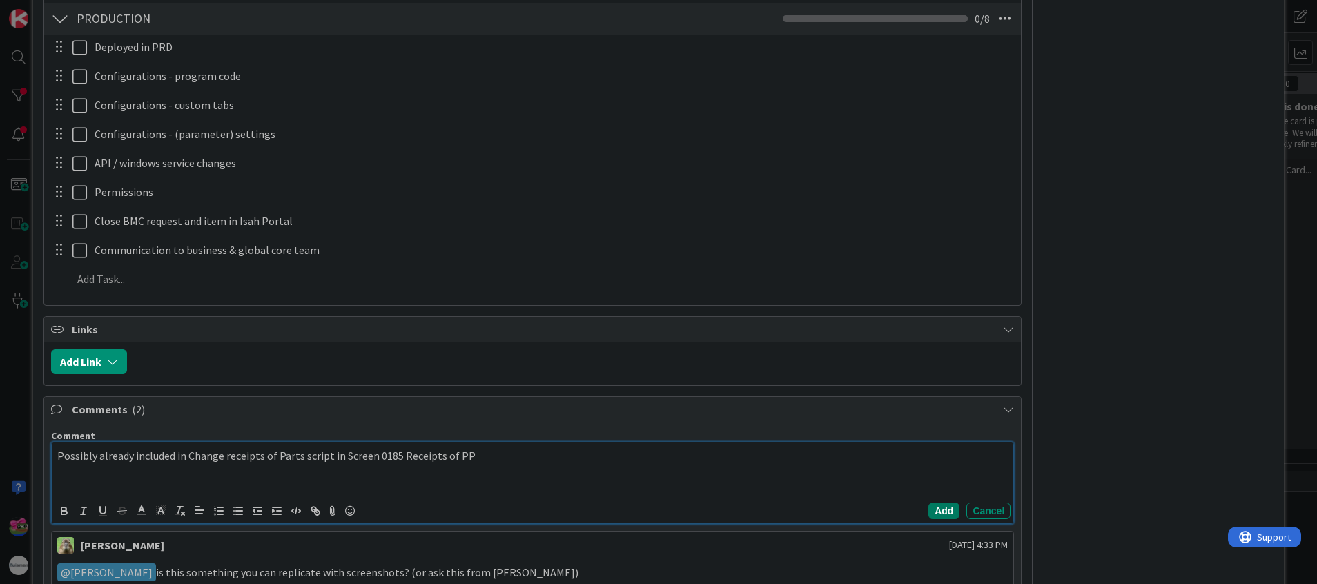
click at [877, 389] on button "Add" at bounding box center [943, 511] width 31 height 17
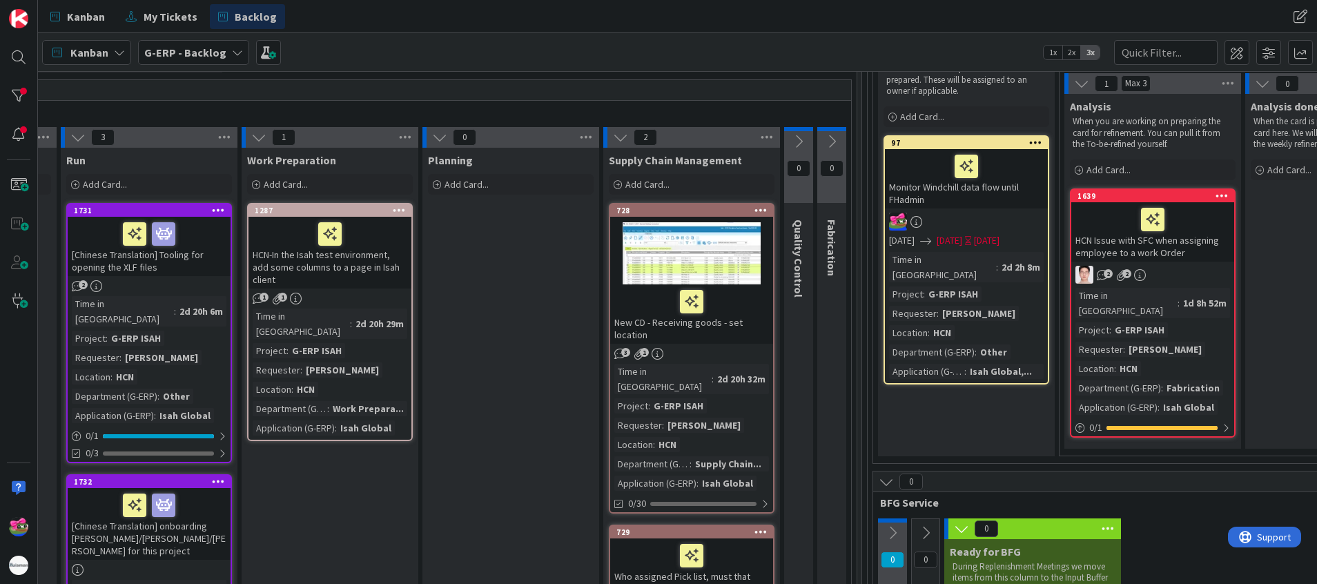
click at [877, 28] on div "Kanban My Tickets Backlog Kanban My Tickets Backlog" at bounding box center [677, 16] width 1279 height 33
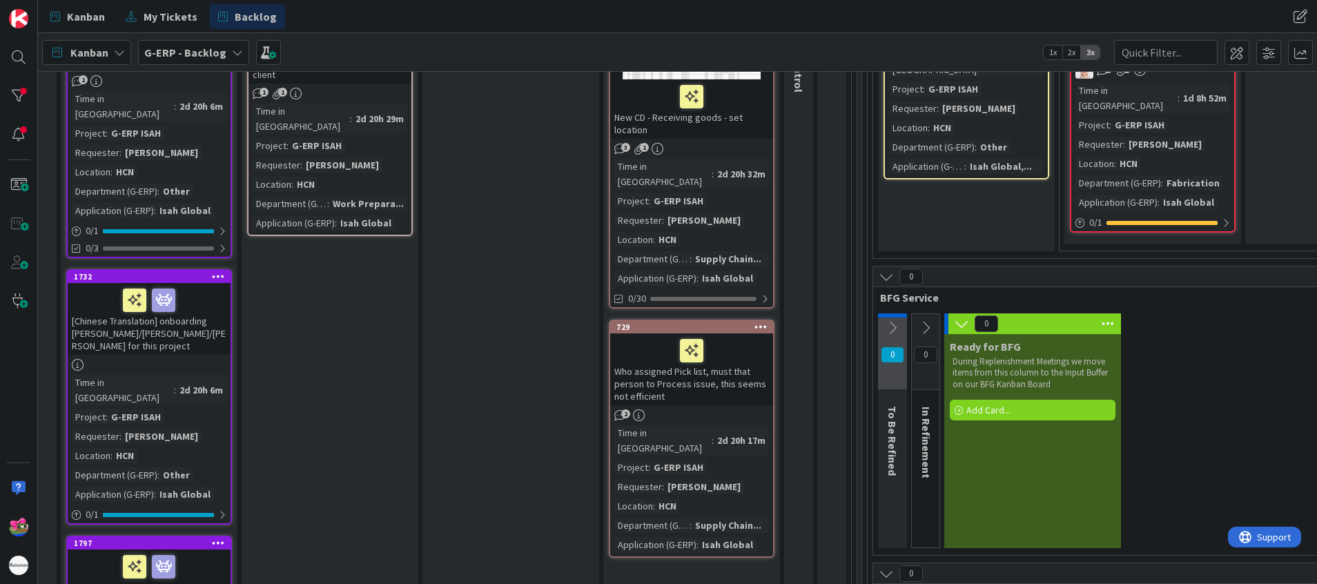
scroll to position [567, 399]
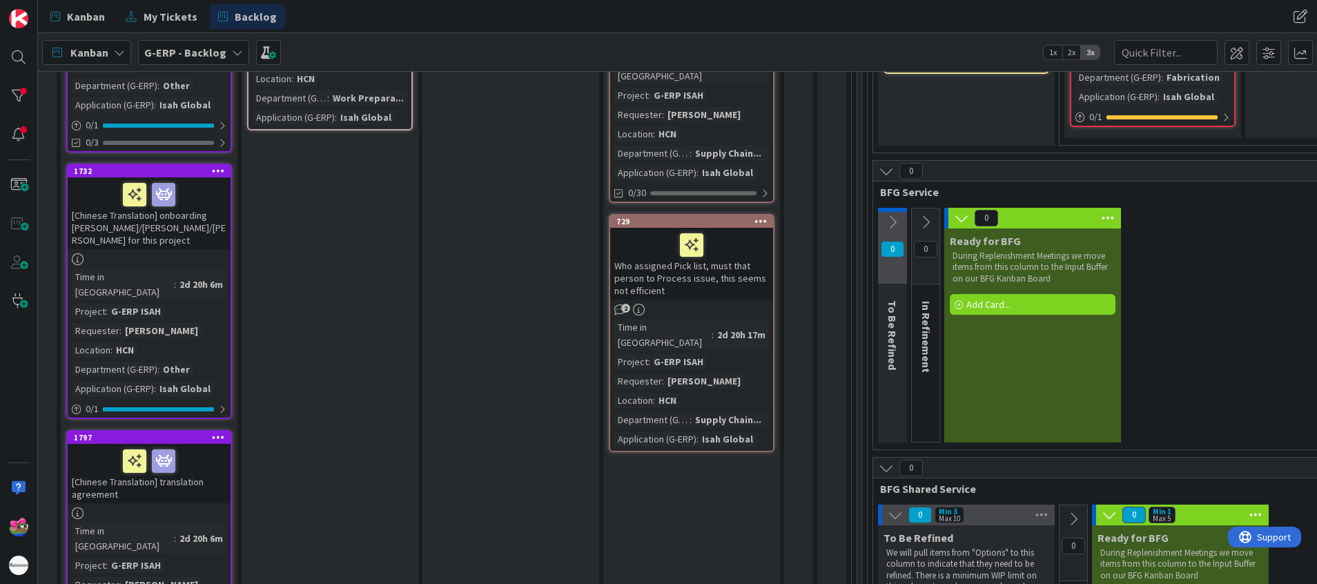
click at [714, 243] on div "Who assigned Pick list, must that person to Process issue, this seems not effic…" at bounding box center [691, 264] width 163 height 72
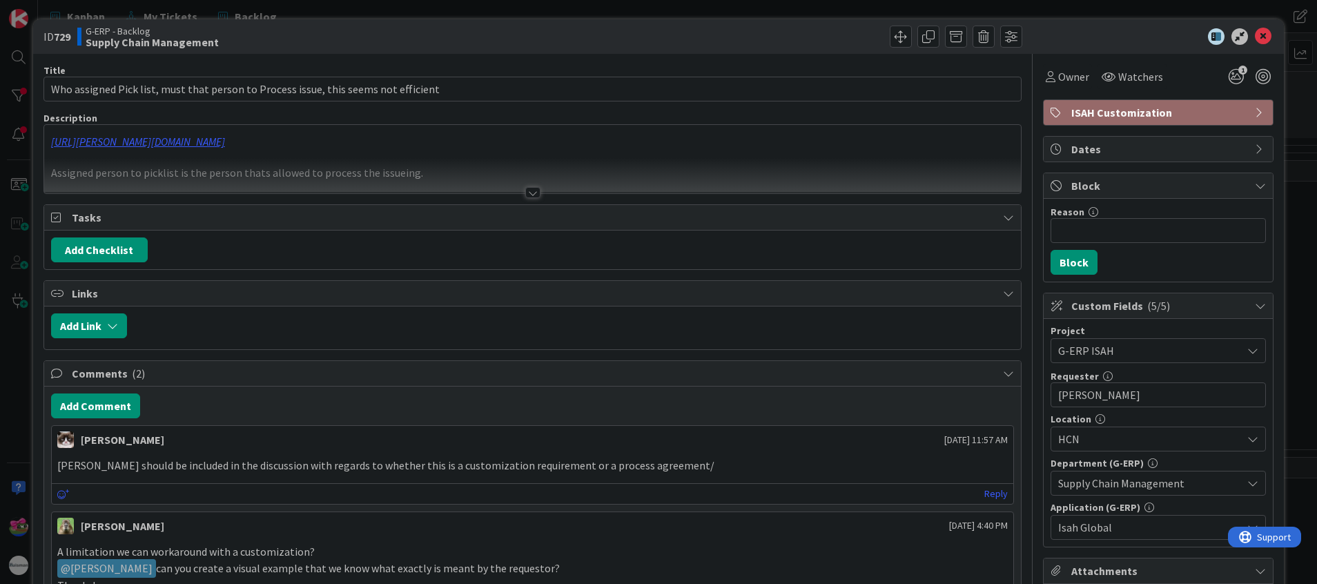
click at [532, 191] on div at bounding box center [533, 175] width 978 height 35
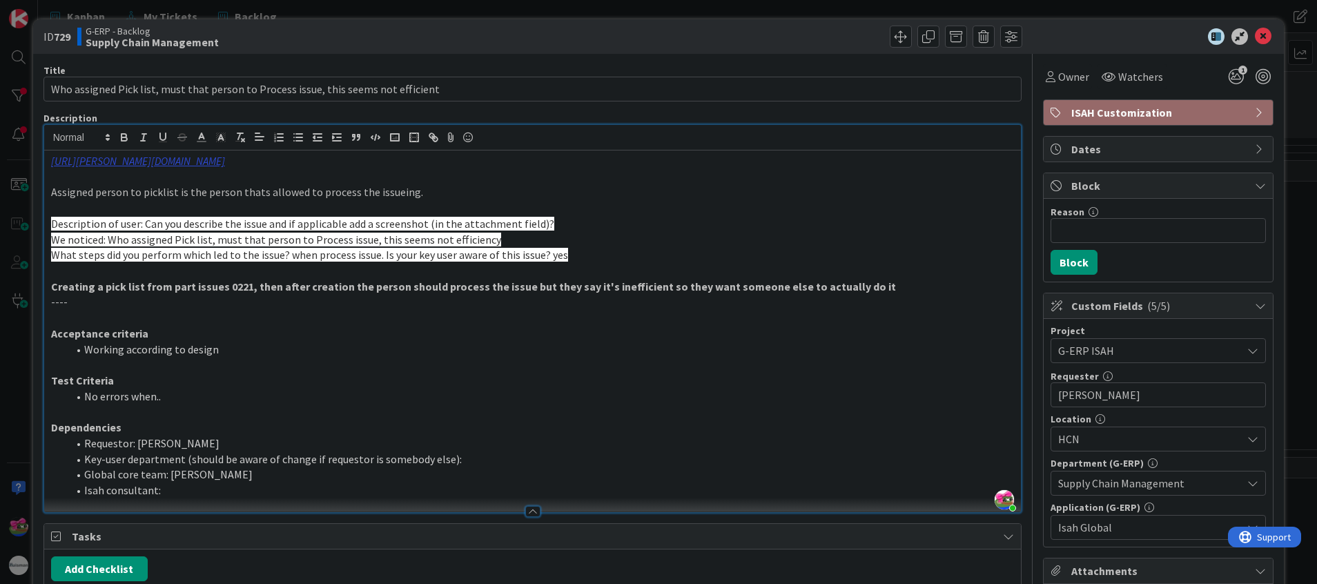
click at [225, 160] on link "https://huisman-smartit.onbmc.com/smartit/app/#/incident/AGGGSPRFBRQVHASVFUFZSV…" at bounding box center [138, 161] width 174 height 14
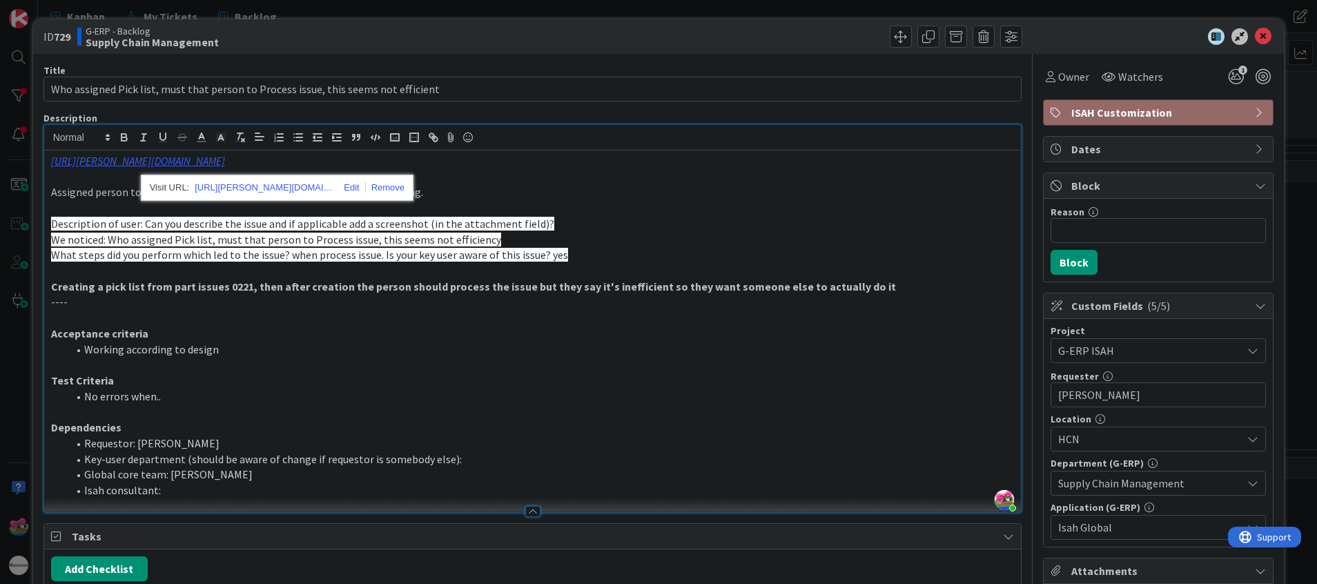
click at [255, 174] on p at bounding box center [533, 177] width 964 height 16
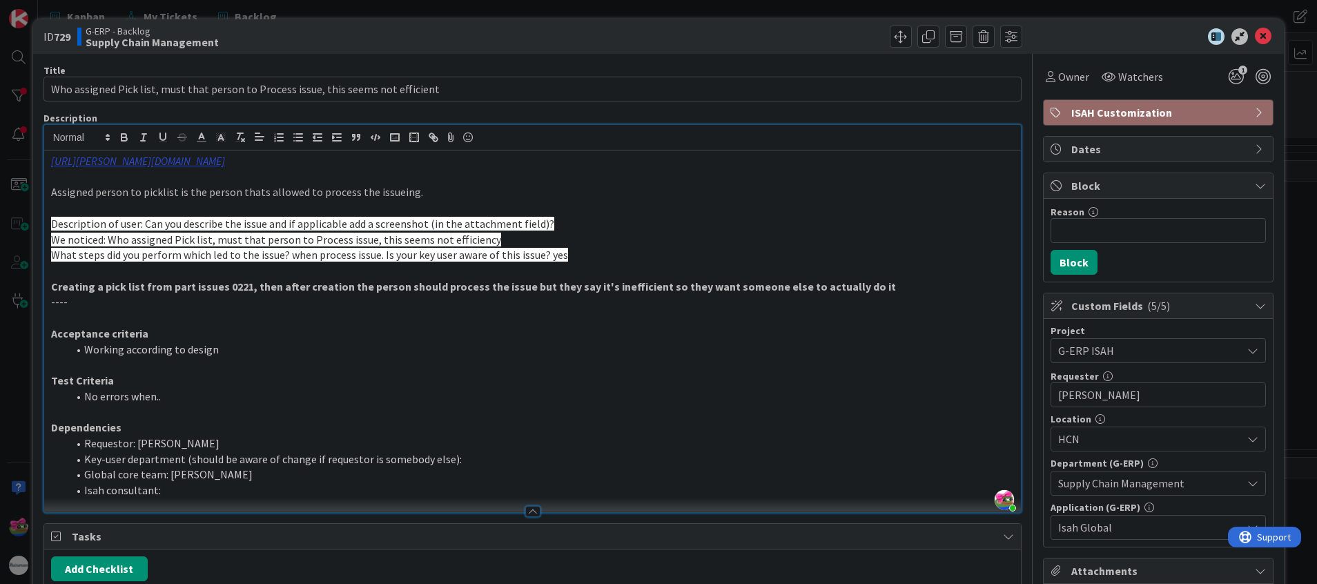
click at [225, 157] on link "https://huisman-smartit.onbmc.com/smartit/app/#/incident/AGGGSPRFBRQVHASVFUFZSV…" at bounding box center [138, 161] width 174 height 14
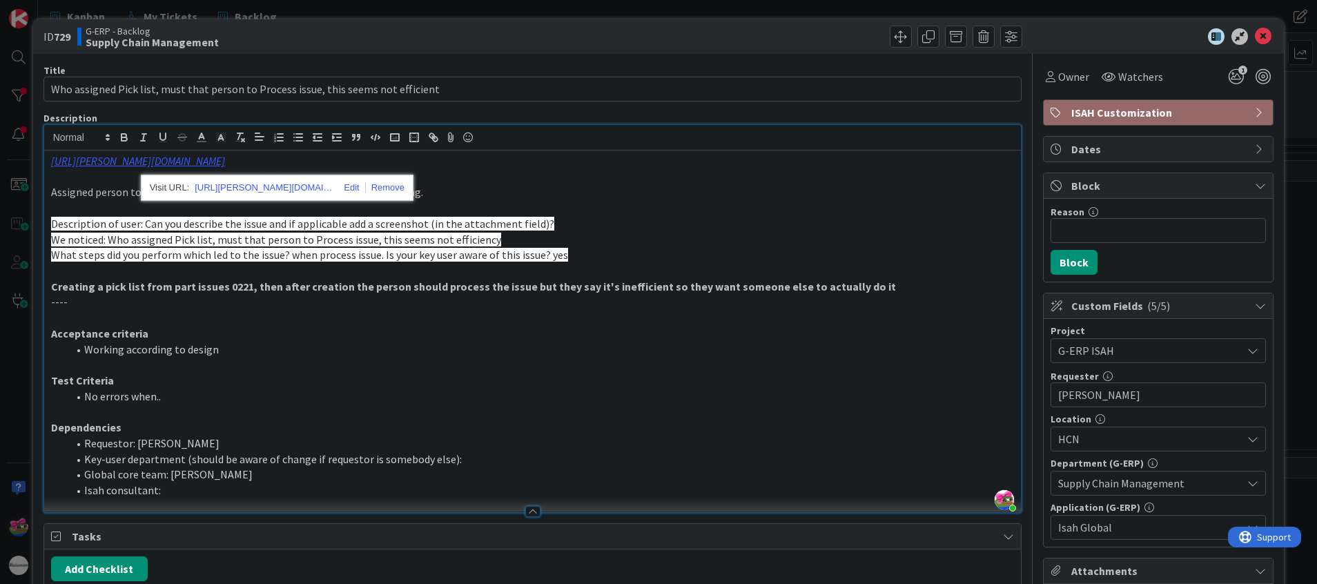
click at [295, 178] on div "https://huisman-smartit.onbmc.com/smartit/app#/incident/AGGGSPRFBRQVHASVFUFZSVF…" at bounding box center [277, 188] width 273 height 26
click at [299, 182] on link "https://huisman-smartit.onbmc.com/smartit/app#/incident/AGGGSPRFBRQVHASVFUFZSVF…" at bounding box center [264, 188] width 138 height 18
click at [645, 342] on li "Working according to design" at bounding box center [541, 350] width 947 height 16
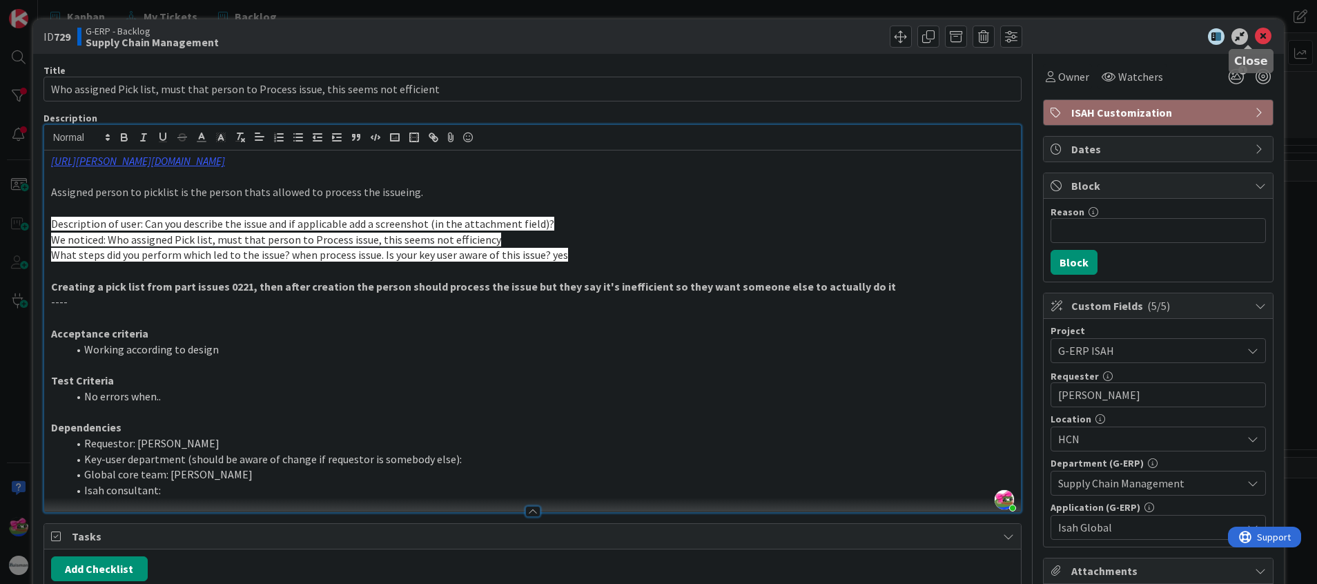
click at [877, 37] on icon at bounding box center [1263, 36] width 17 height 17
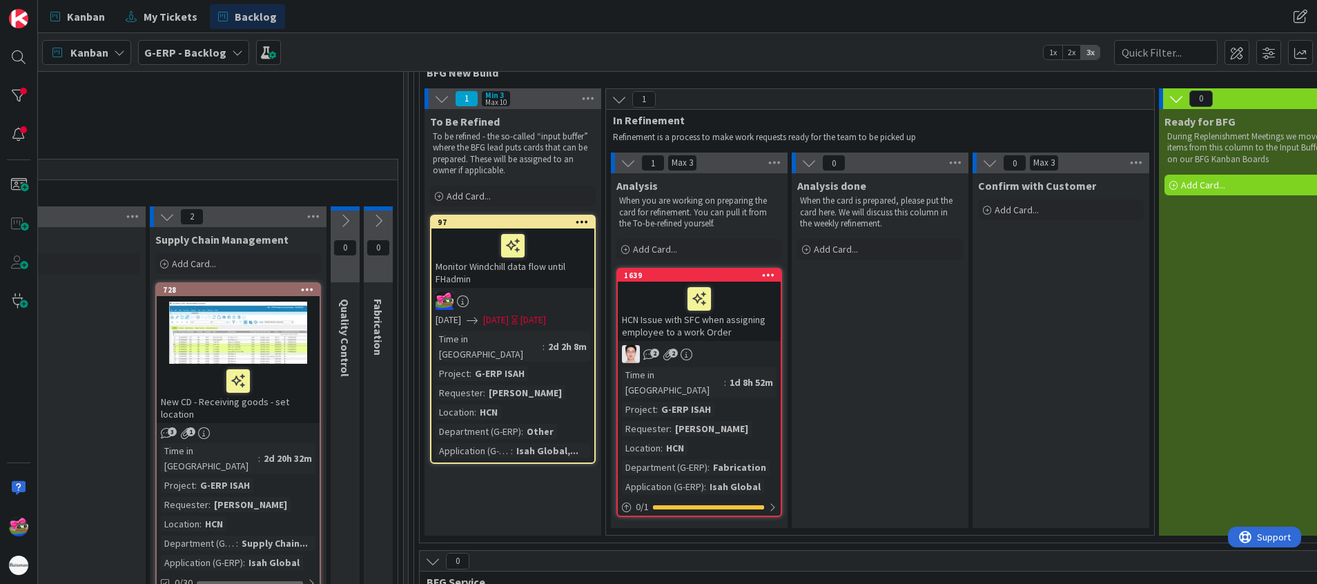
scroll to position [207, 853]
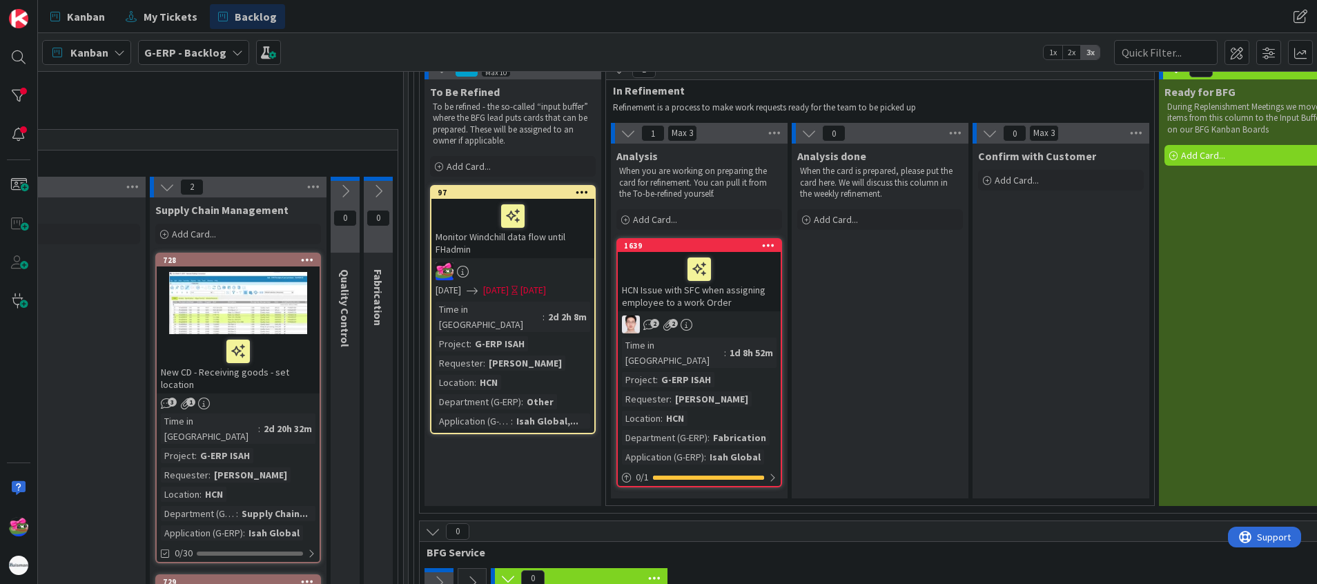
click at [470, 186] on div "97" at bounding box center [512, 192] width 163 height 12
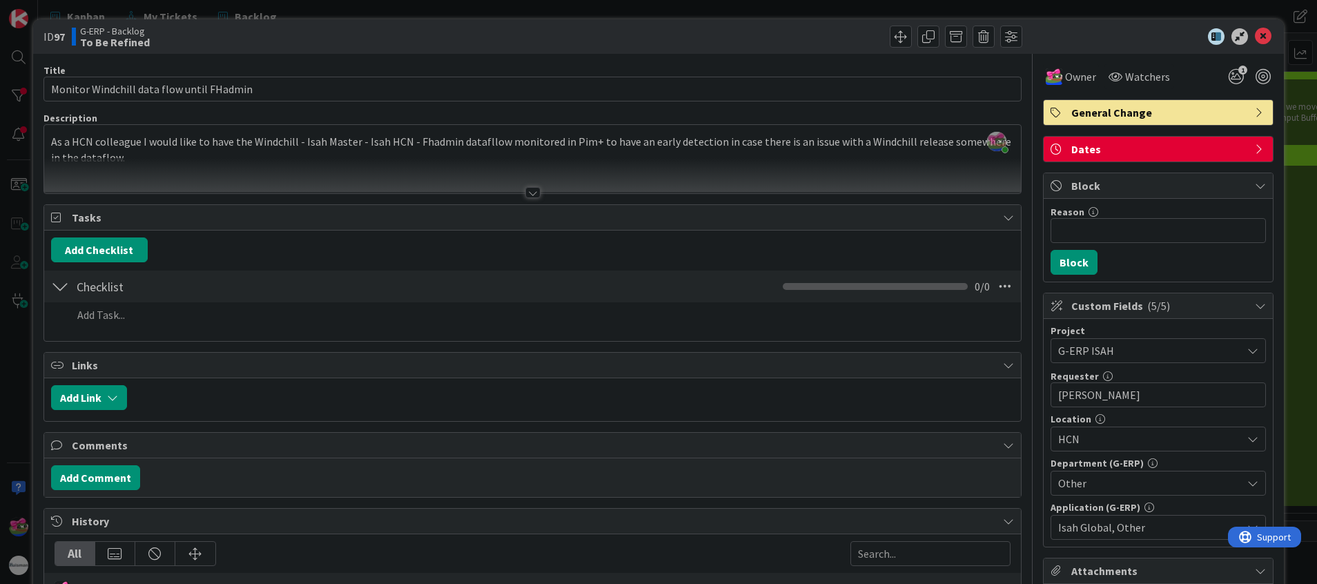
click at [525, 187] on div at bounding box center [532, 192] width 15 height 11
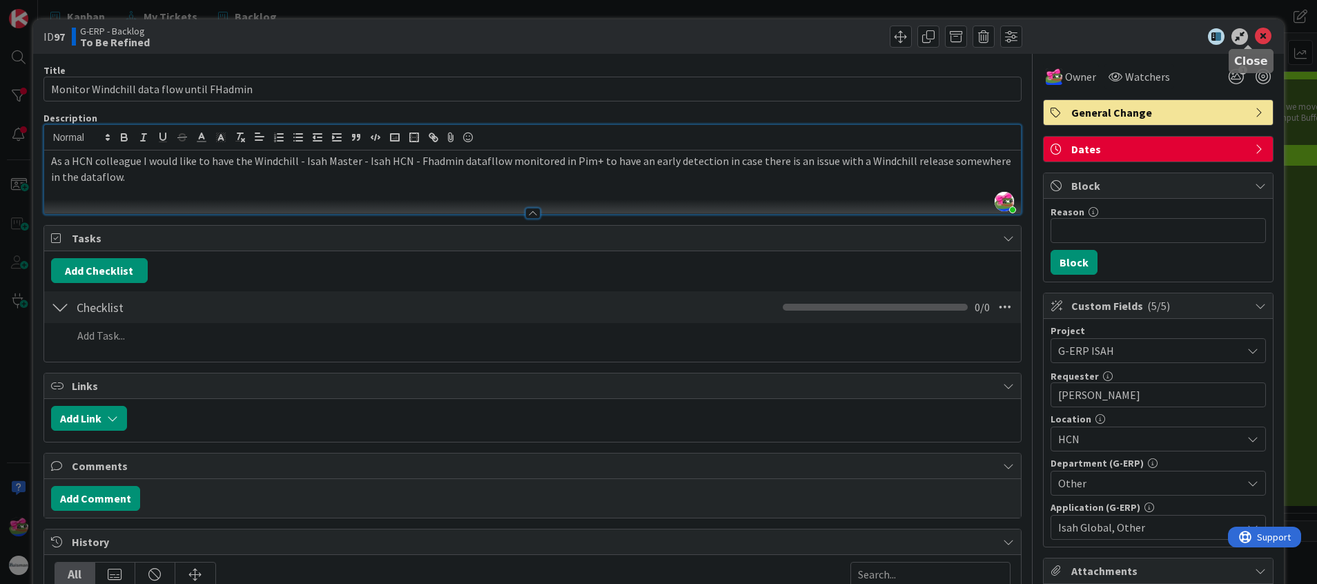
click at [877, 39] on icon at bounding box center [1263, 36] width 17 height 17
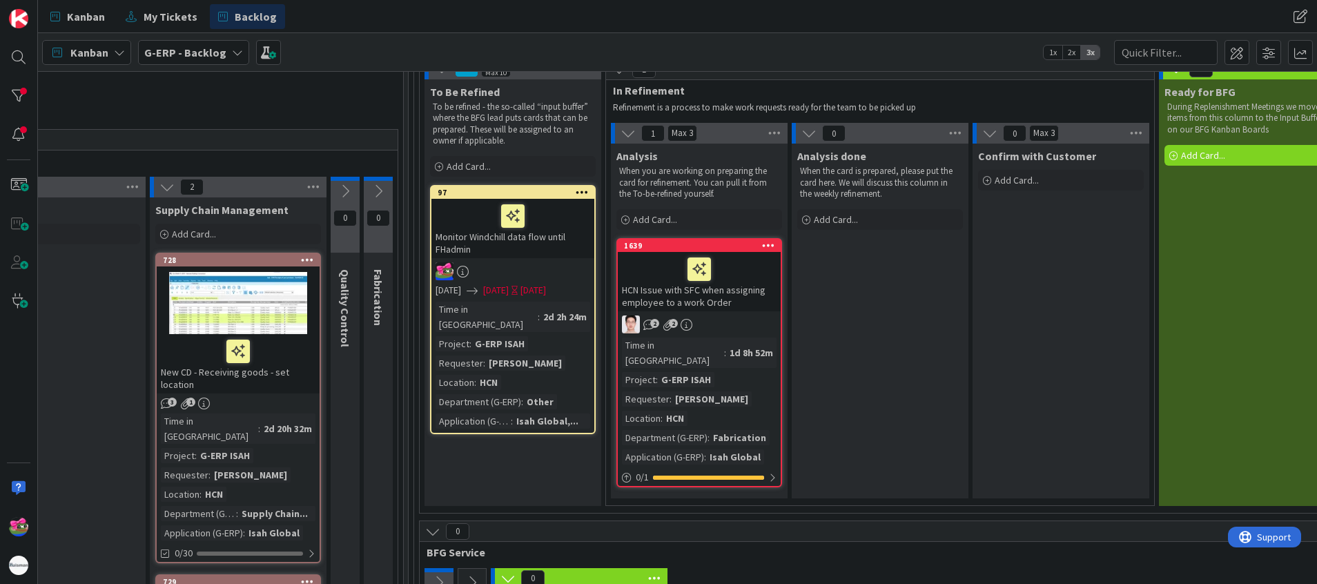
click at [726, 297] on div "HCN Issue with SFC when assigning employee to a work Order" at bounding box center [699, 281] width 163 height 59
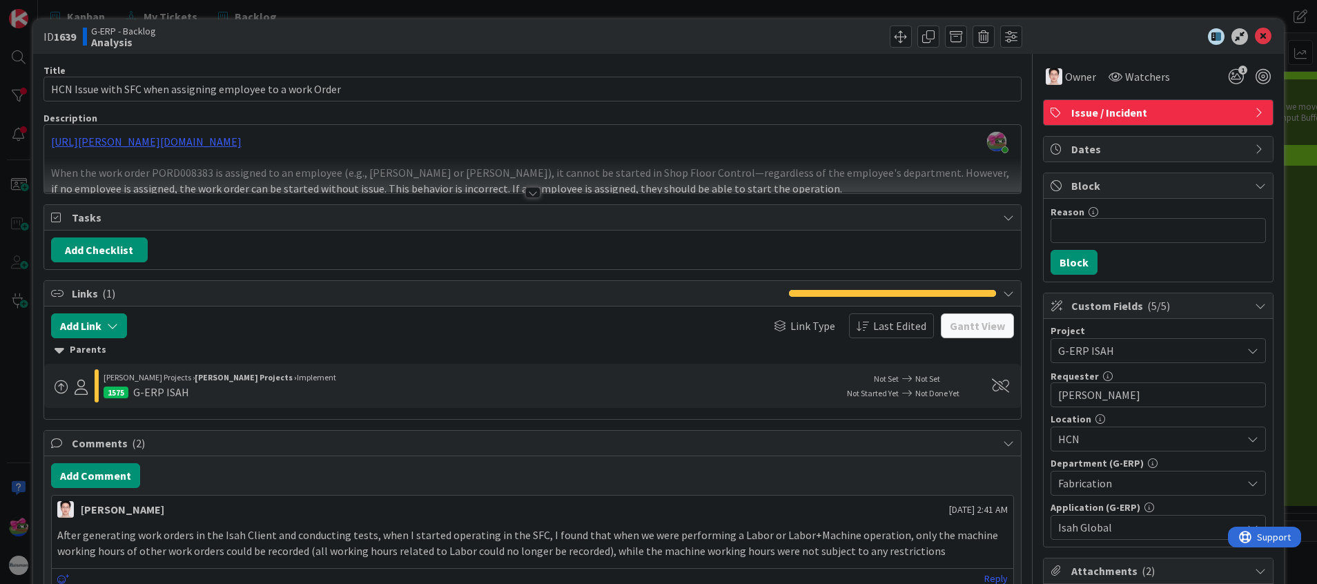
click at [525, 191] on div at bounding box center [532, 192] width 15 height 11
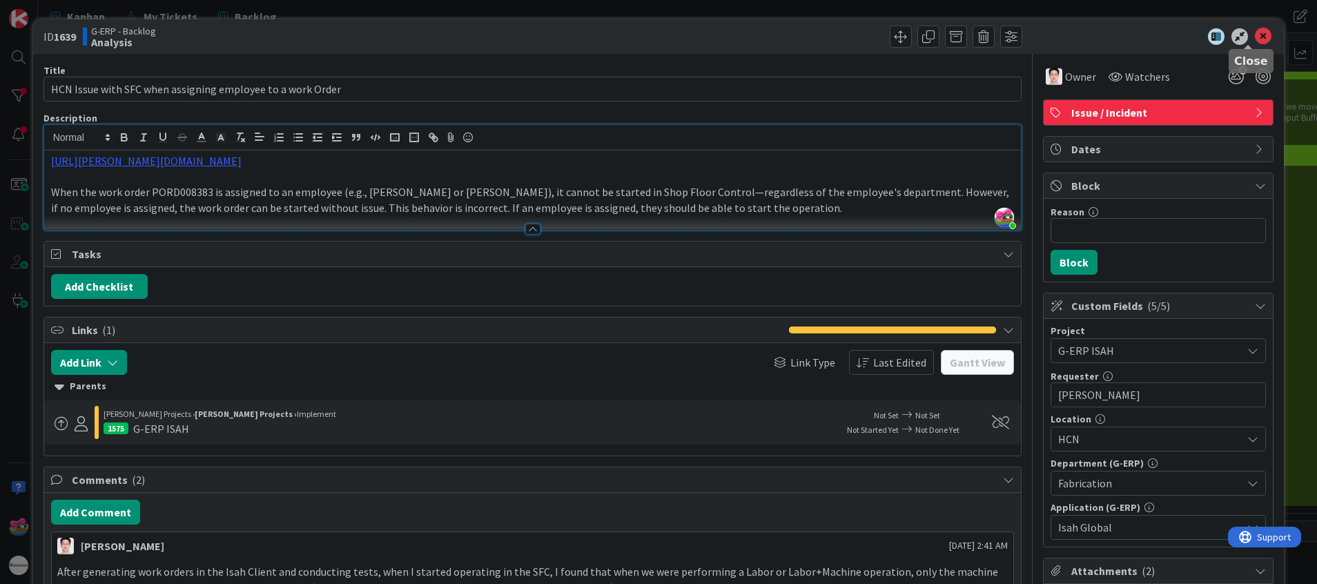
drag, startPoint x: 1240, startPoint y: 34, endPoint x: 1228, endPoint y: 35, distance: 11.8
click at [877, 34] on icon at bounding box center [1263, 36] width 17 height 17
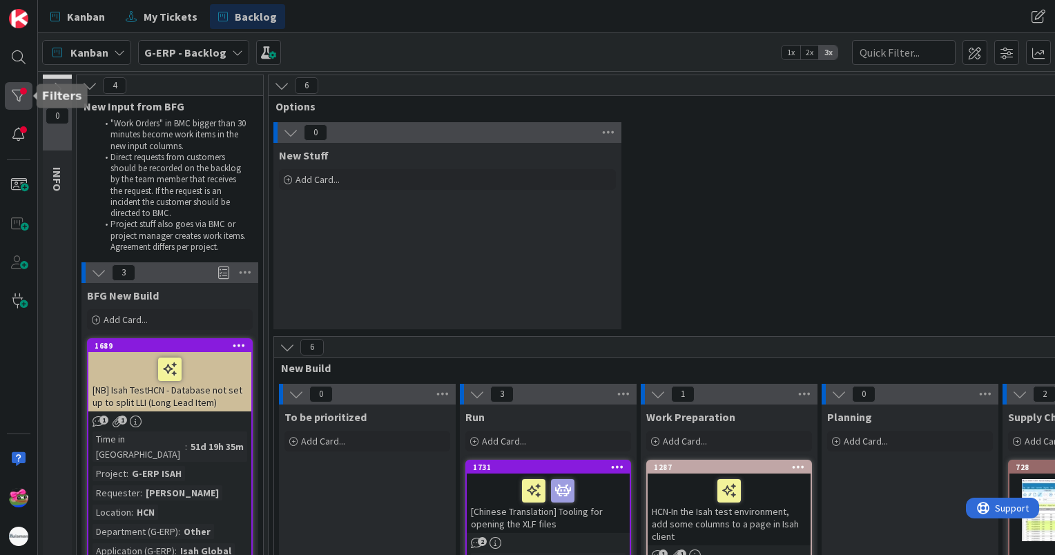
click at [27, 86] on div at bounding box center [19, 96] width 28 height 28
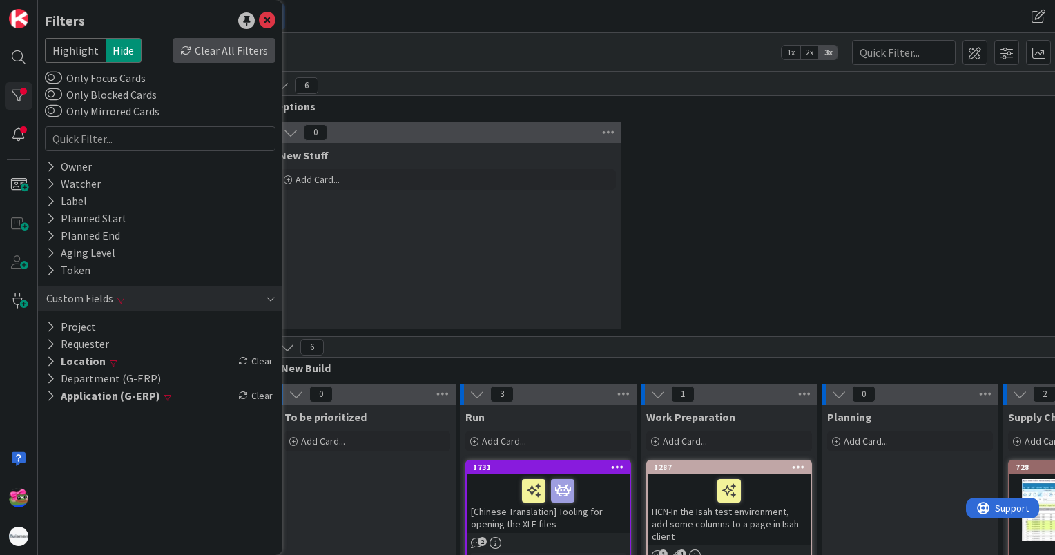
click at [215, 47] on div "Clear All Filters" at bounding box center [224, 50] width 103 height 25
